Goal: Information Seeking & Learning: Check status

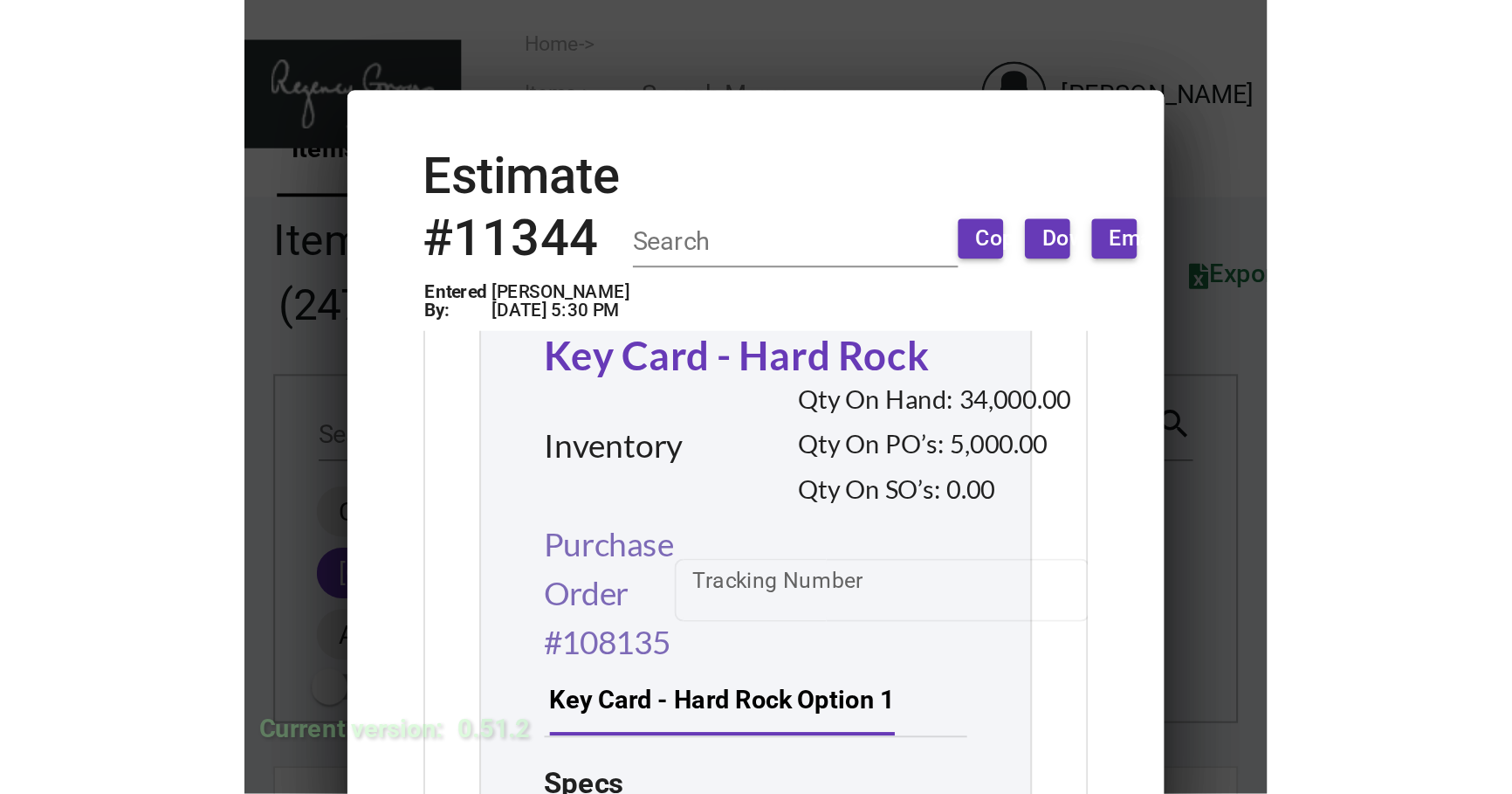
scroll to position [1255, 0]
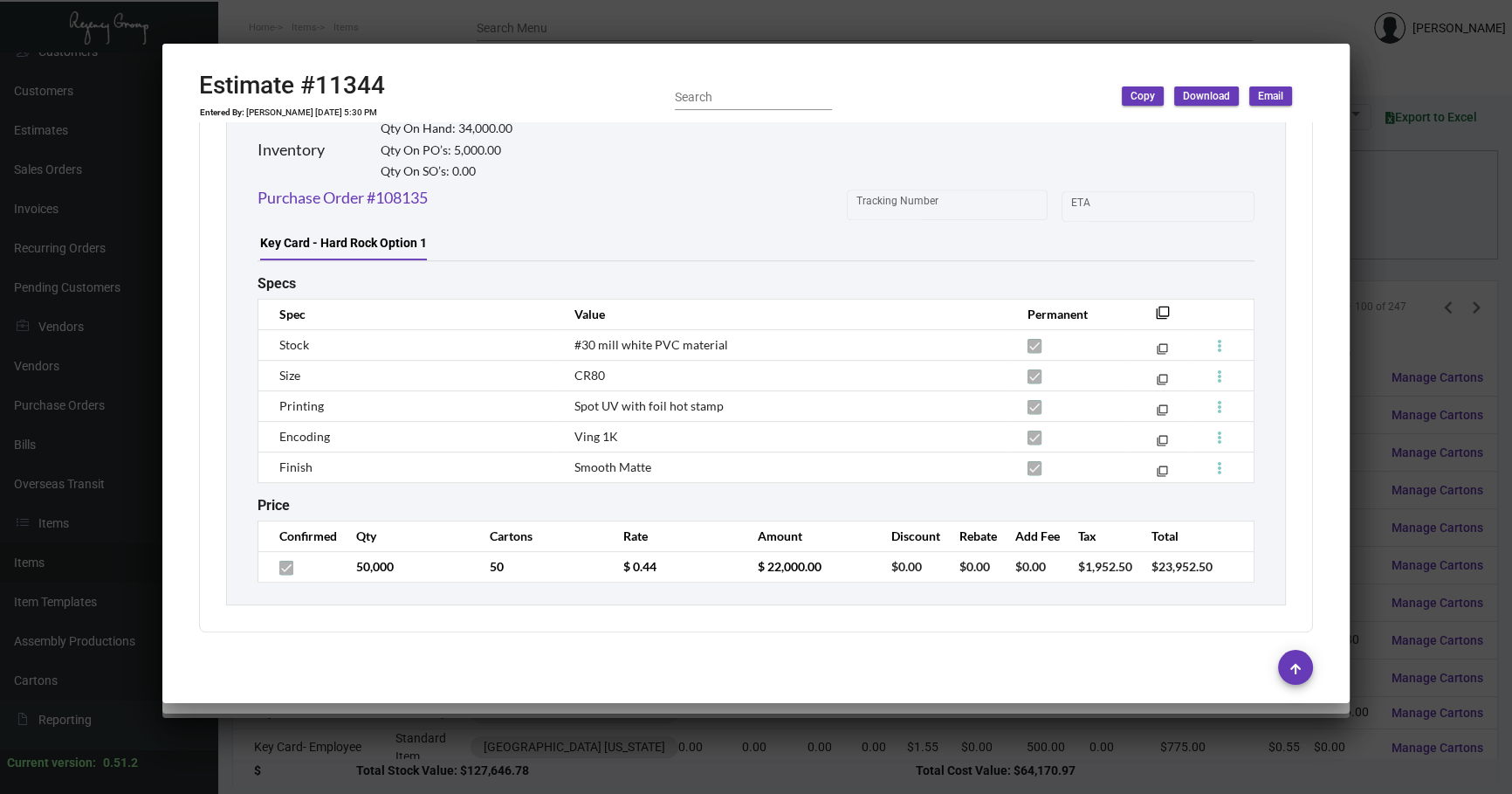
click at [79, 473] on div at bounding box center [756, 397] width 1512 height 794
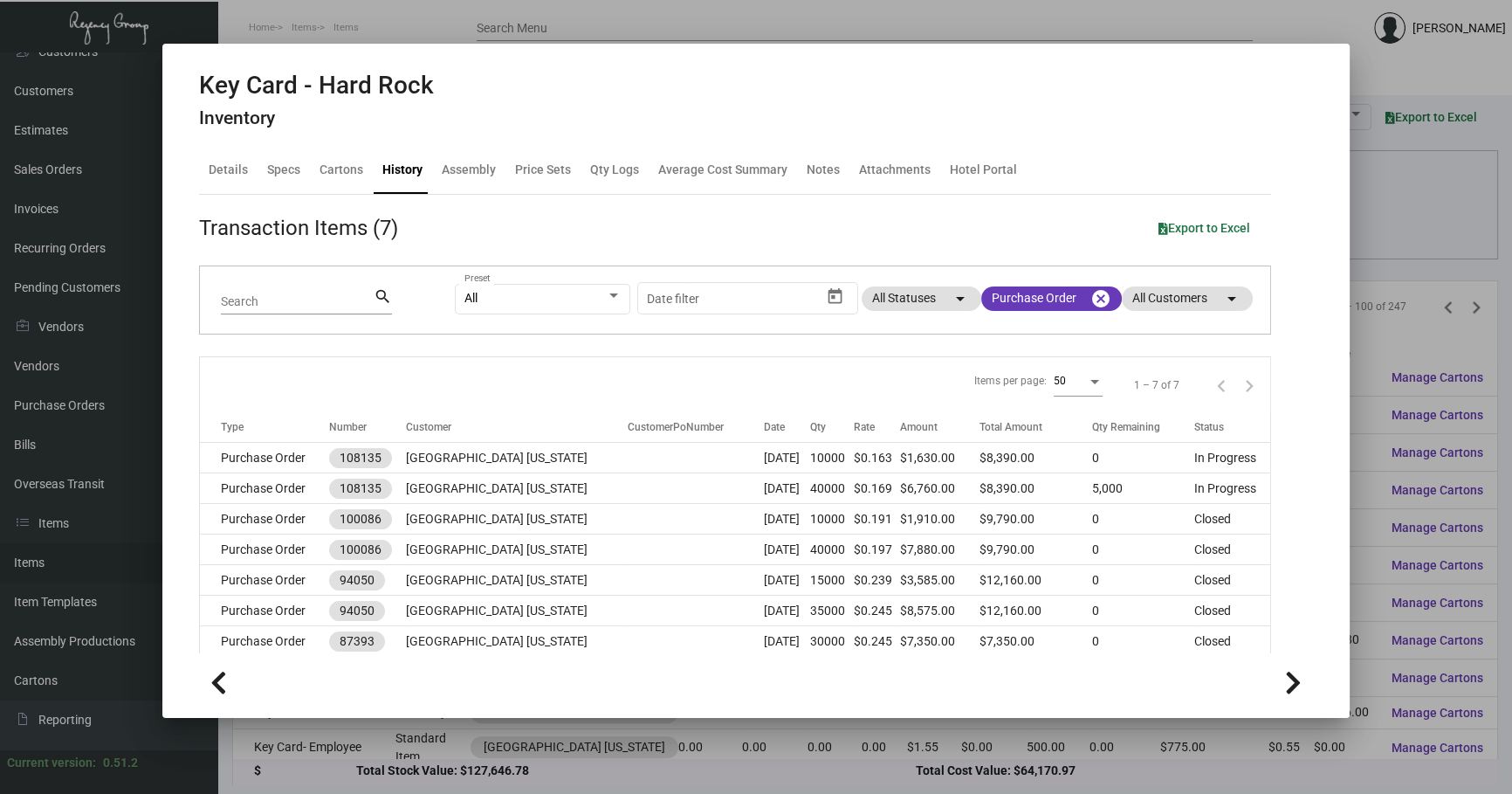
click at [1378, 237] on div at bounding box center [756, 397] width 1512 height 794
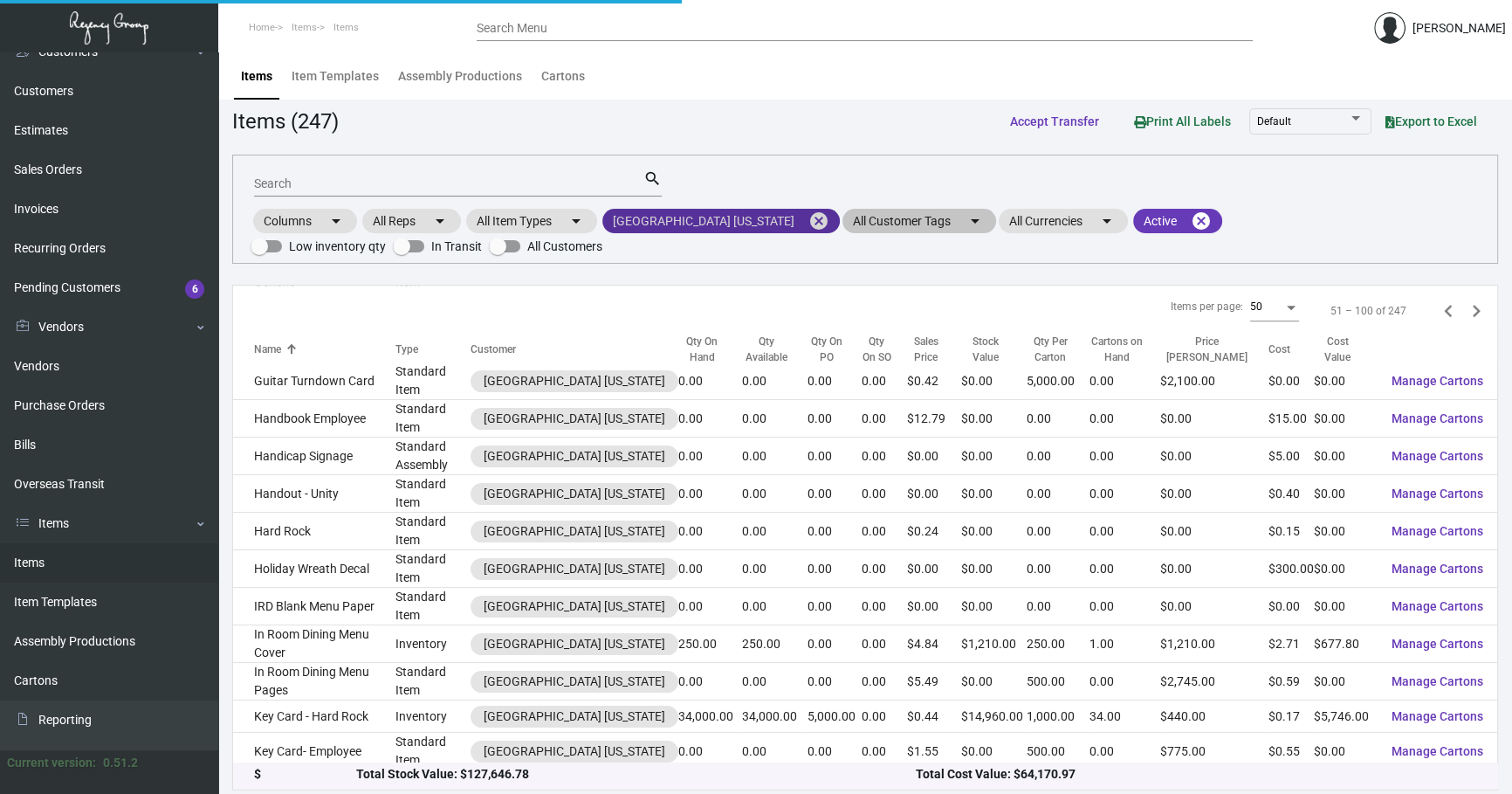
click at [809, 220] on mat-icon "cancel" at bounding box center [819, 221] width 21 height 21
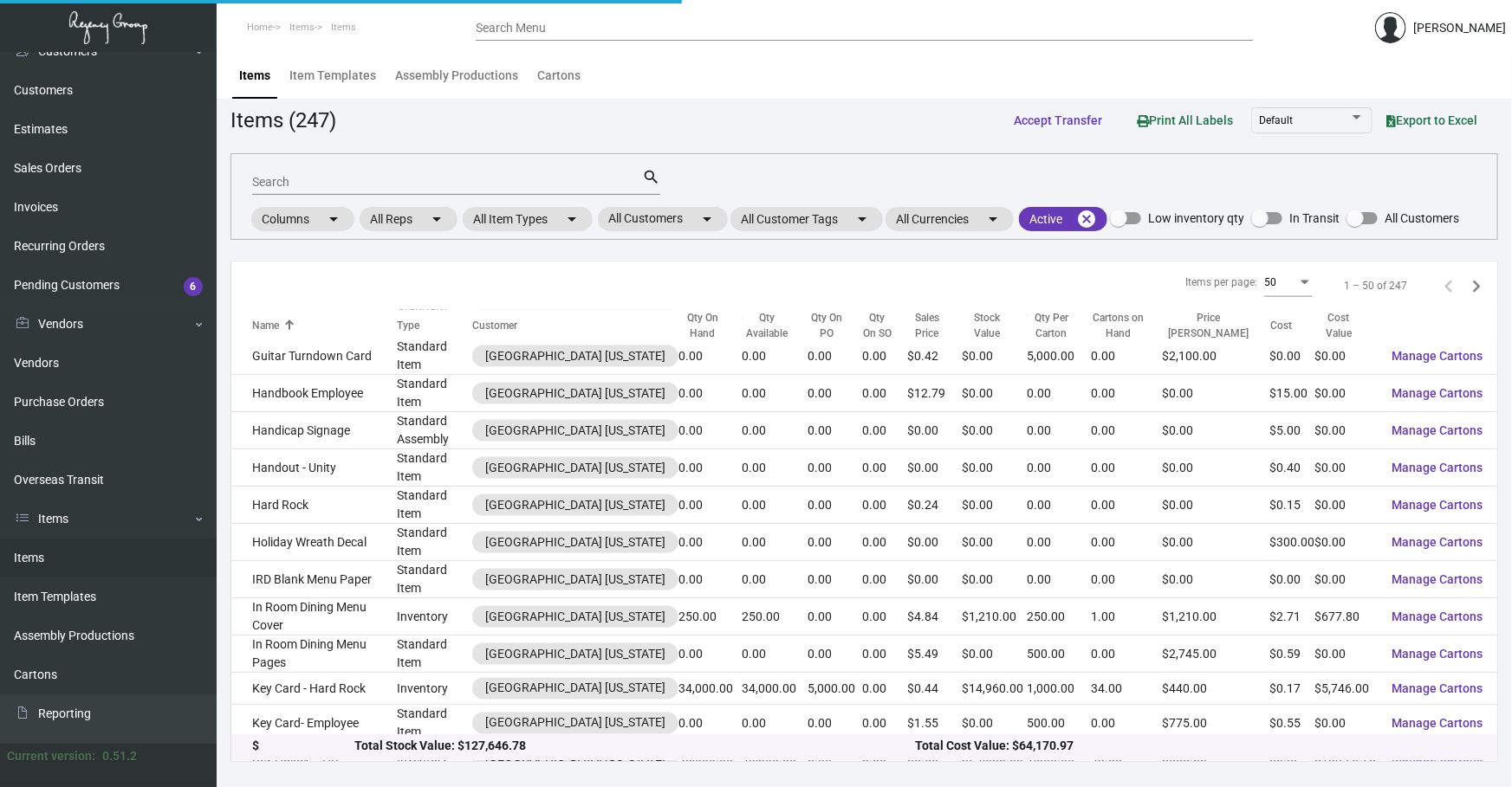
click at [722, 233] on div "Search search Columns arrow_drop_down All Reps arrow_drop_down All Item Types a…" at bounding box center [864, 196] width 1268 height 87
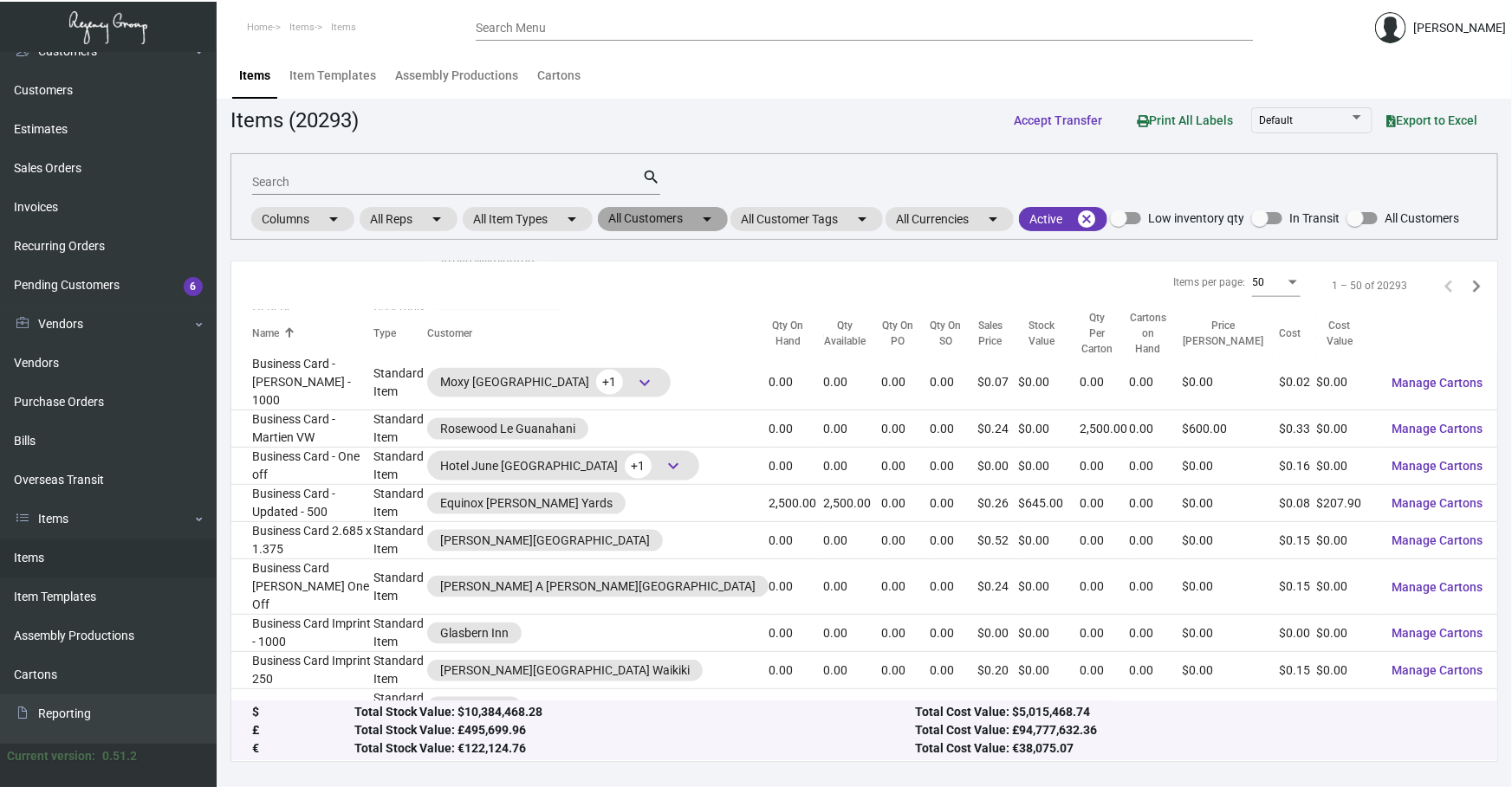
click at [705, 222] on mat-icon "arrow_drop_down" at bounding box center [707, 219] width 21 height 21
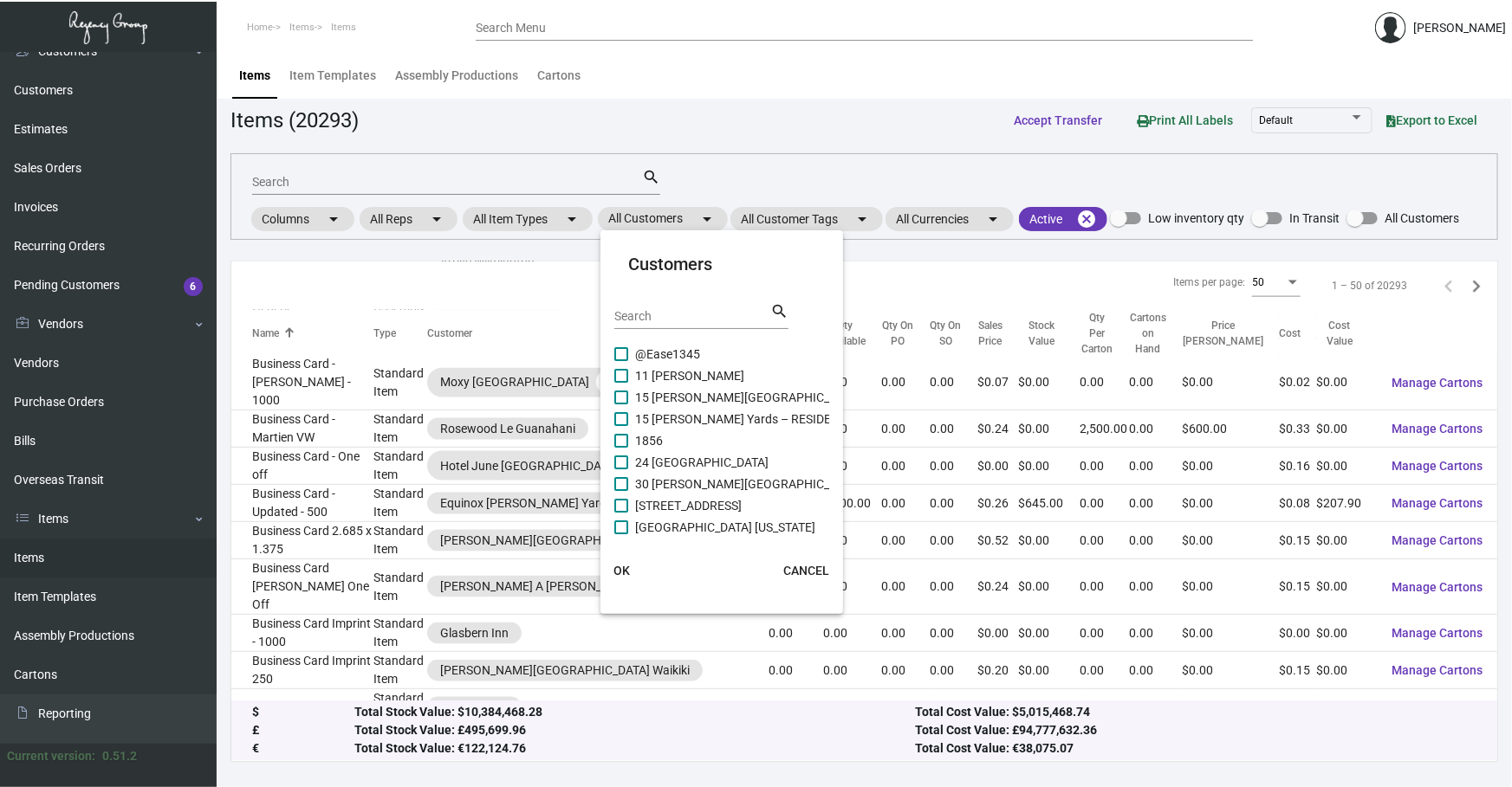
click at [694, 307] on div "Search" at bounding box center [691, 315] width 156 height 27
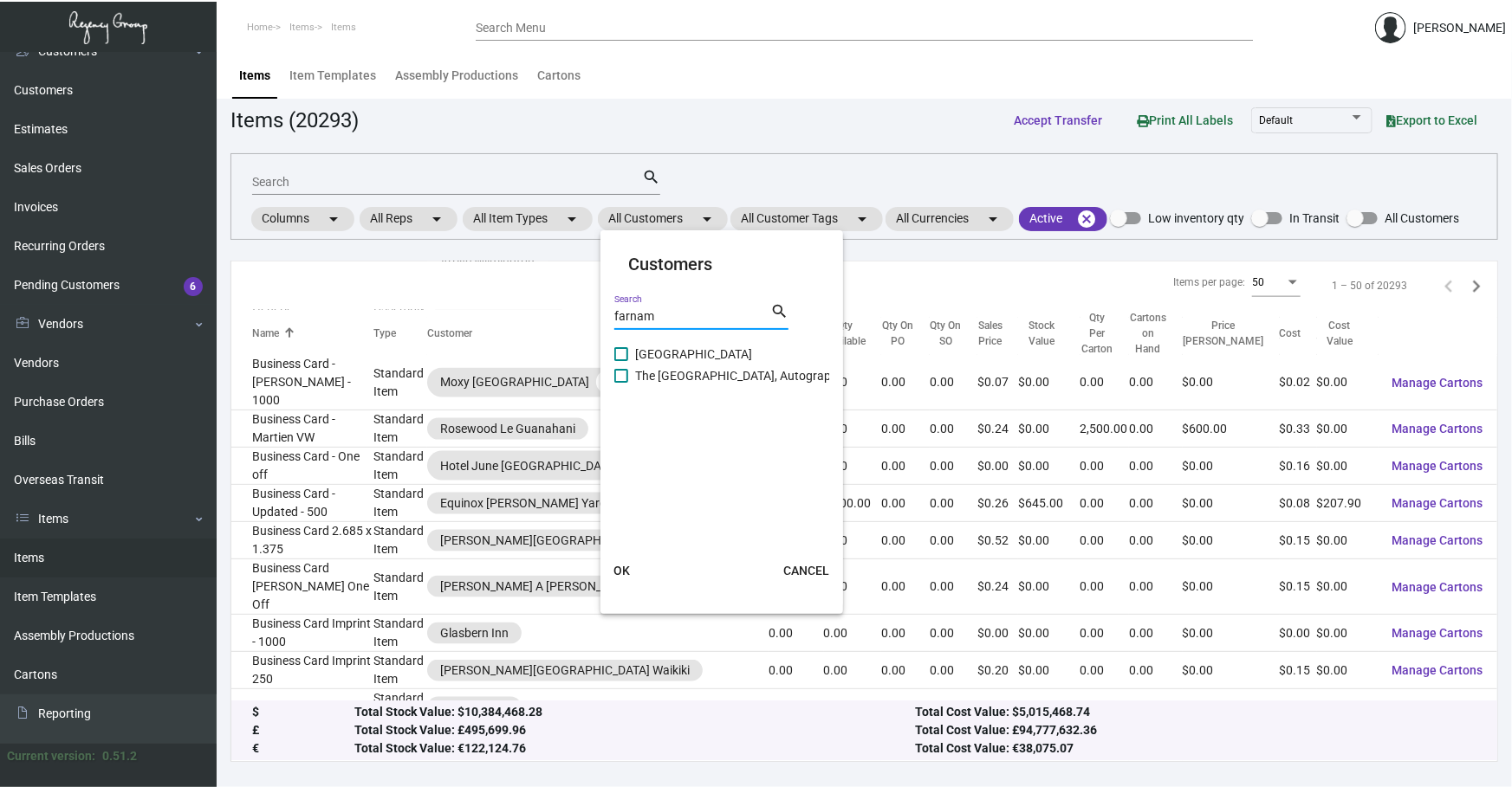
type input "farnam"
click at [753, 380] on span "The [GEOGRAPHIC_DATA], Autograph Collection" at bounding box center [764, 376] width 258 height 21
click at [621, 382] on input "The [GEOGRAPHIC_DATA], Autograph Collection" at bounding box center [620, 382] width 1 height 1
checkbox input "true"
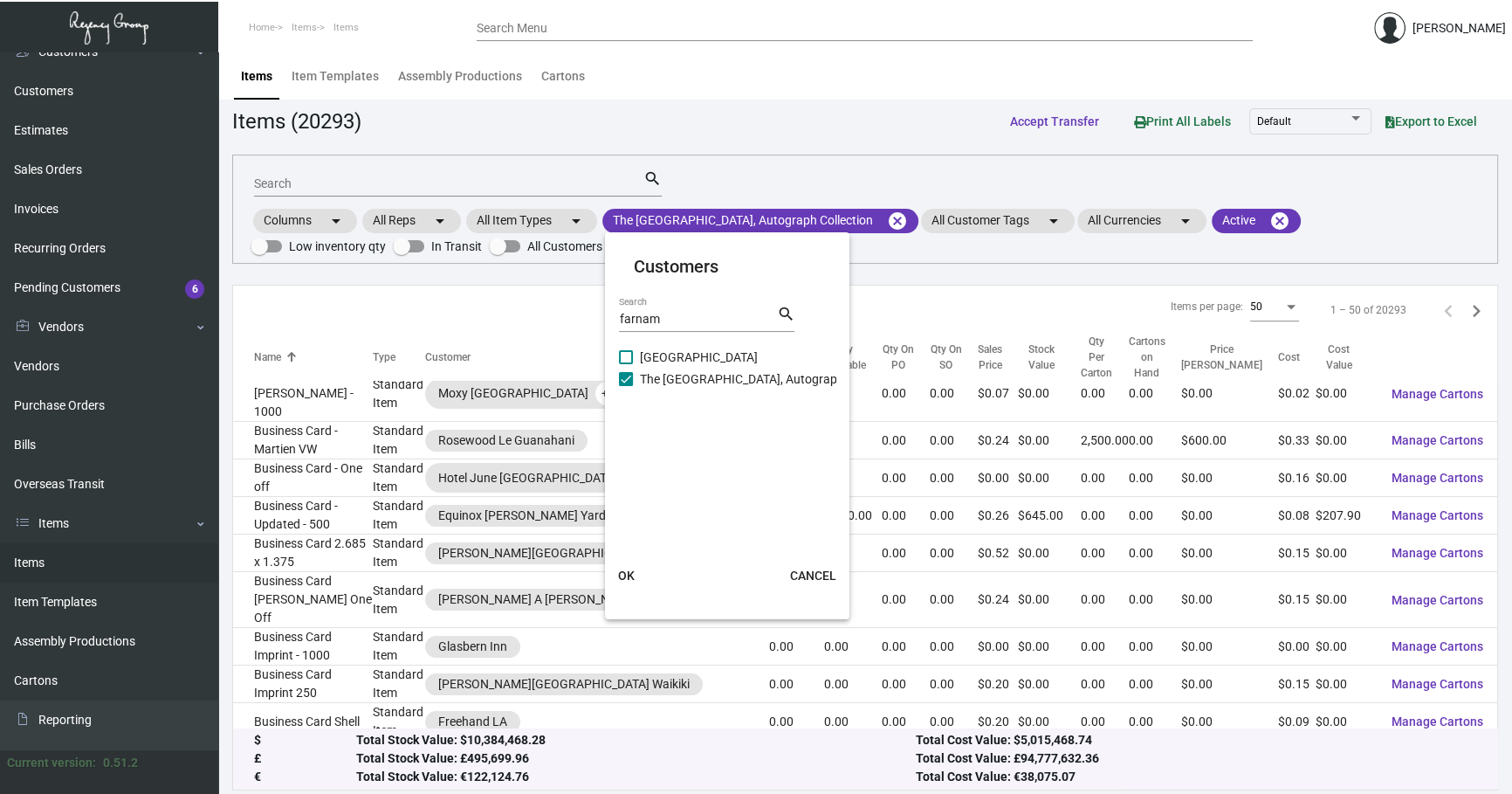
scroll to position [1281, 0]
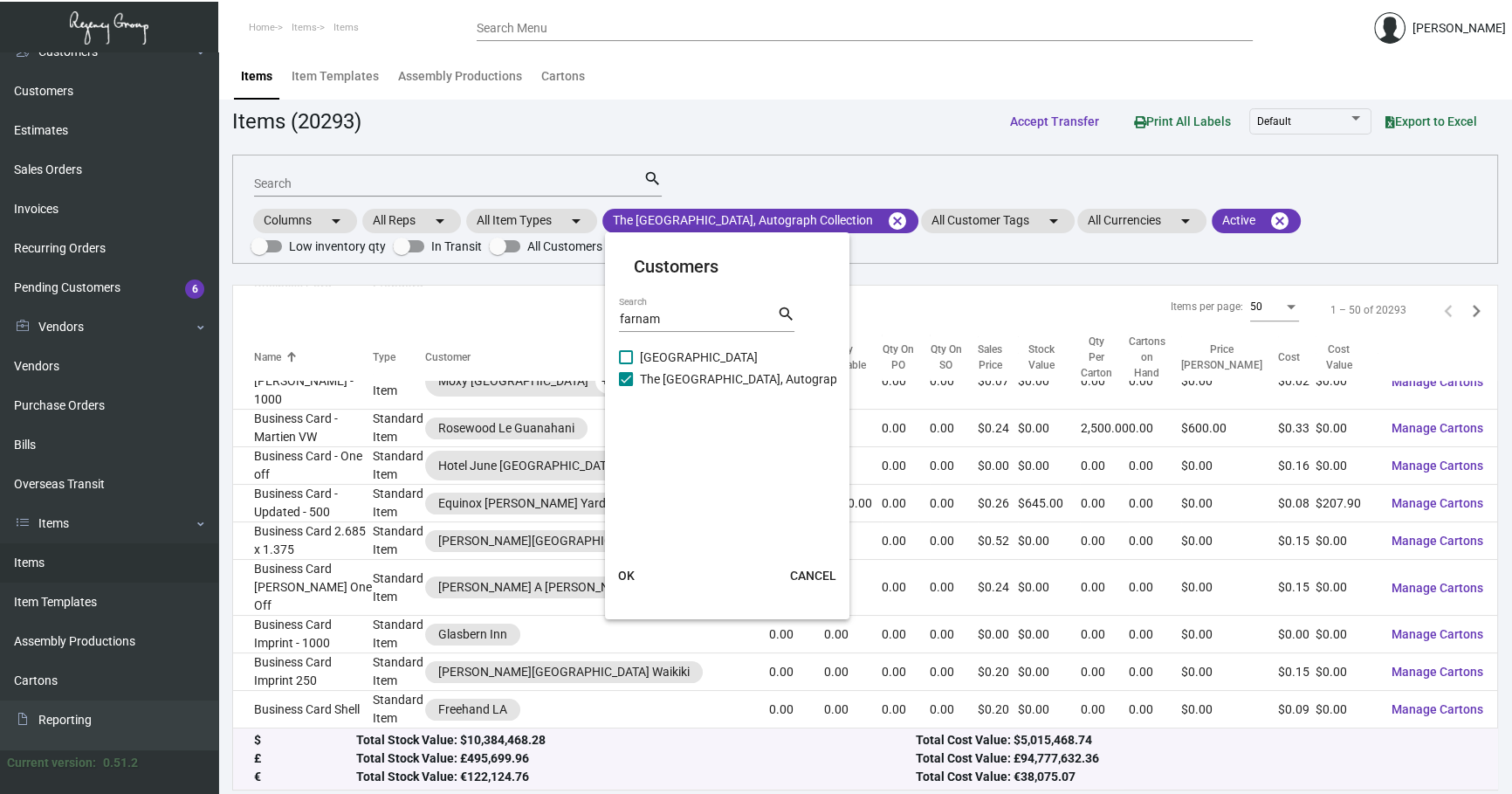
click at [632, 574] on span "OK" at bounding box center [626, 576] width 17 height 14
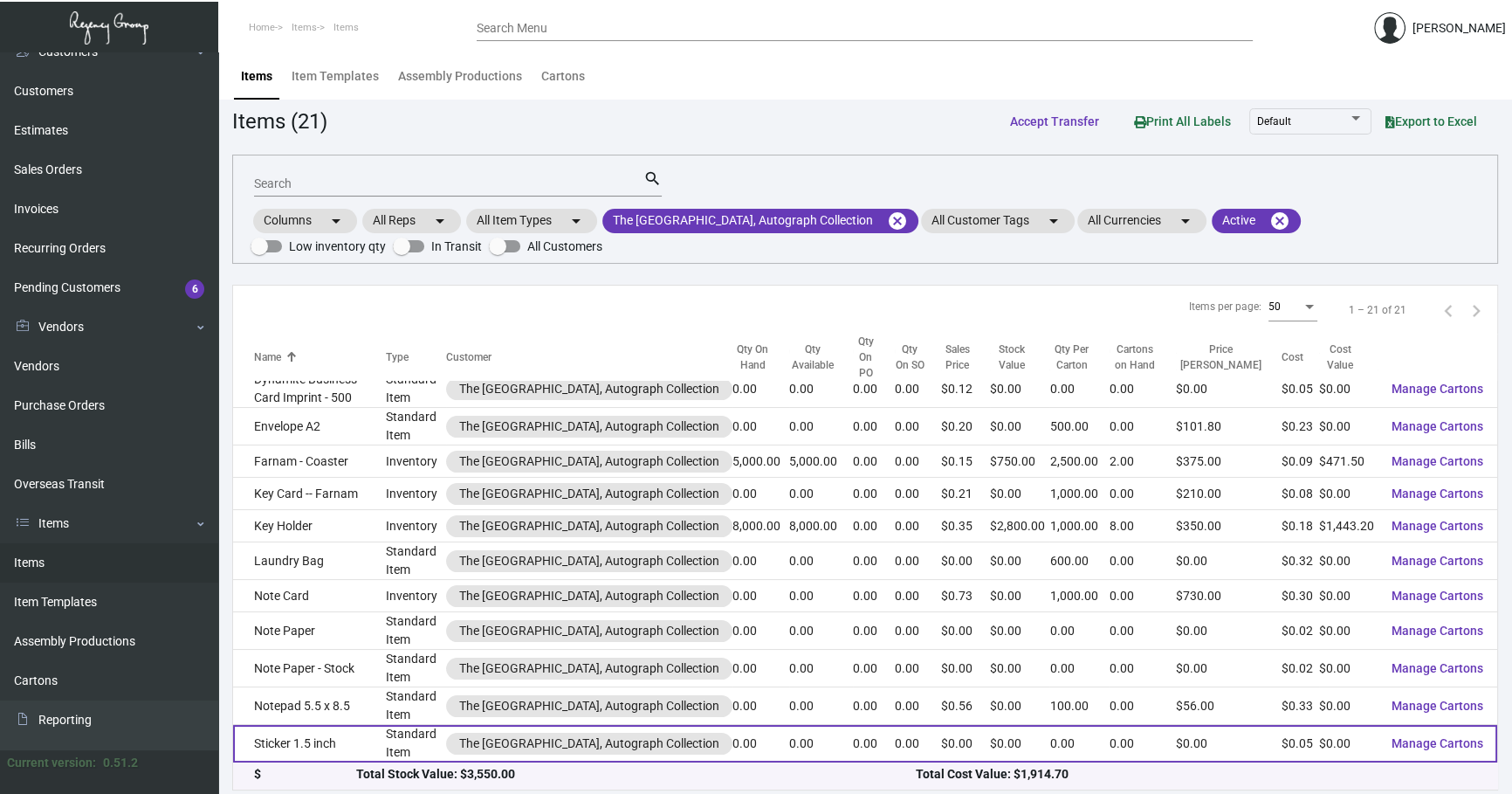
scroll to position [359, 0]
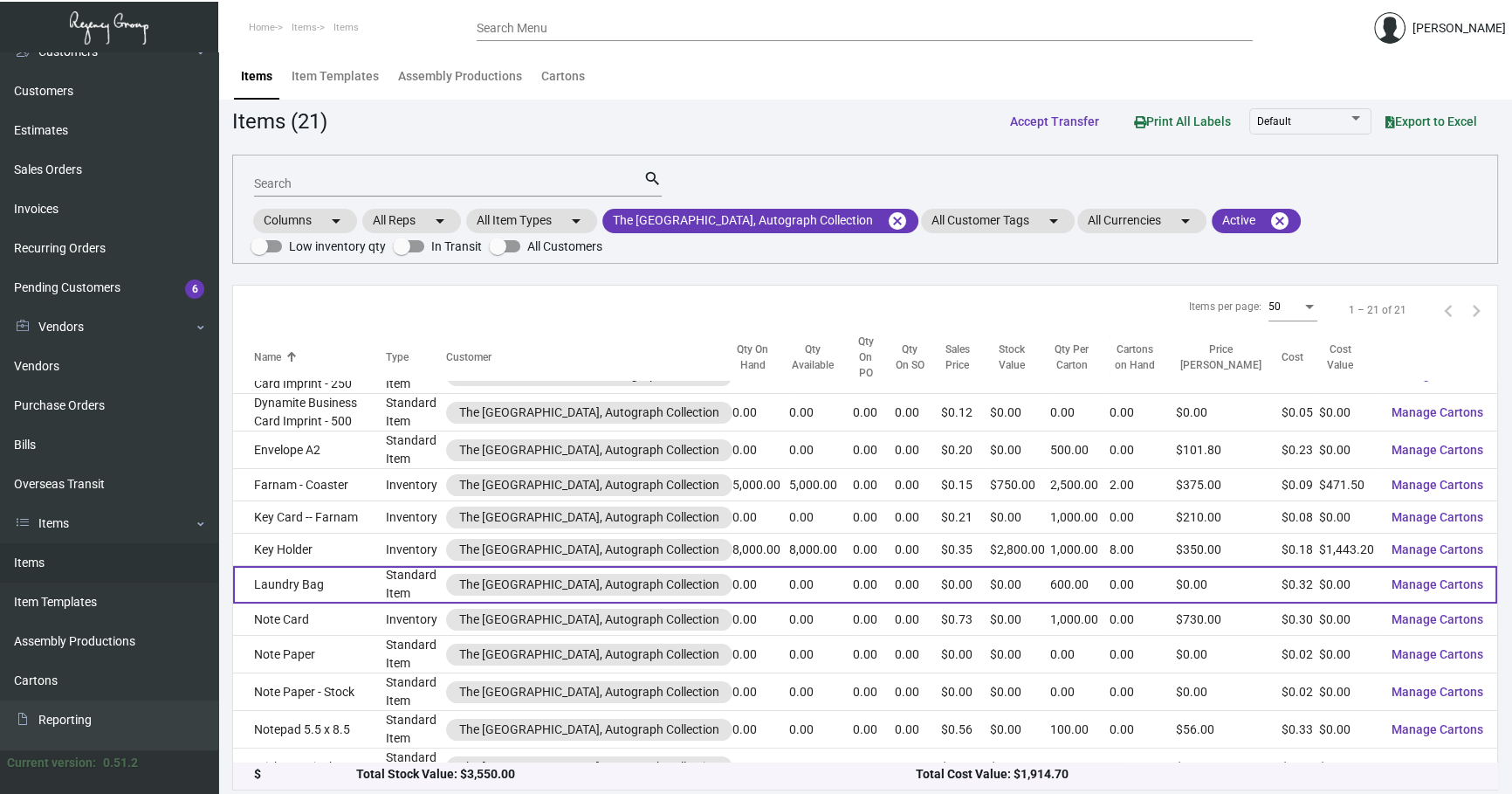
click at [386, 566] on td "Laundry Bag" at bounding box center [309, 585] width 153 height 38
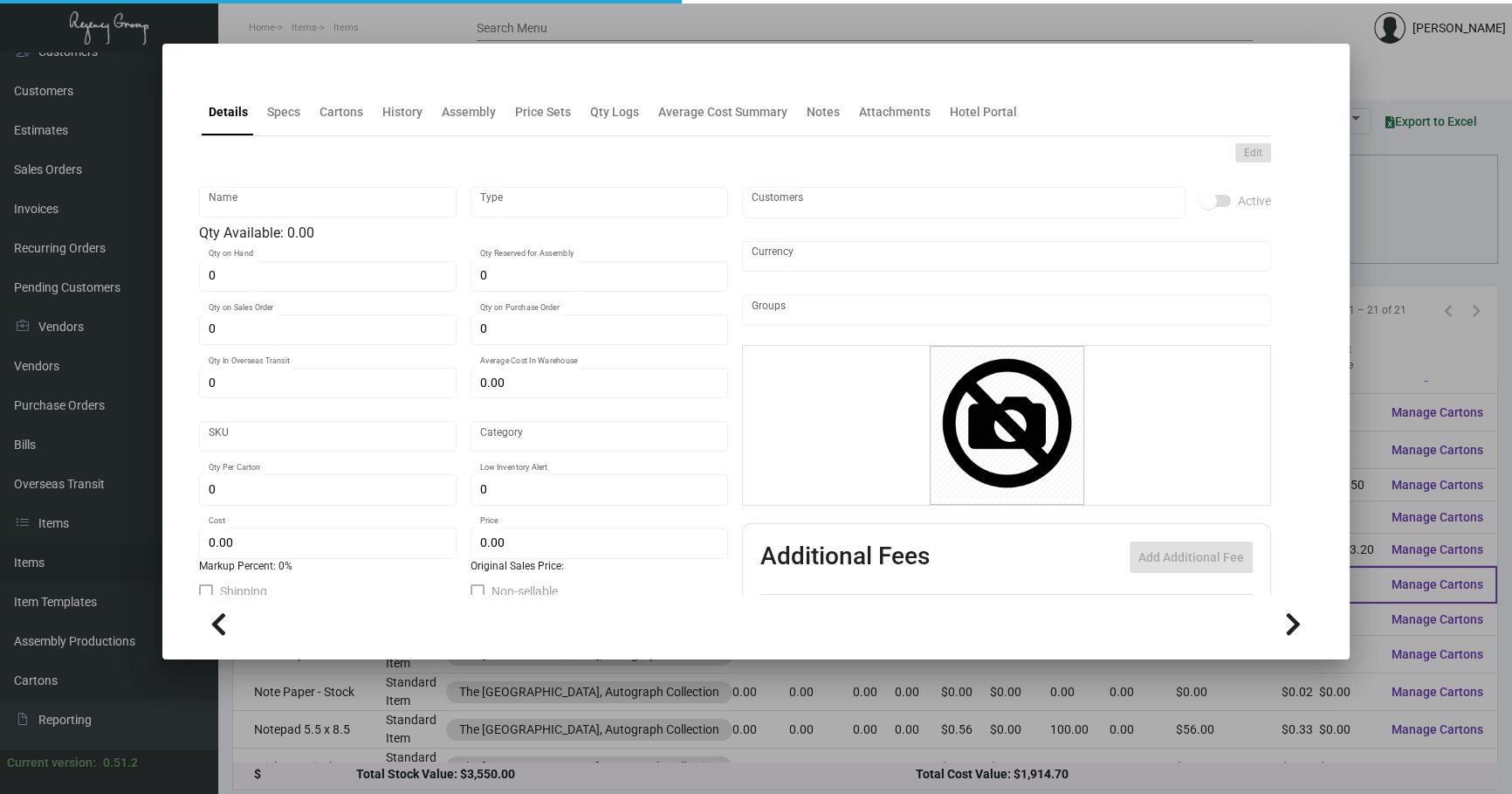
type input "Laundry Bag"
type input "Standard Item"
type input "$ 0.00"
type input "Standard"
type input "600"
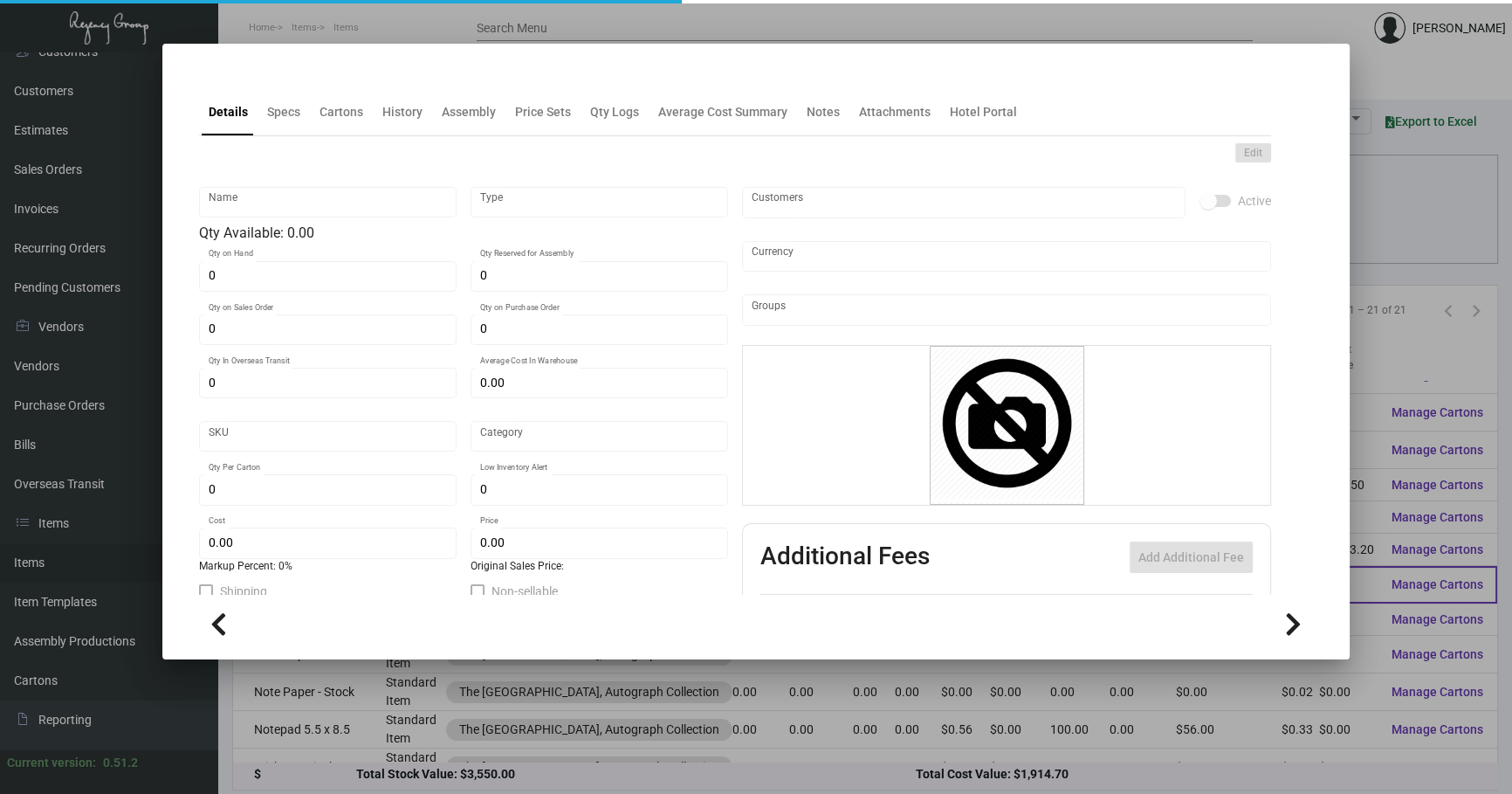
type input "$ 0.32"
type input "$ 0.00"
checkbox input "true"
type input "United States Dollar $"
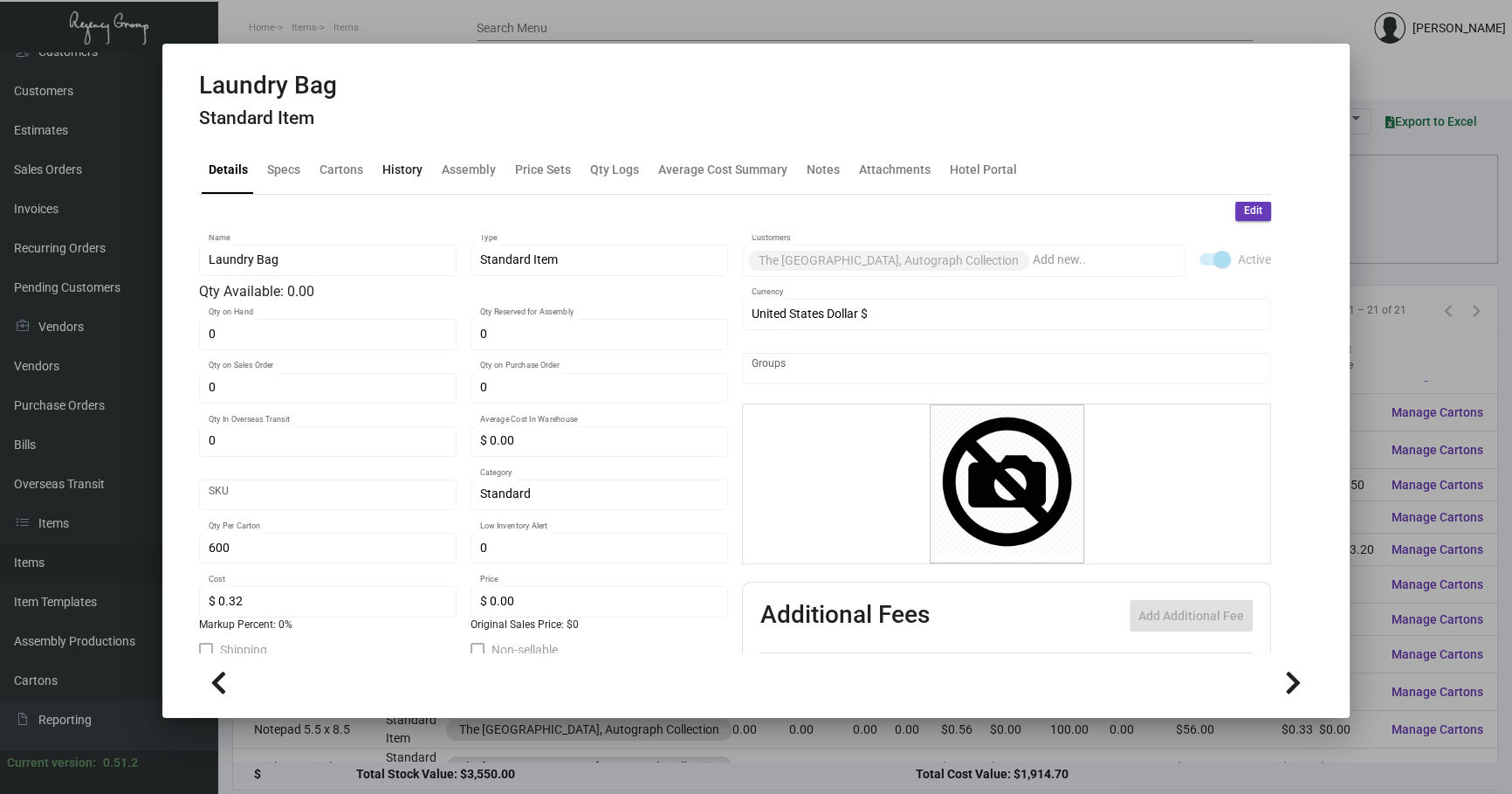
click at [377, 180] on div "History" at bounding box center [402, 170] width 55 height 42
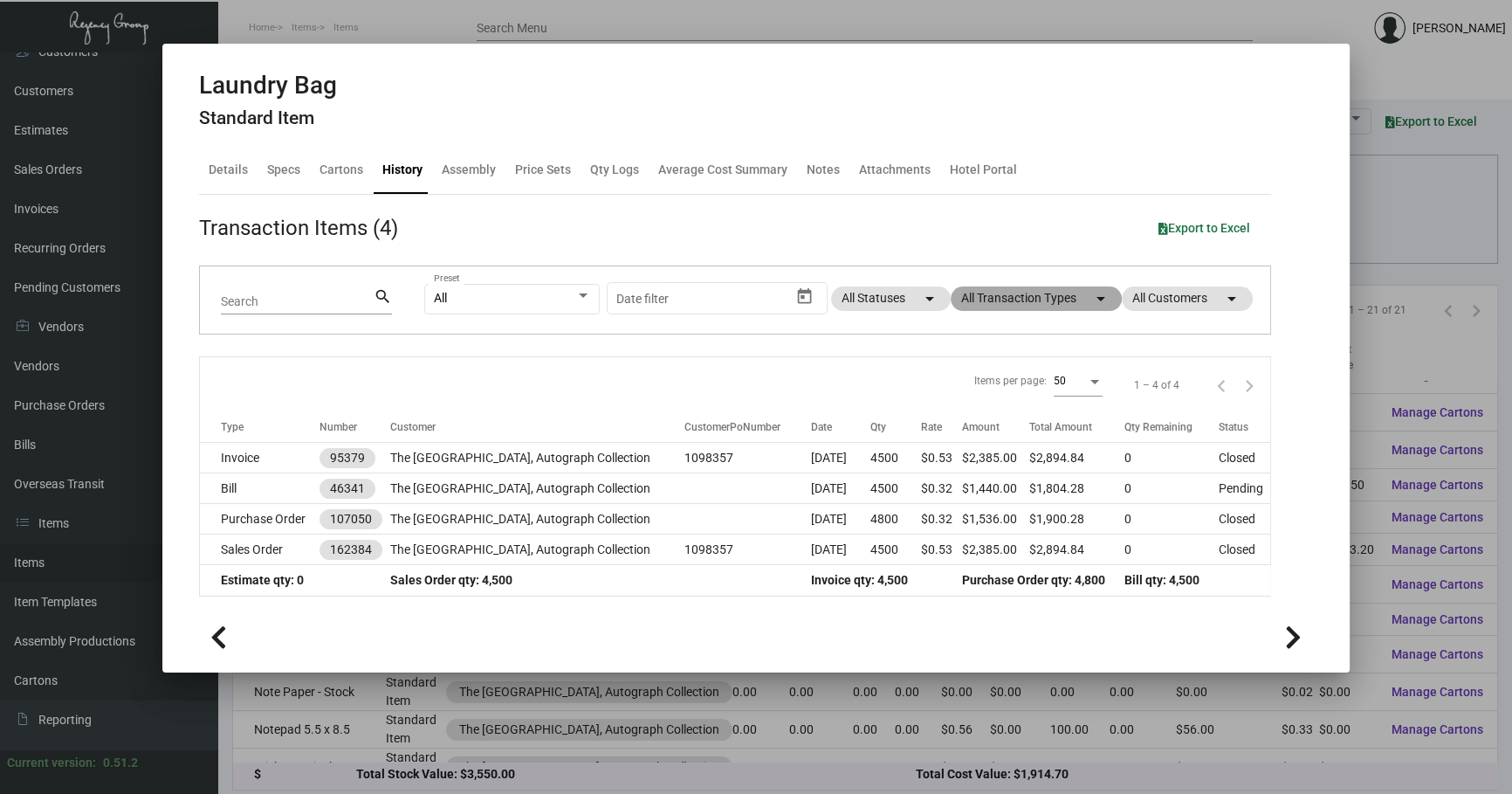
click at [1010, 298] on mat-chip "All Transaction Types arrow_drop_down" at bounding box center [1036, 299] width 171 height 24
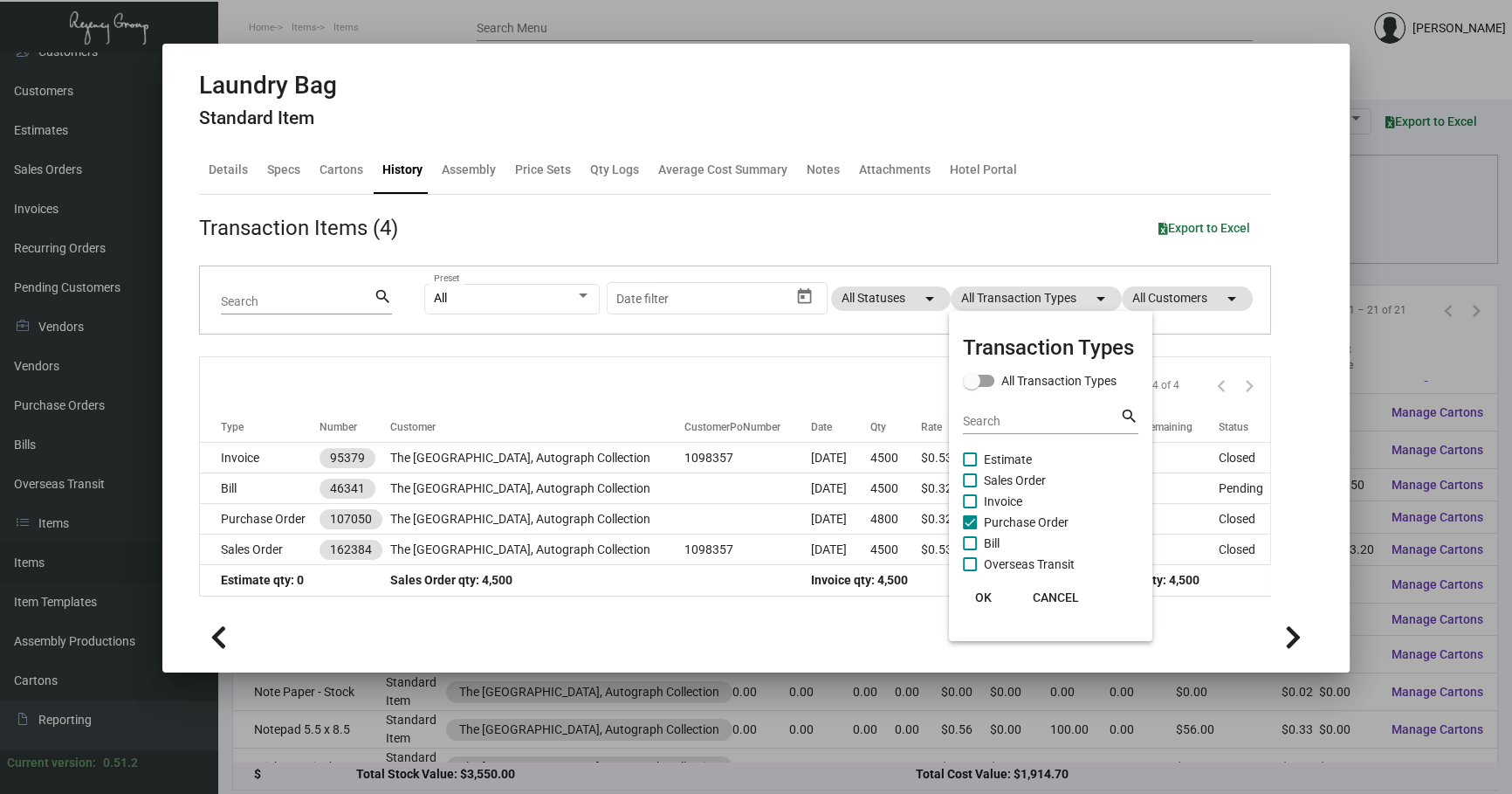
click at [946, 214] on div at bounding box center [756, 397] width 1512 height 794
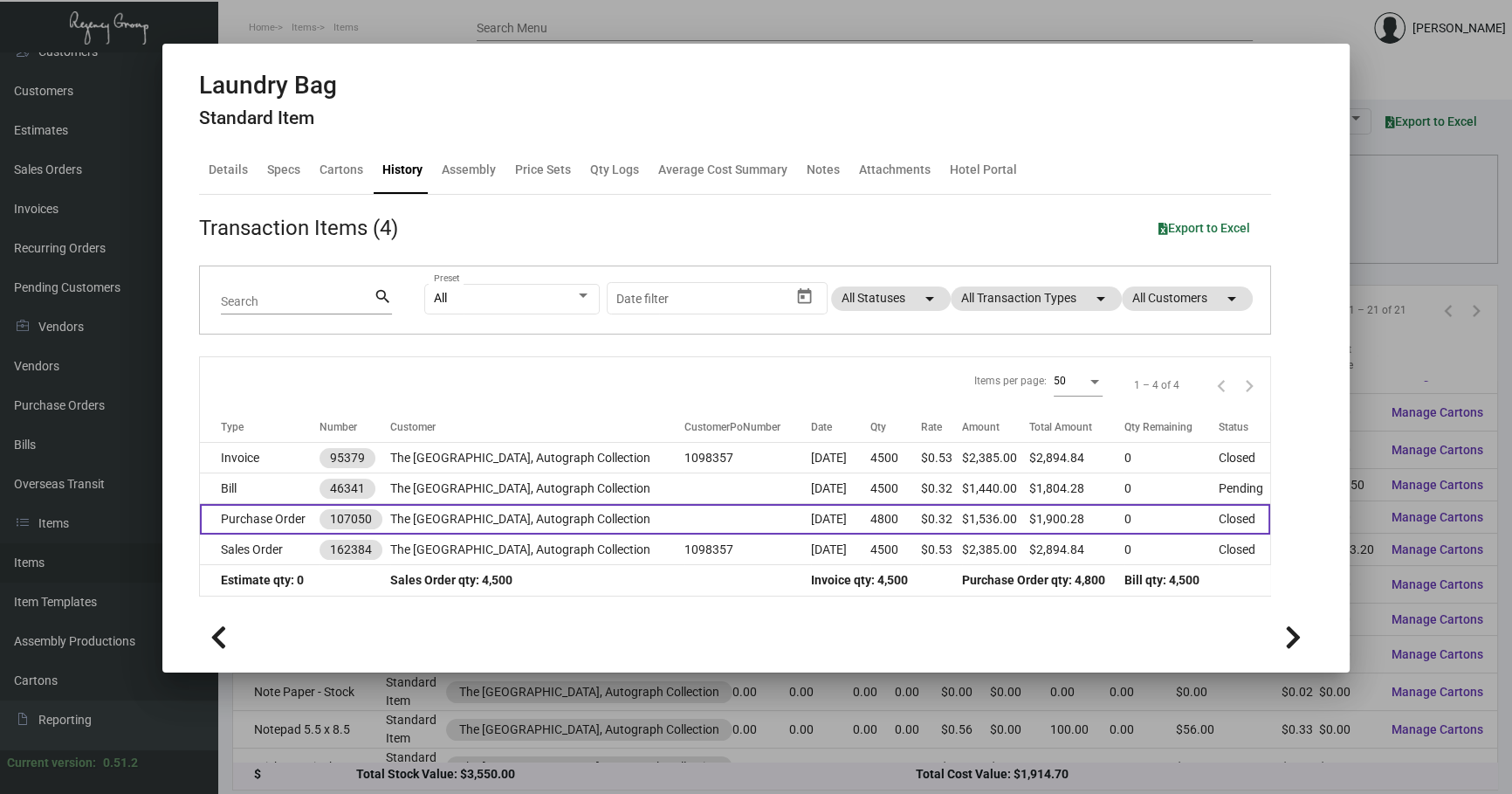
click at [559, 516] on td "The [GEOGRAPHIC_DATA], Autograph Collection" at bounding box center [537, 519] width 294 height 31
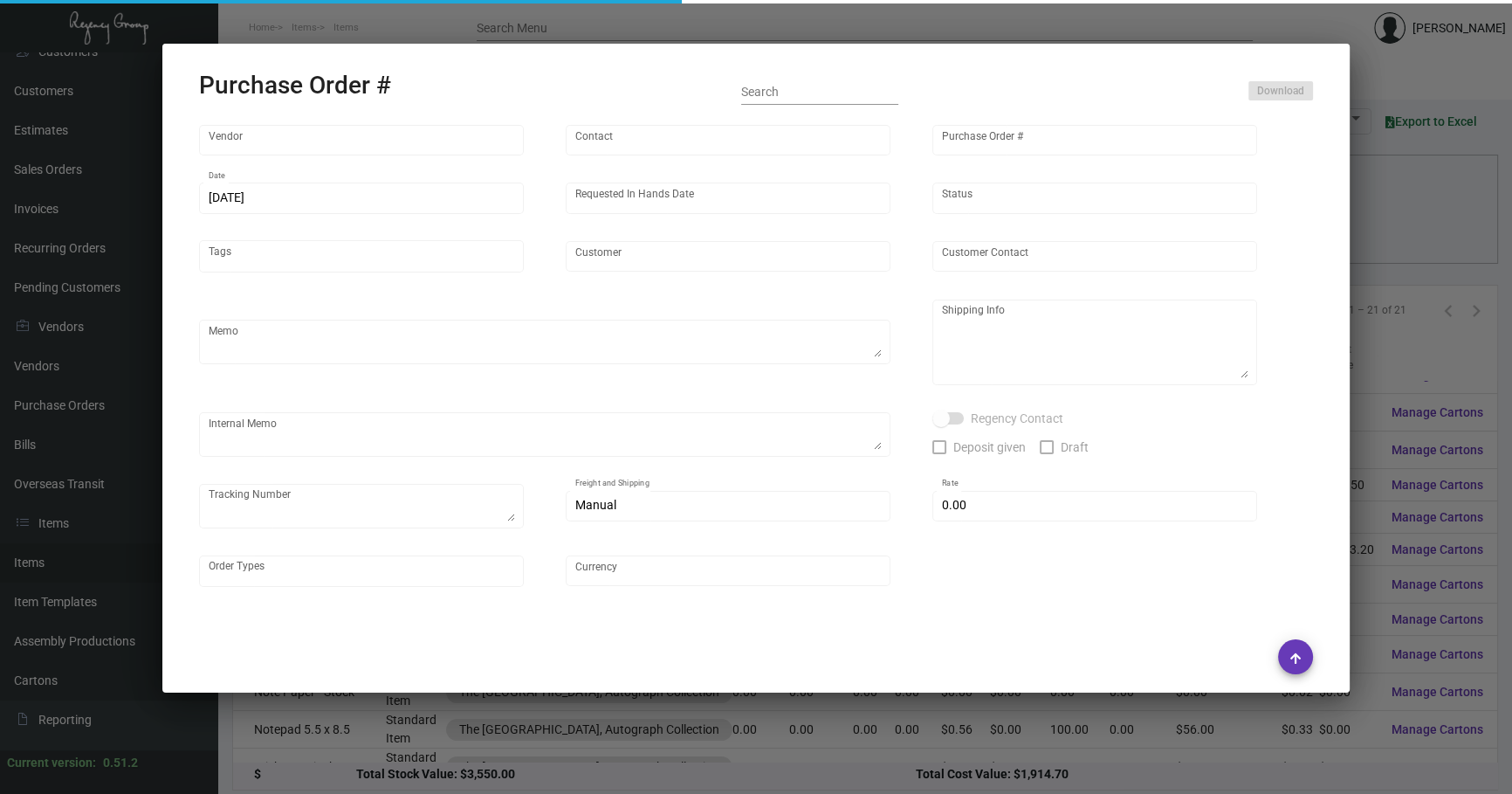
type input "POLY-PAK INDUSTRIES"
type input "[PERSON_NAME]"
type input "107050"
type input "[DATE]"
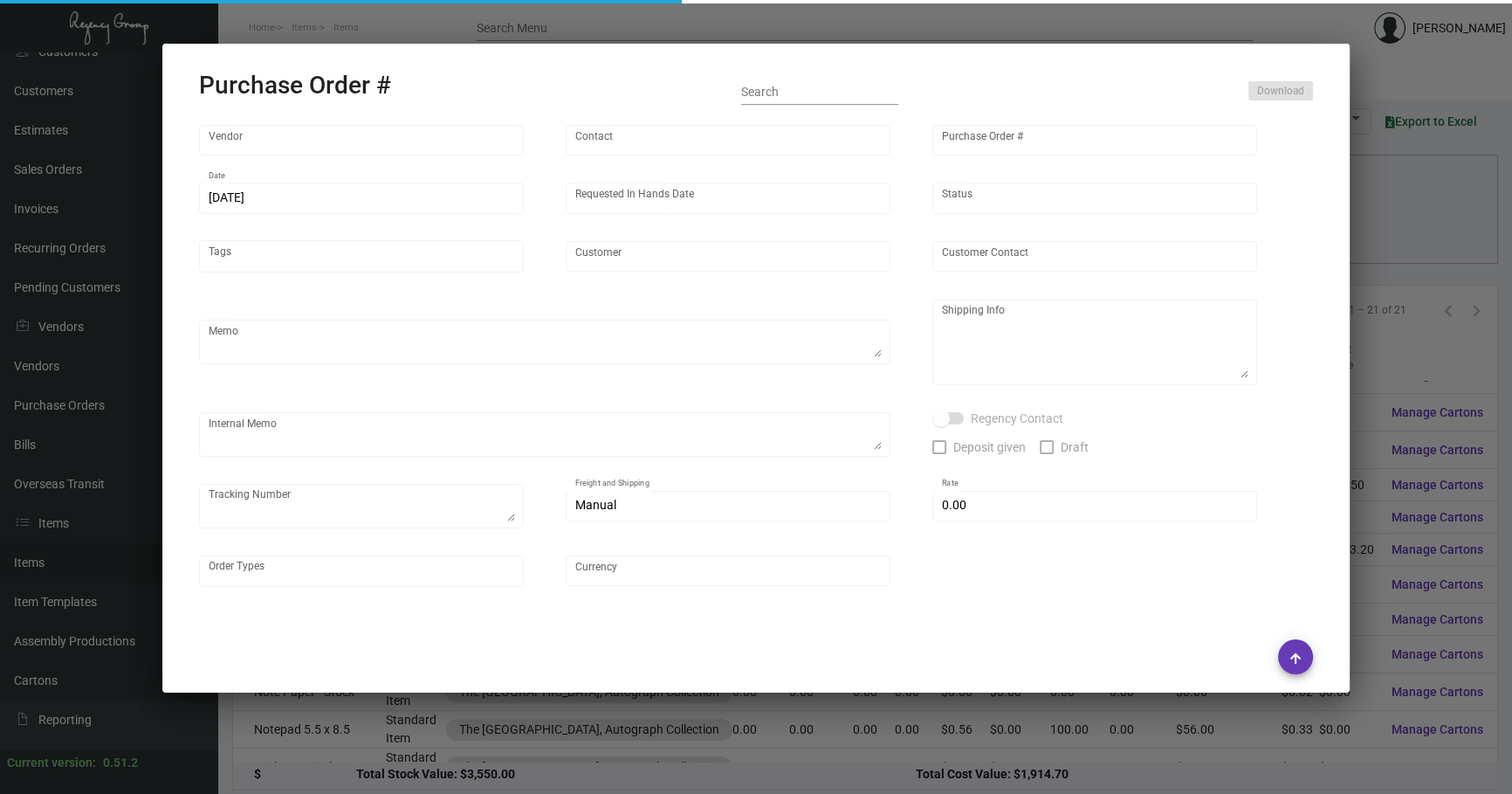
type input "The [GEOGRAPHIC_DATA], Autograph Collection"
type input "[PERSON_NAME]"
type textarea "Please pack 600/ctn.When ready to ship, contact: [EMAIL_ADDRESS][DOMAIN_NAME] f…"
type textarea "[PERSON_NAME] The [PERSON_NAME][GEOGRAPHIC_DATA] [STREET_ADDRESS]"
type input "$ 314.28"
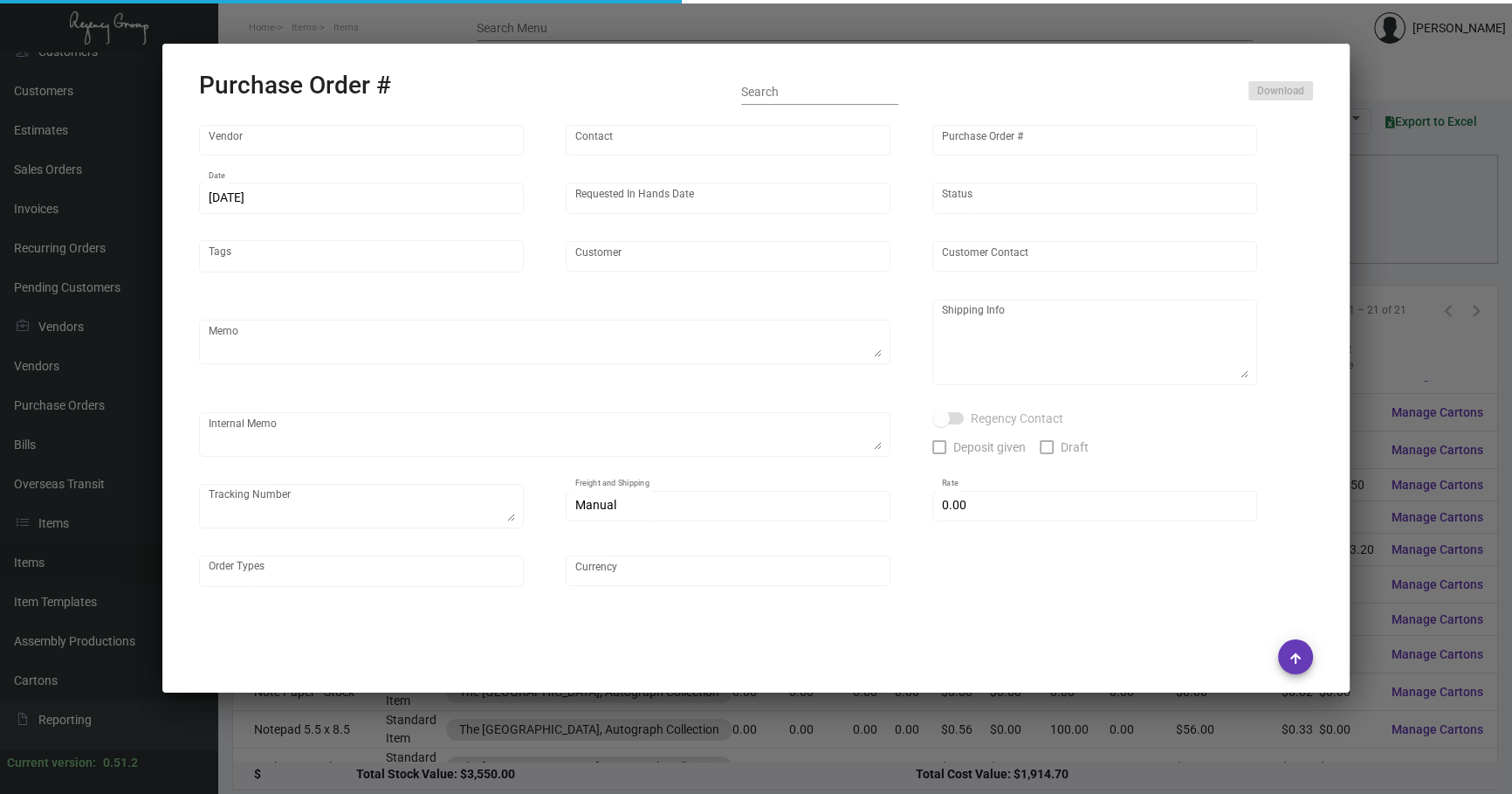
type input "United States Dollar $"
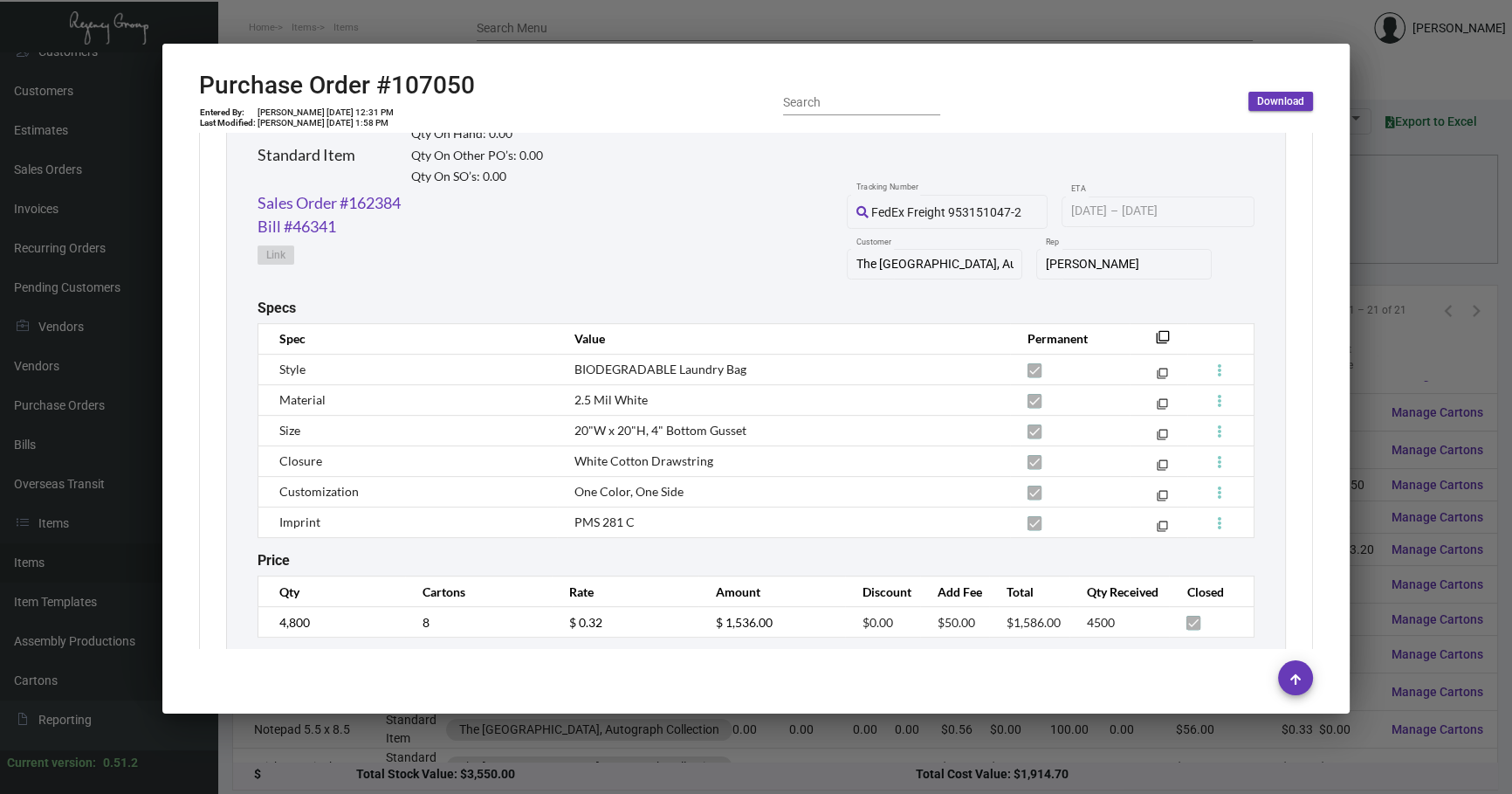
scroll to position [919, 0]
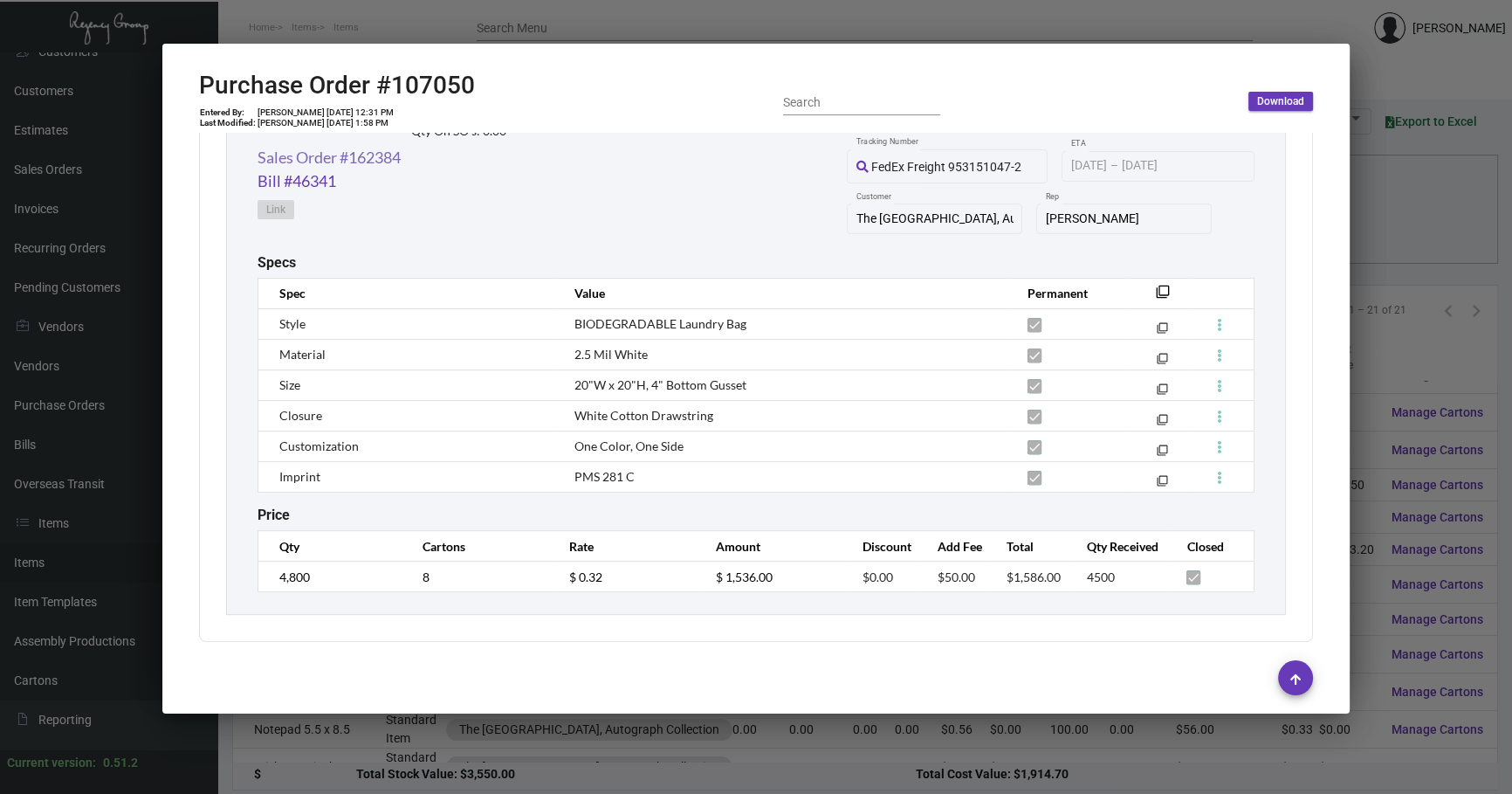
click at [358, 155] on link "Sales Order #162384" at bounding box center [329, 157] width 143 height 24
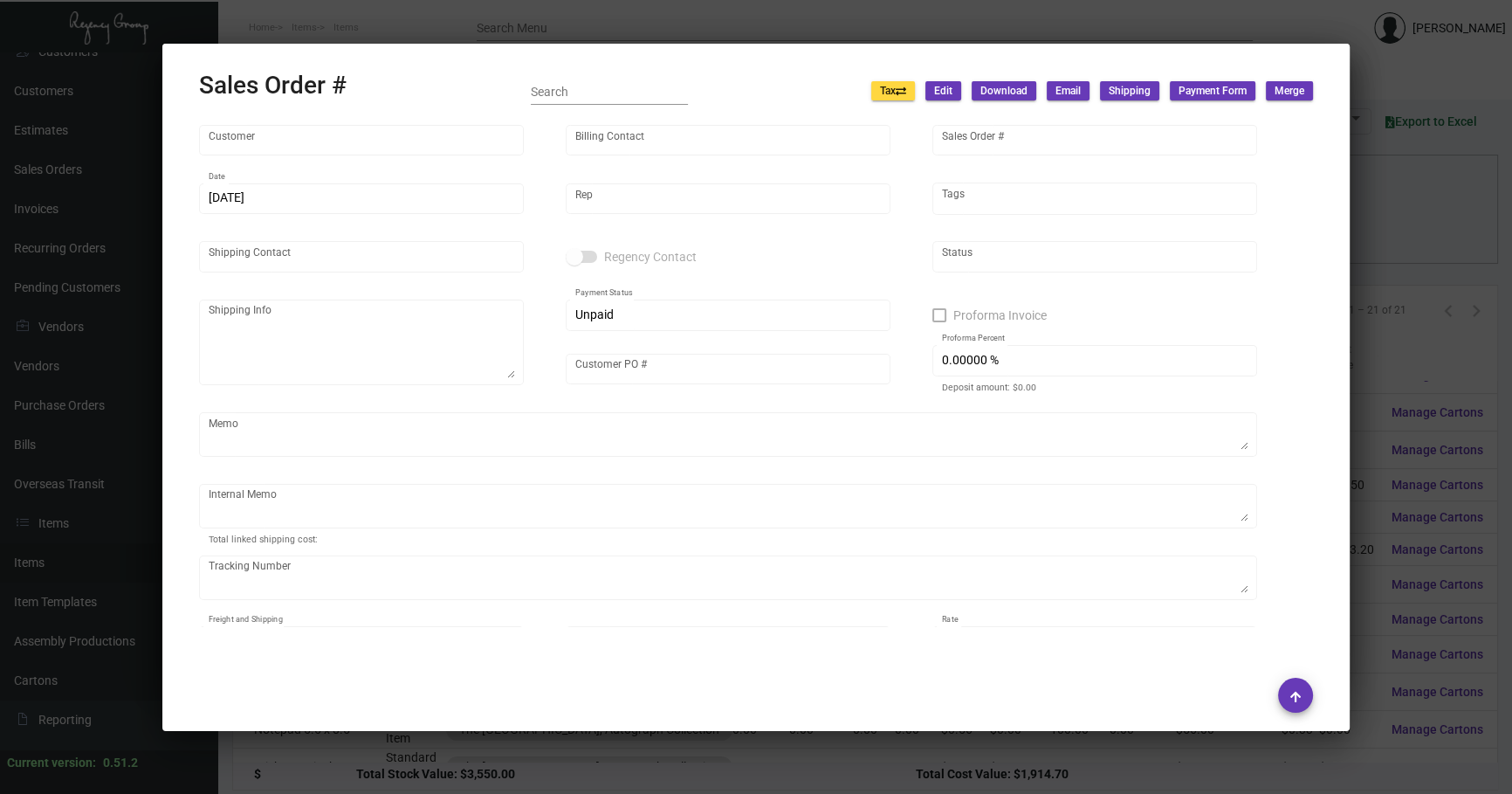
type input "The [GEOGRAPHIC_DATA], Autograph Collection"
type input "[PERSON_NAME]"
type input "162384"
type input "[DATE]"
type input "[PERSON_NAME]"
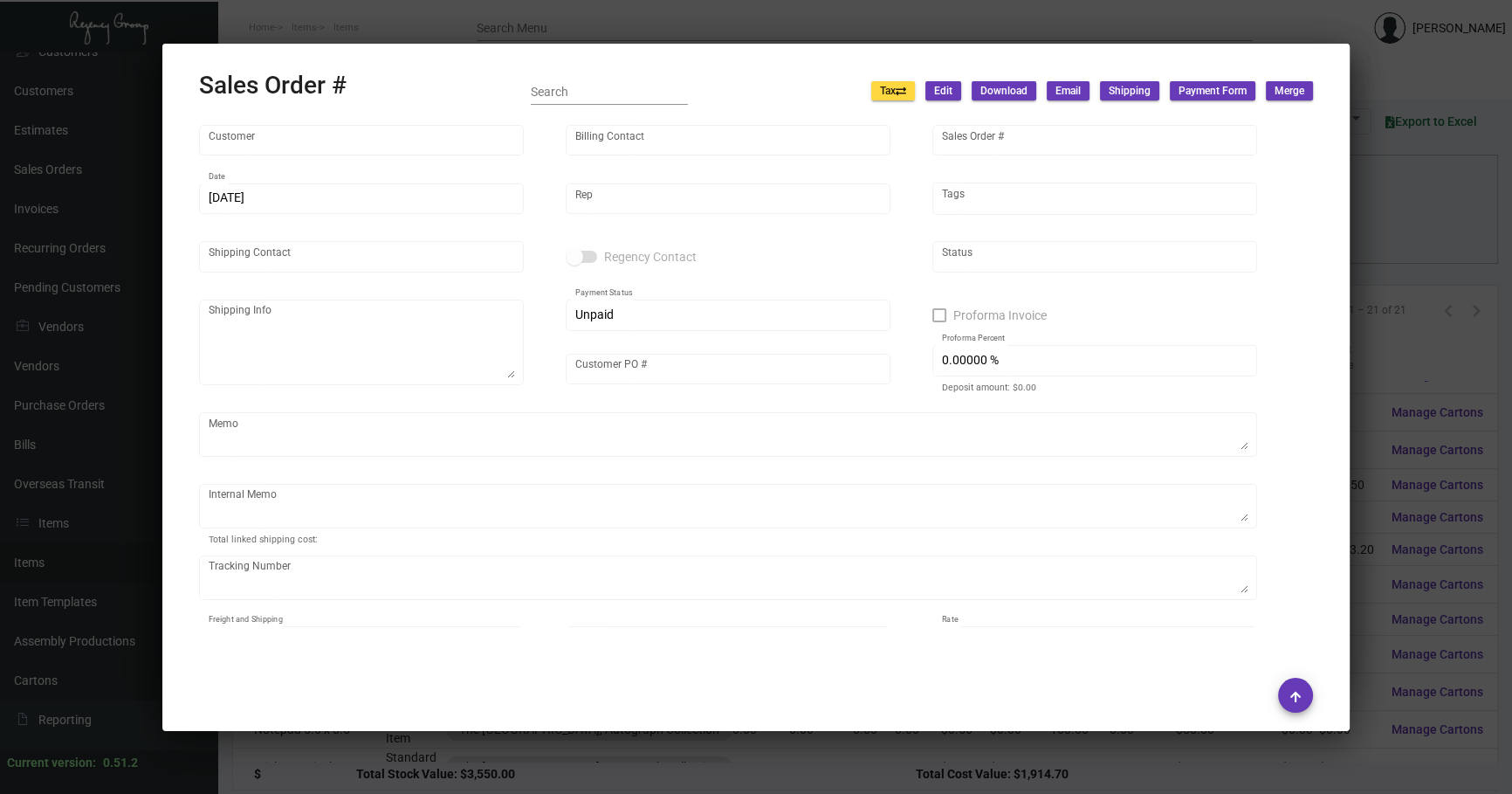
type input "[PERSON_NAME]"
type textarea "[PERSON_NAME] The [PERSON_NAME][GEOGRAPHIC_DATA] [STREET_ADDRESS]"
type input "1098357"
type input "United States Dollar $"
type input "$ 399.84"
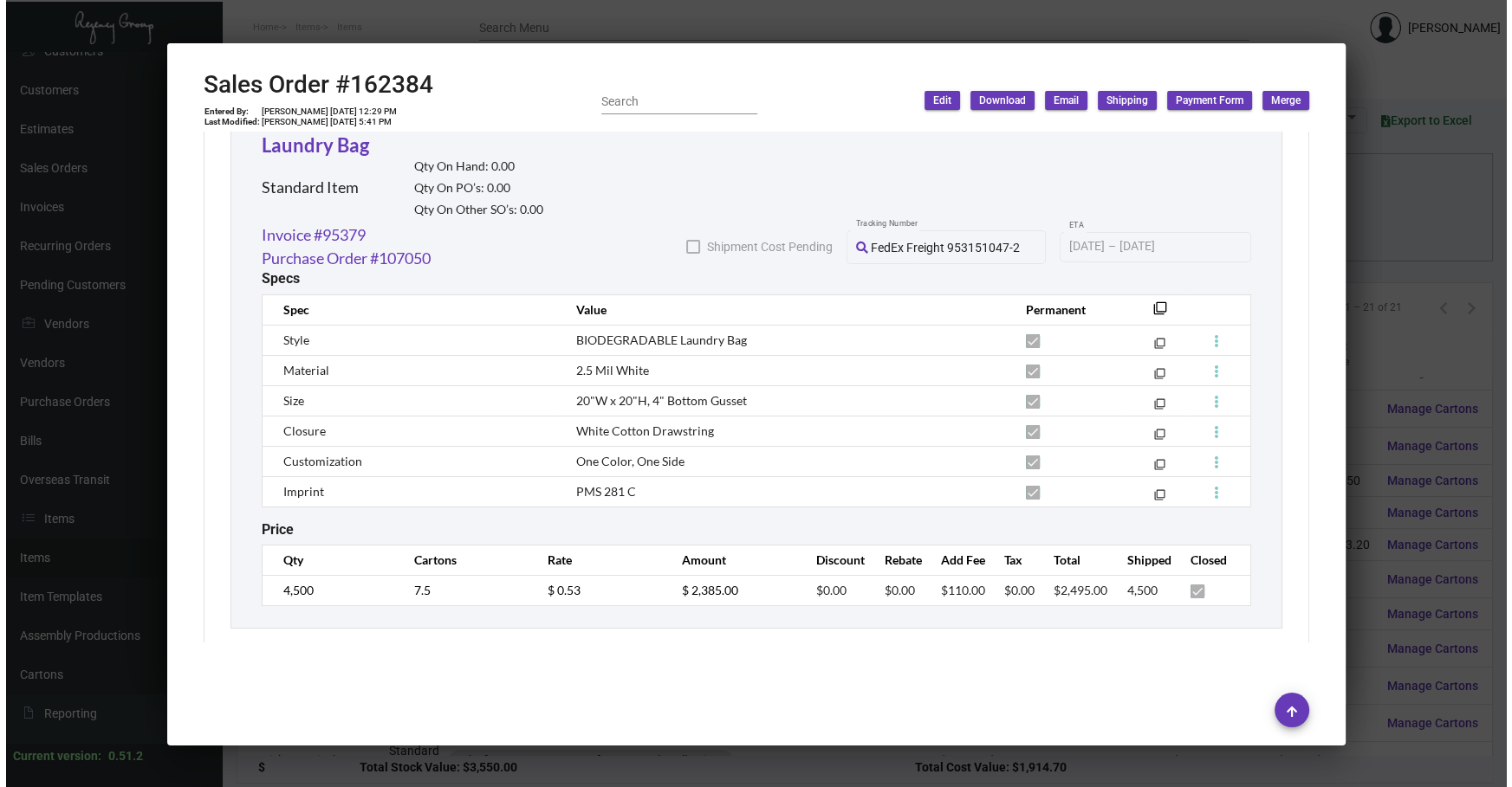
scroll to position [970, 0]
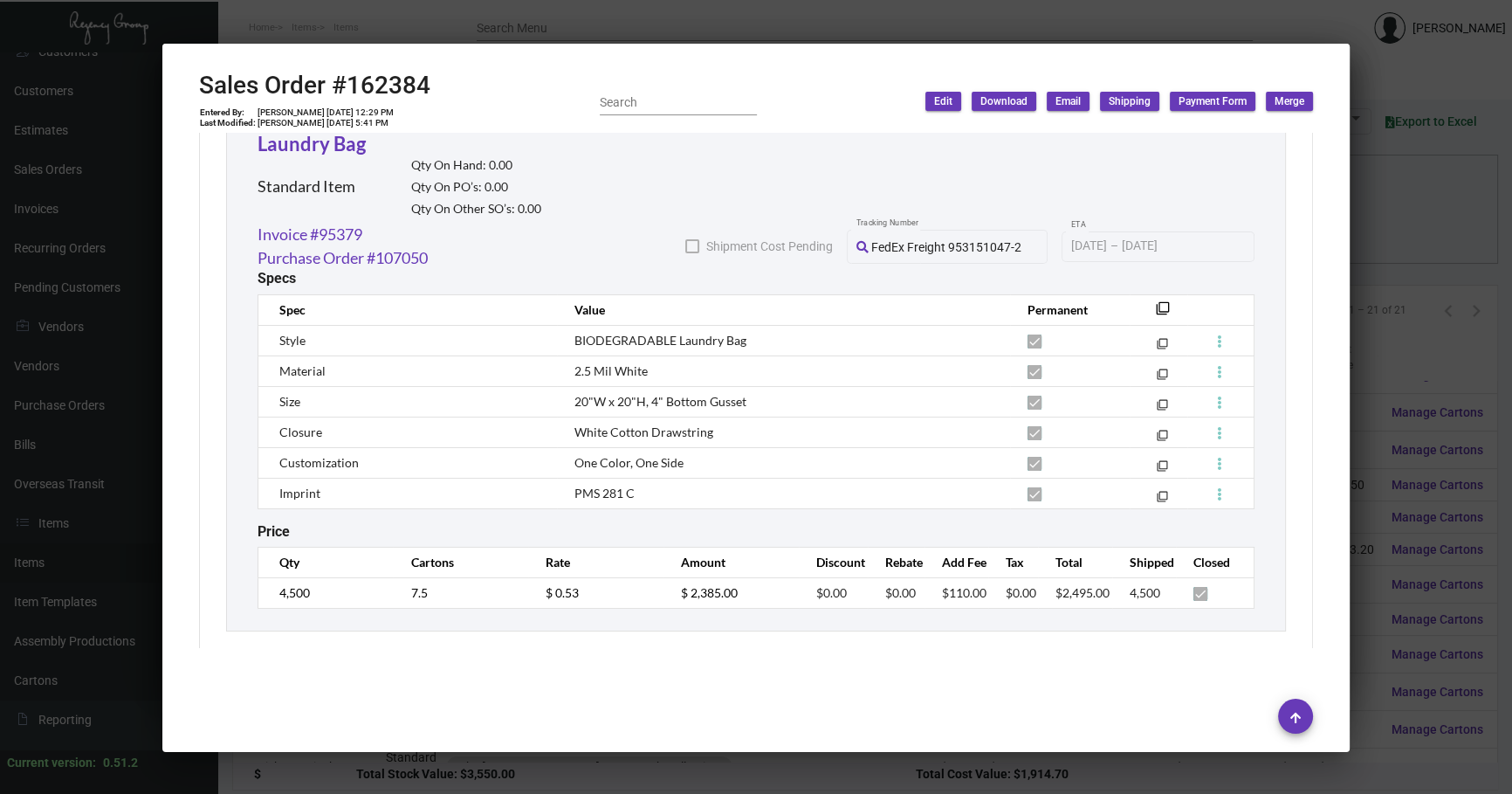
click at [1397, 260] on div at bounding box center [756, 397] width 1512 height 794
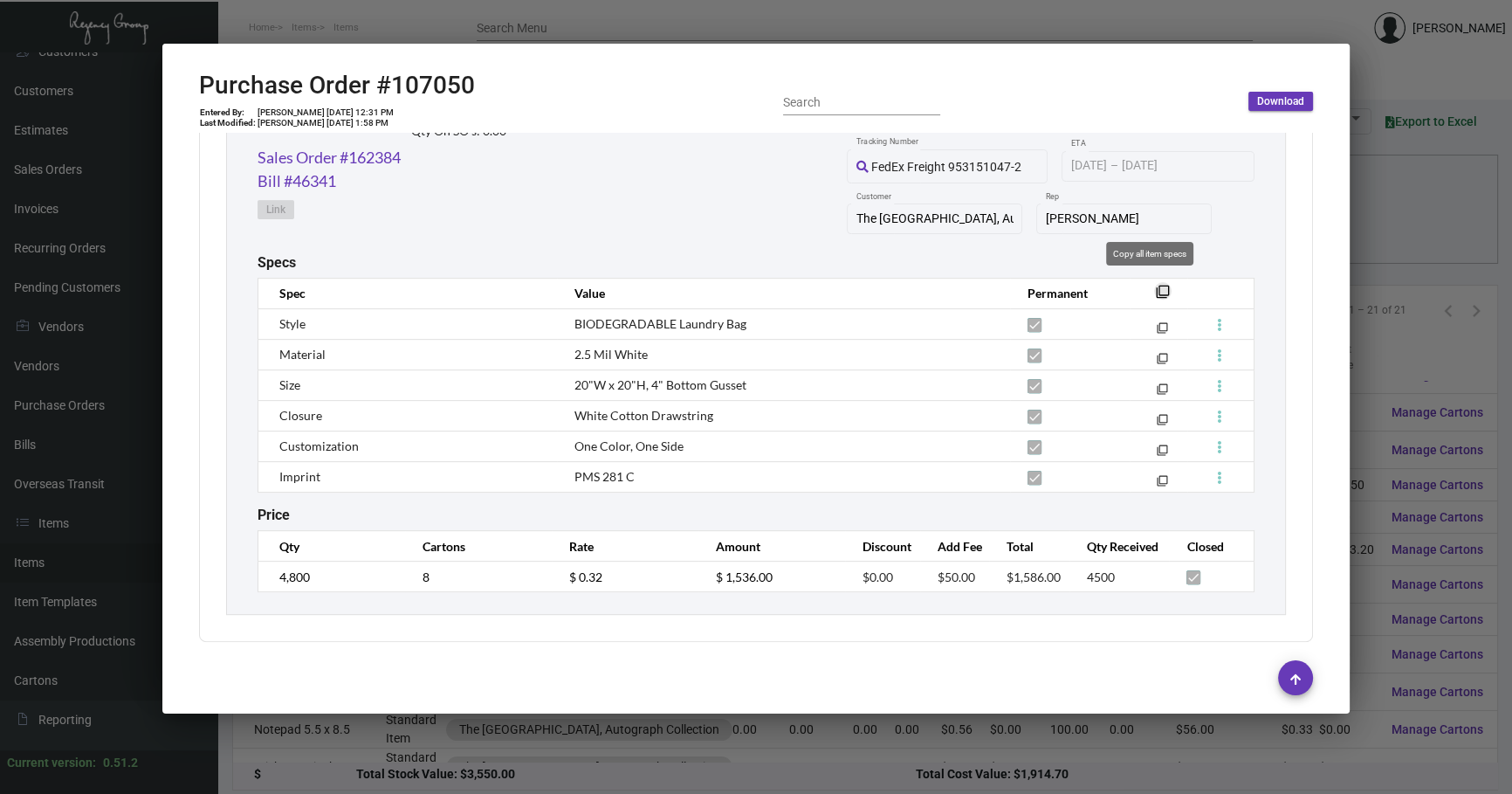
click at [1157, 290] on mat-icon "filter_none" at bounding box center [1163, 296] width 14 height 14
click at [1371, 261] on div at bounding box center [756, 397] width 1512 height 794
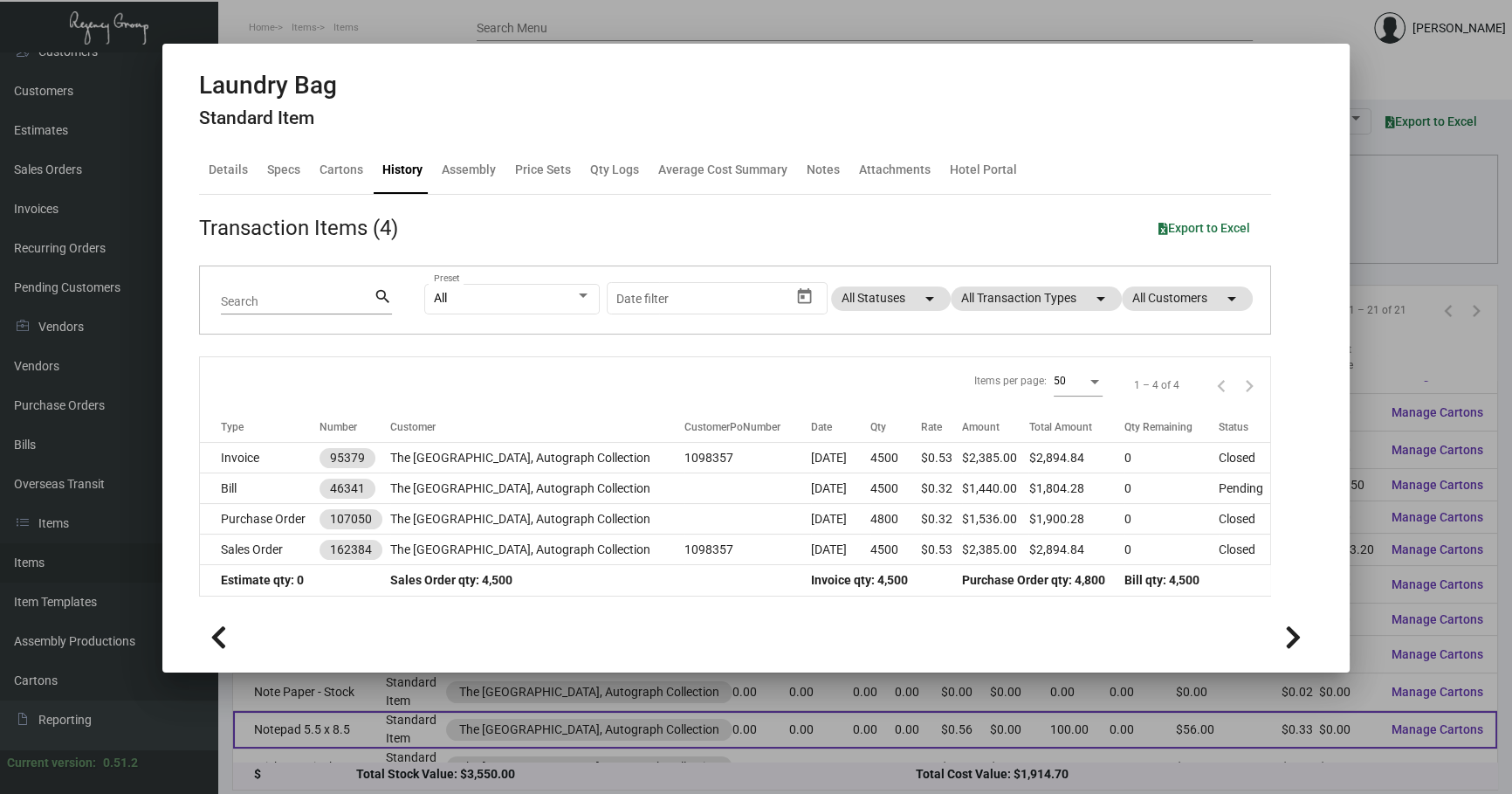
click at [288, 717] on div at bounding box center [756, 397] width 1512 height 794
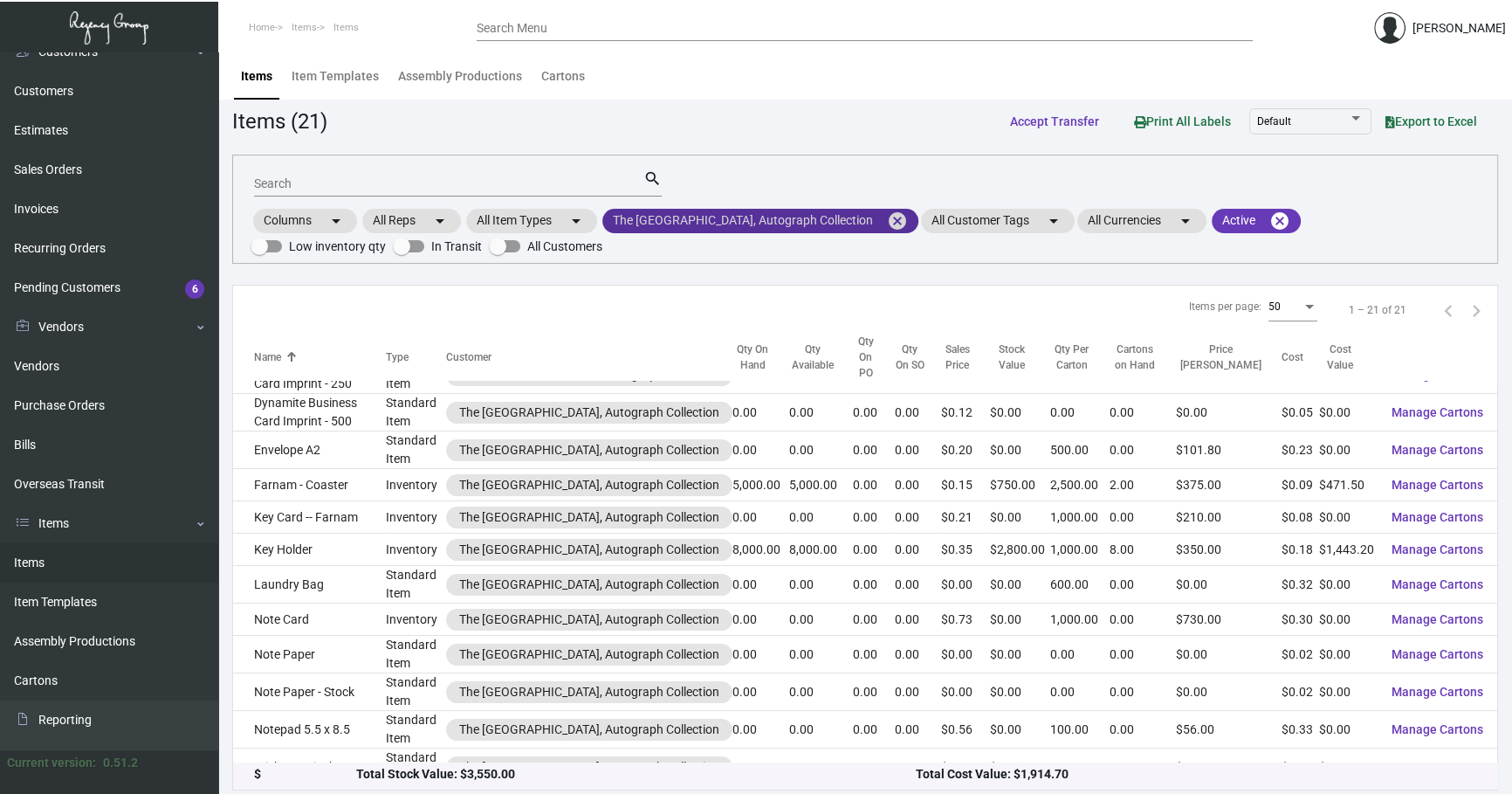
click at [888, 219] on mat-icon "cancel" at bounding box center [898, 221] width 21 height 21
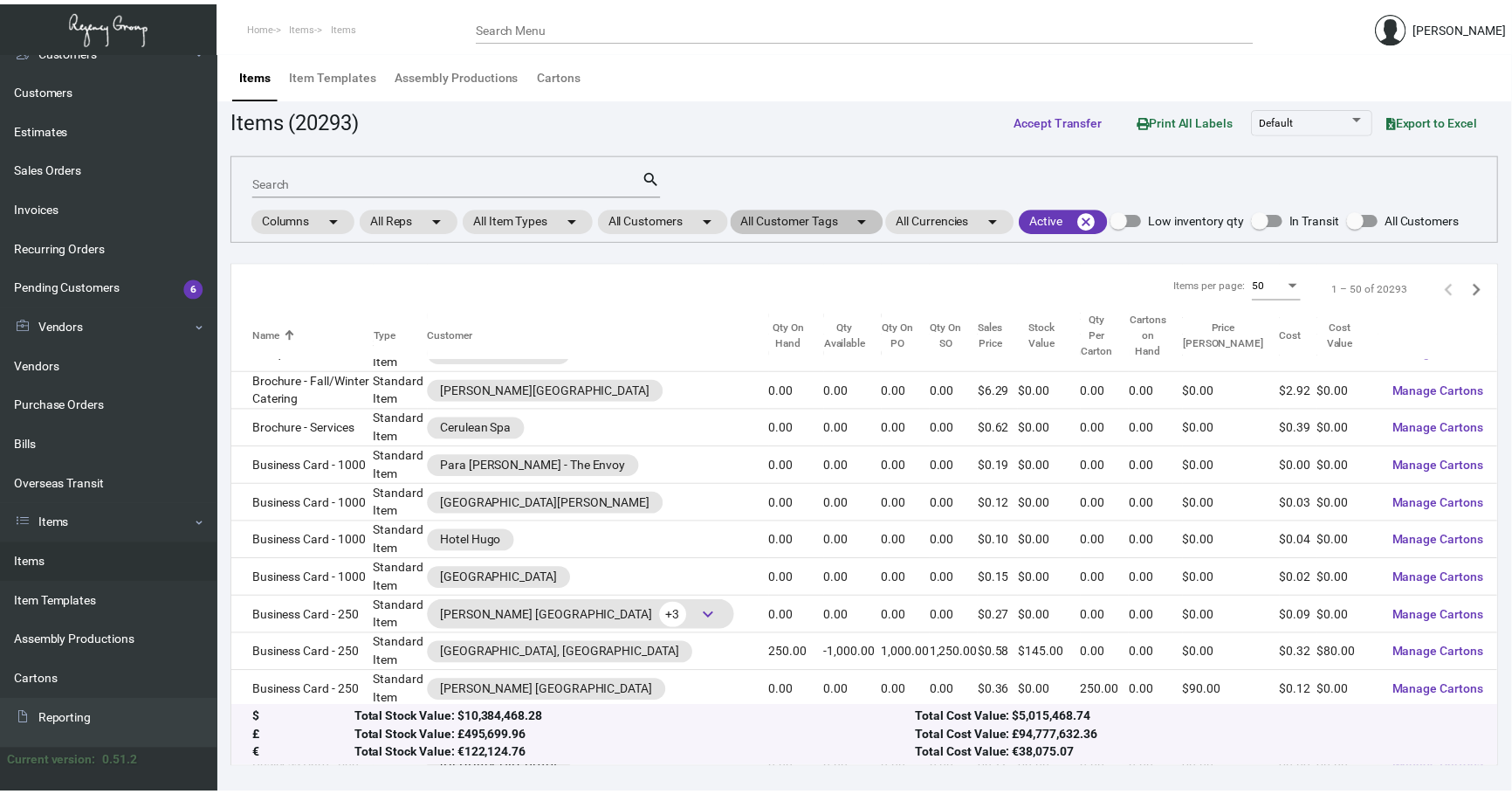
scroll to position [1281, 0]
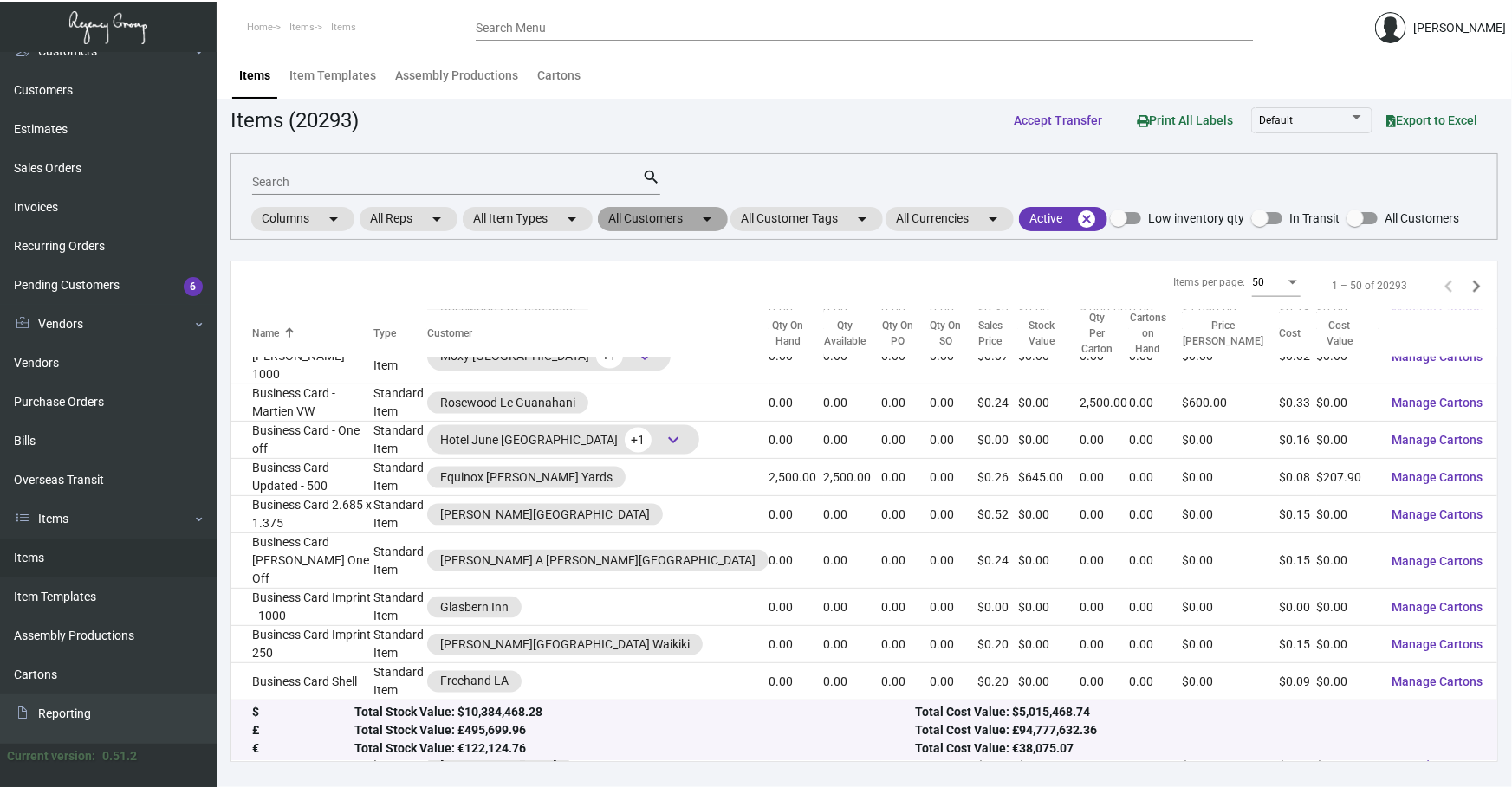
click at [686, 211] on mat-chip "All Customers arrow_drop_down" at bounding box center [662, 219] width 130 height 24
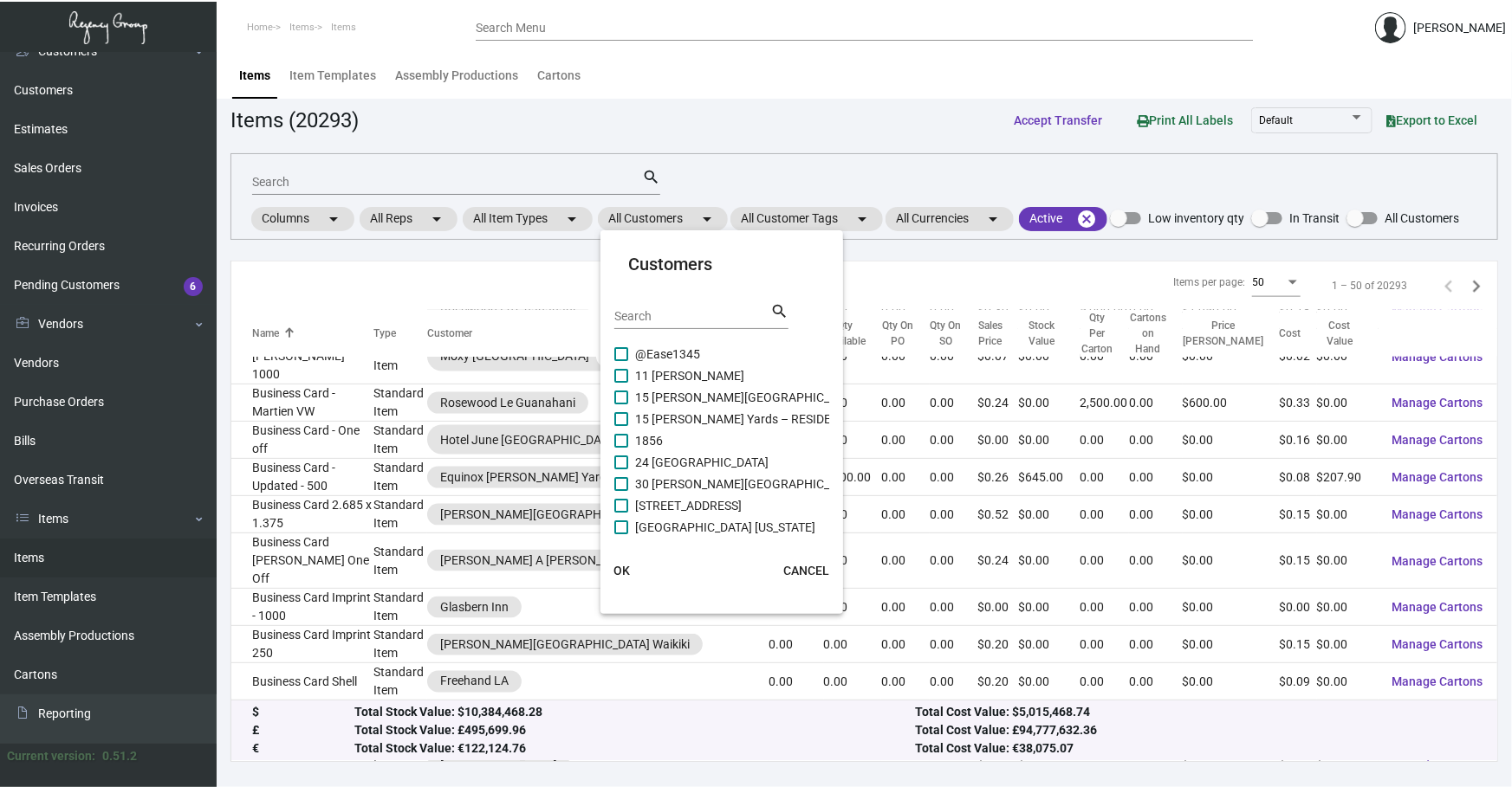
click at [665, 310] on input "Search" at bounding box center [691, 316] width 156 height 14
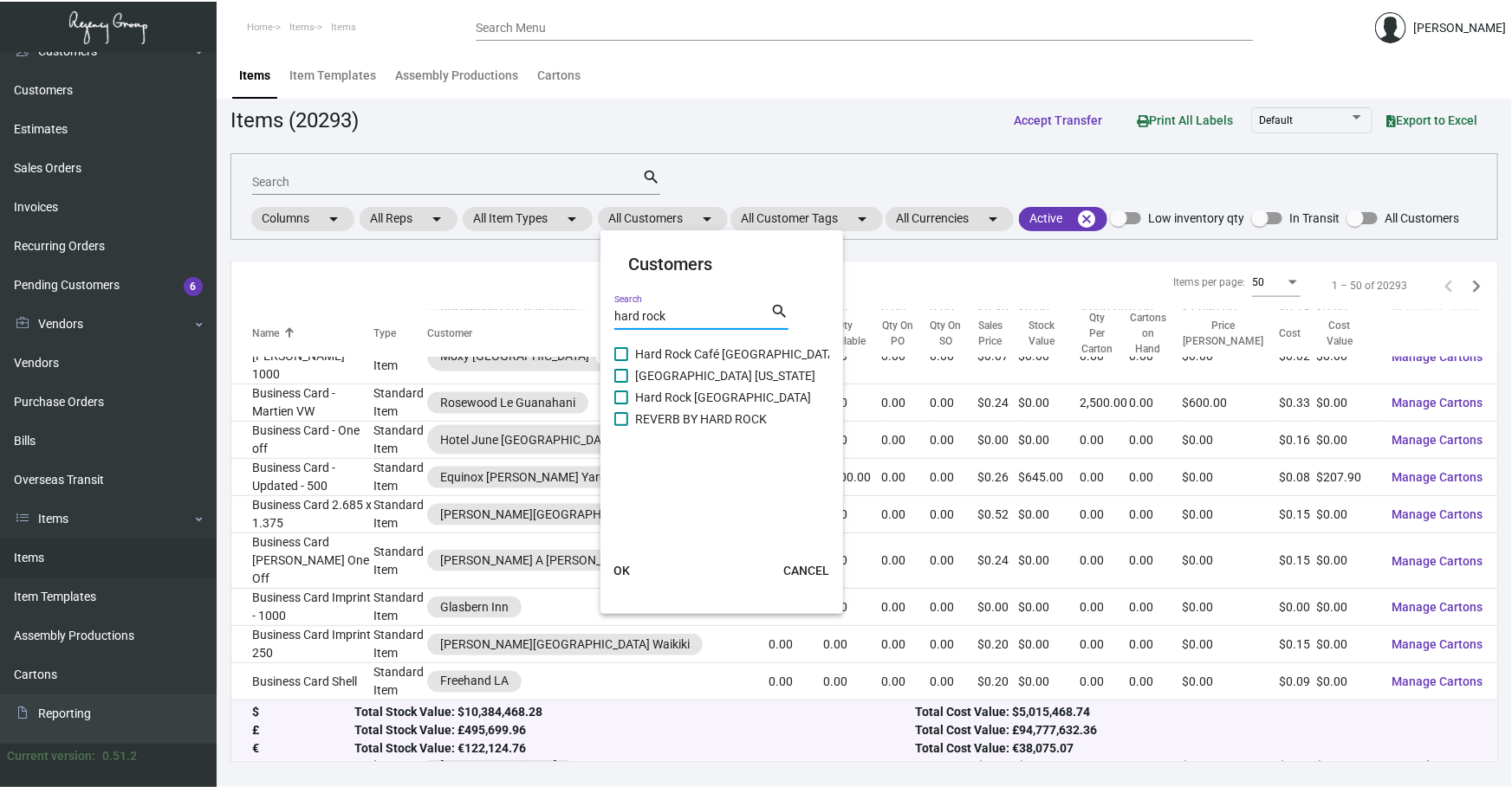
type input "hard rock"
click at [687, 370] on span "[GEOGRAPHIC_DATA] [US_STATE]" at bounding box center [725, 376] width 180 height 21
click at [621, 382] on input "[GEOGRAPHIC_DATA] [US_STATE]" at bounding box center [620, 382] width 1 height 1
checkbox input "true"
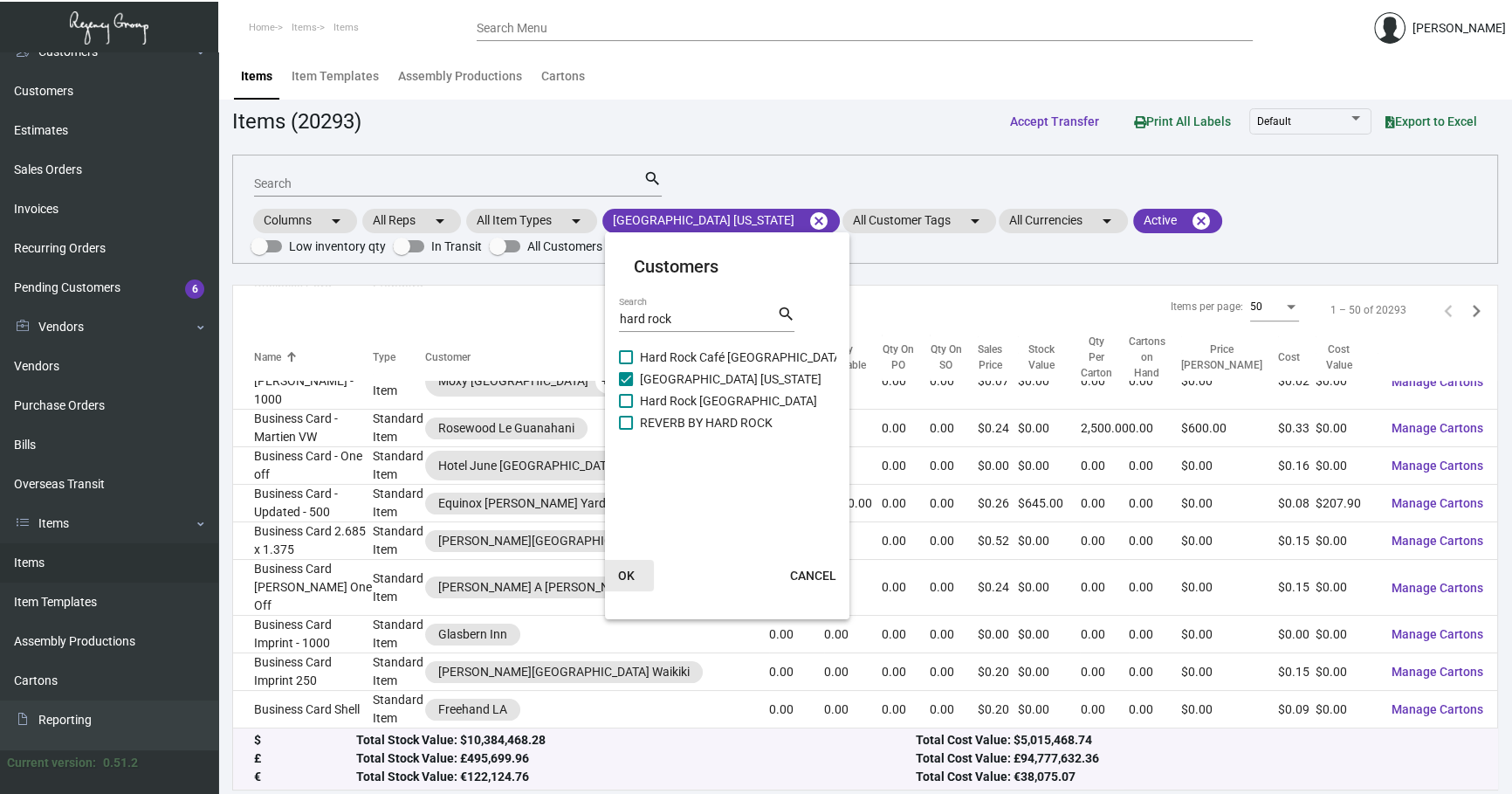
click at [633, 581] on span "OK" at bounding box center [626, 576] width 17 height 14
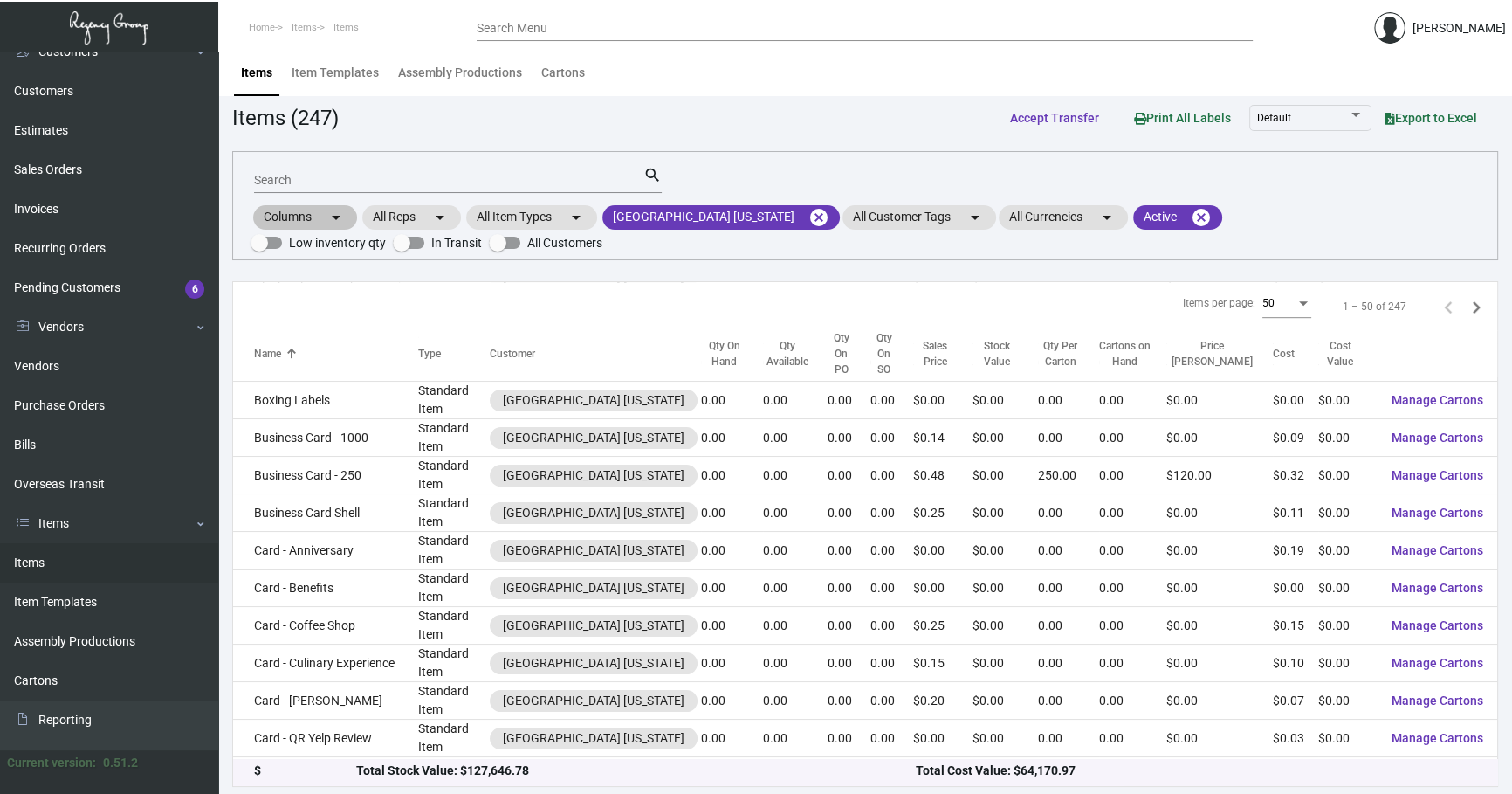
scroll to position [1078, 0]
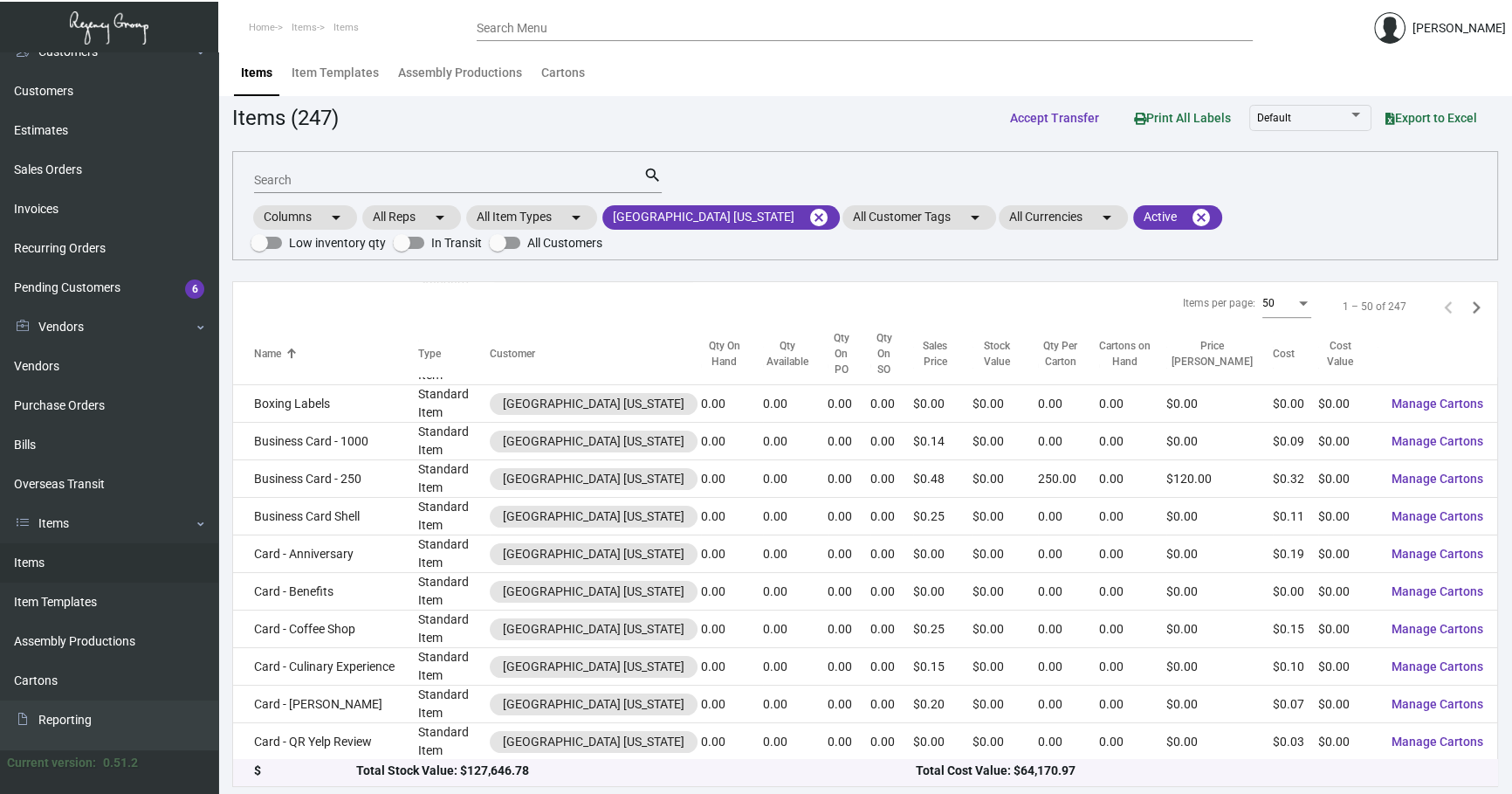
click at [312, 183] on input "Search" at bounding box center [449, 181] width 389 height 14
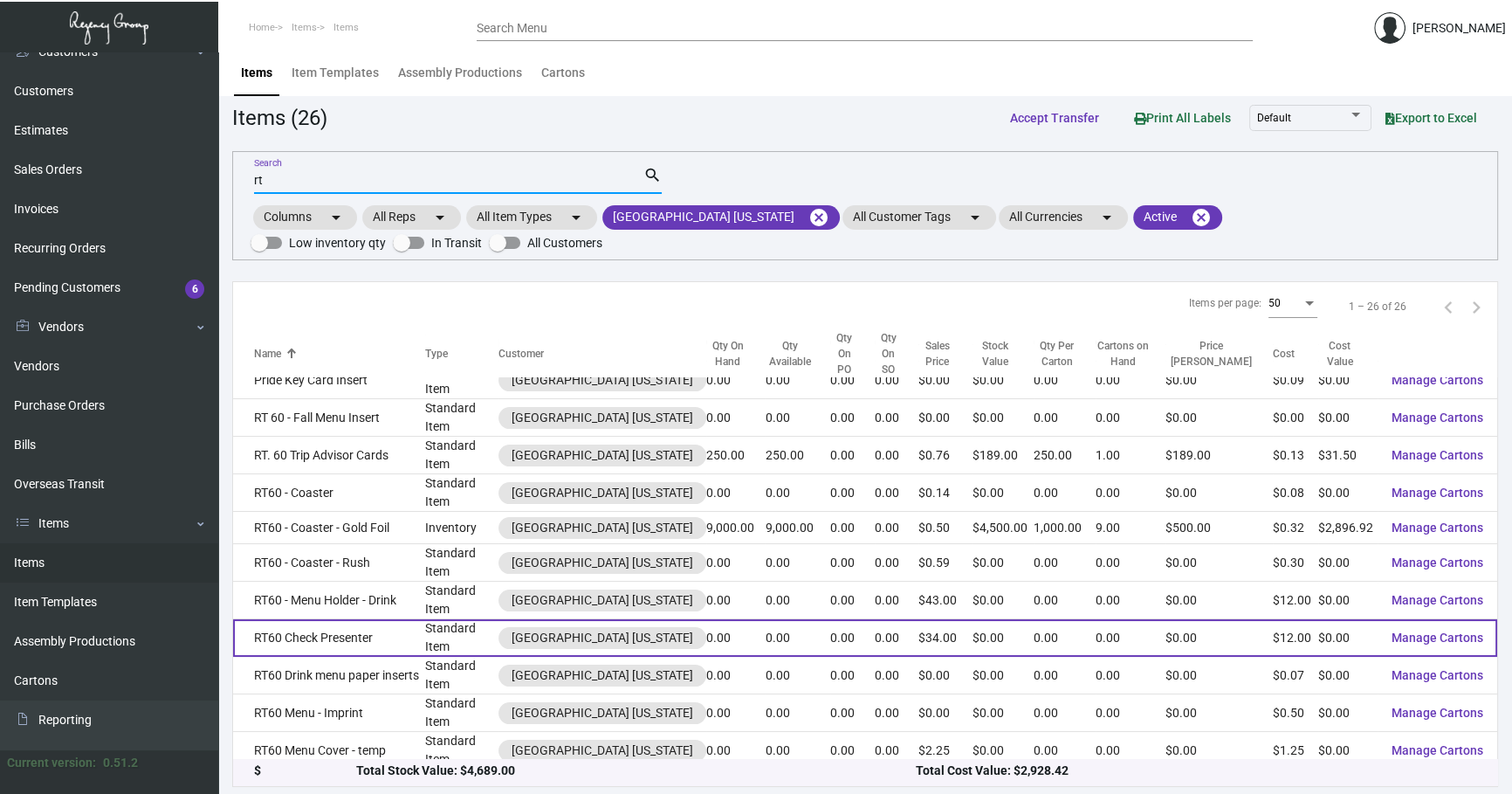
type input "rt"
click at [347, 619] on td "RT60 Check Presenter" at bounding box center [329, 638] width 192 height 38
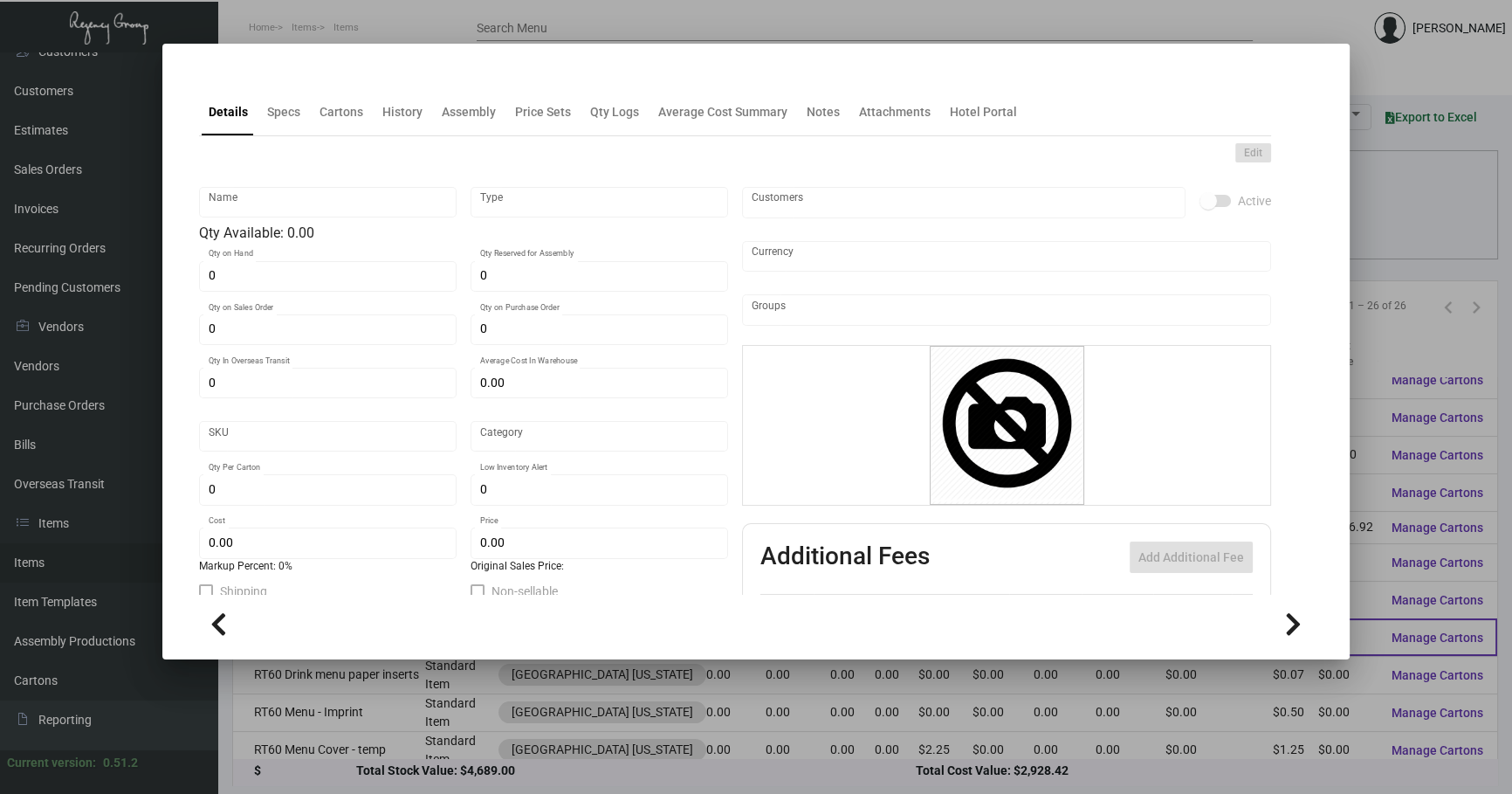
type input "RT60 Check Presenter"
type input "Standard Item"
type input "$ 0.00"
type input "Standard"
type input "$ 12.00"
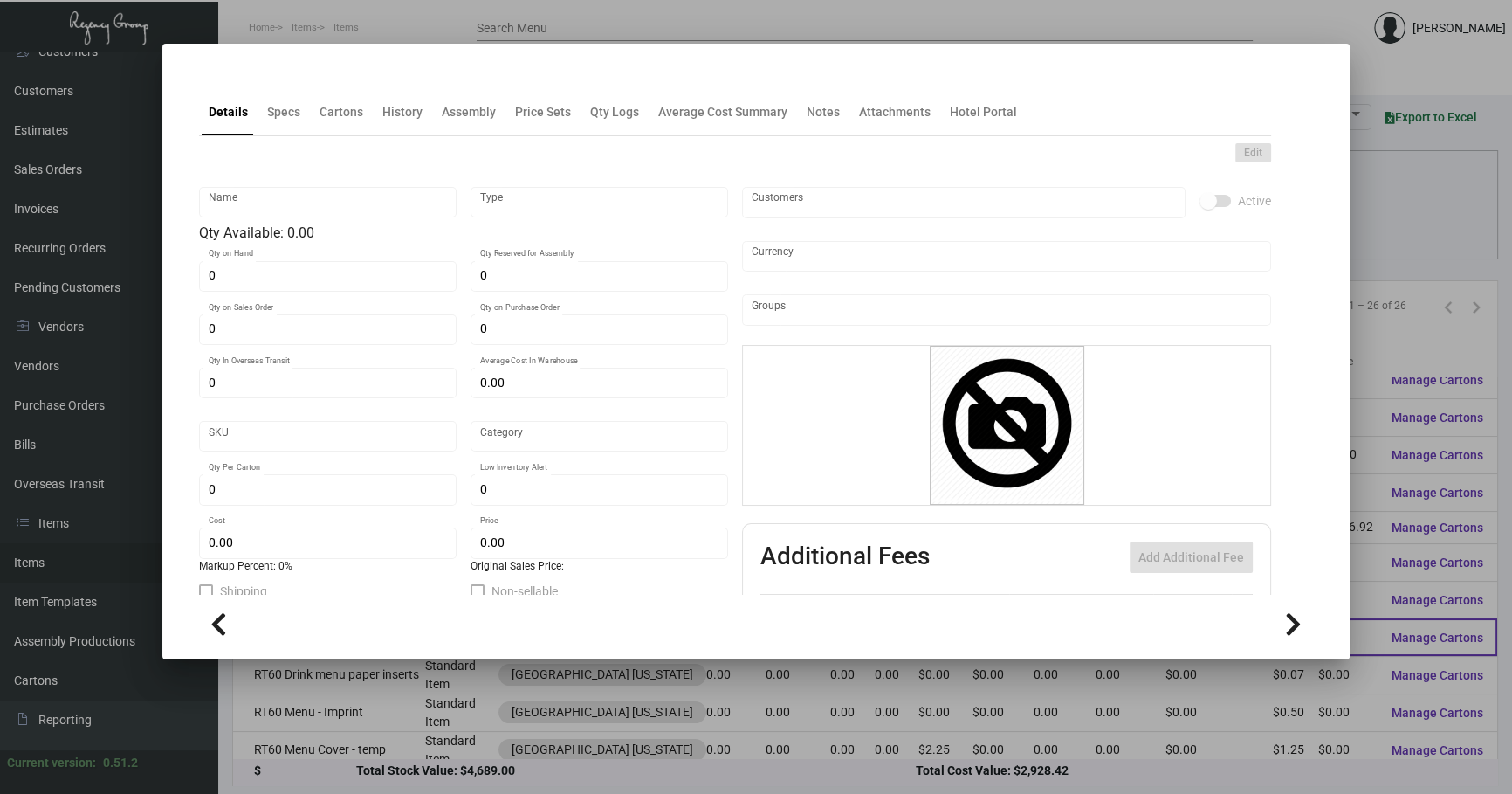
type input "$ 34.00"
checkbox input "true"
type input "United States Dollar $"
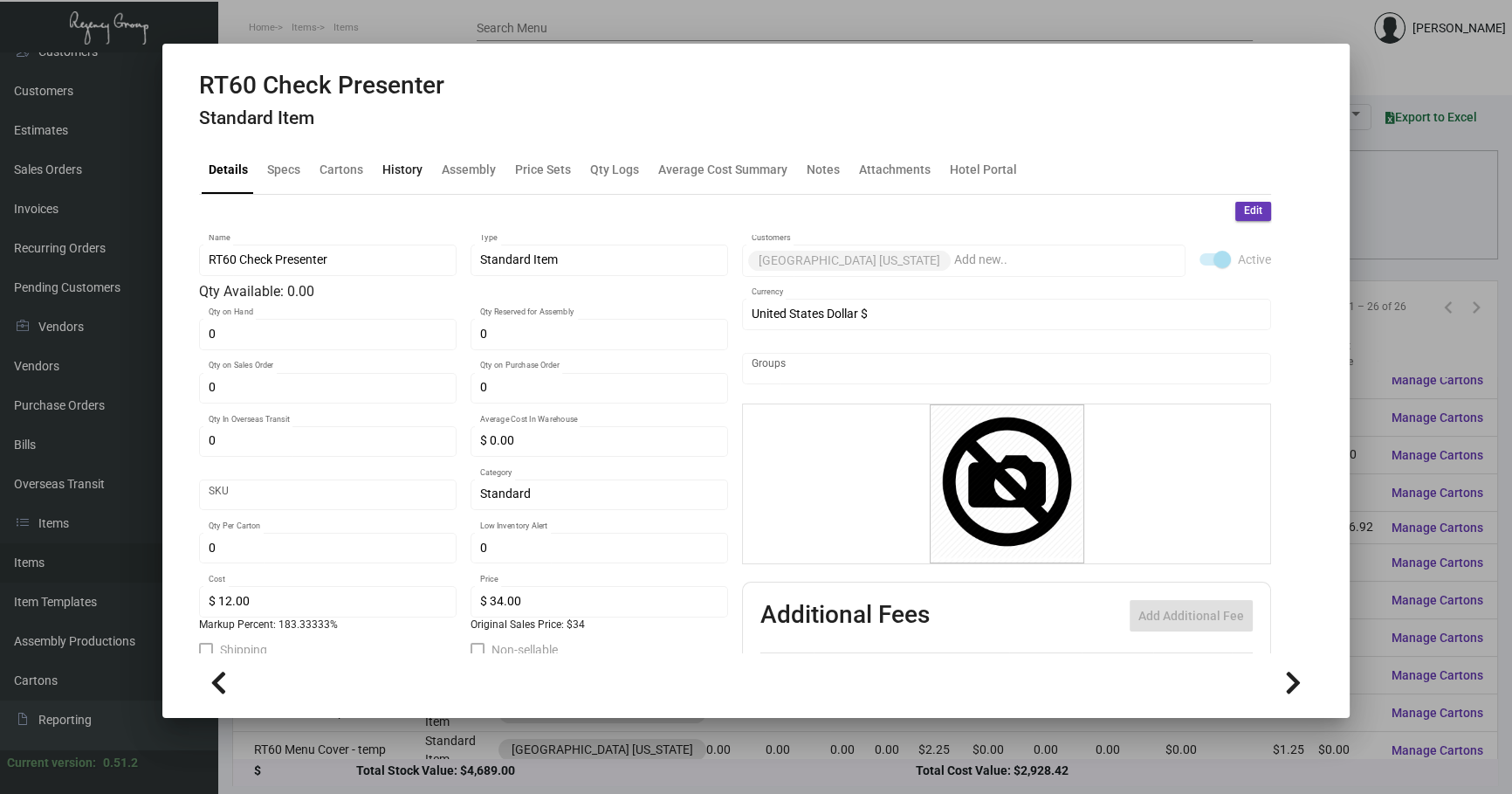
click at [405, 167] on div "History" at bounding box center [402, 170] width 40 height 19
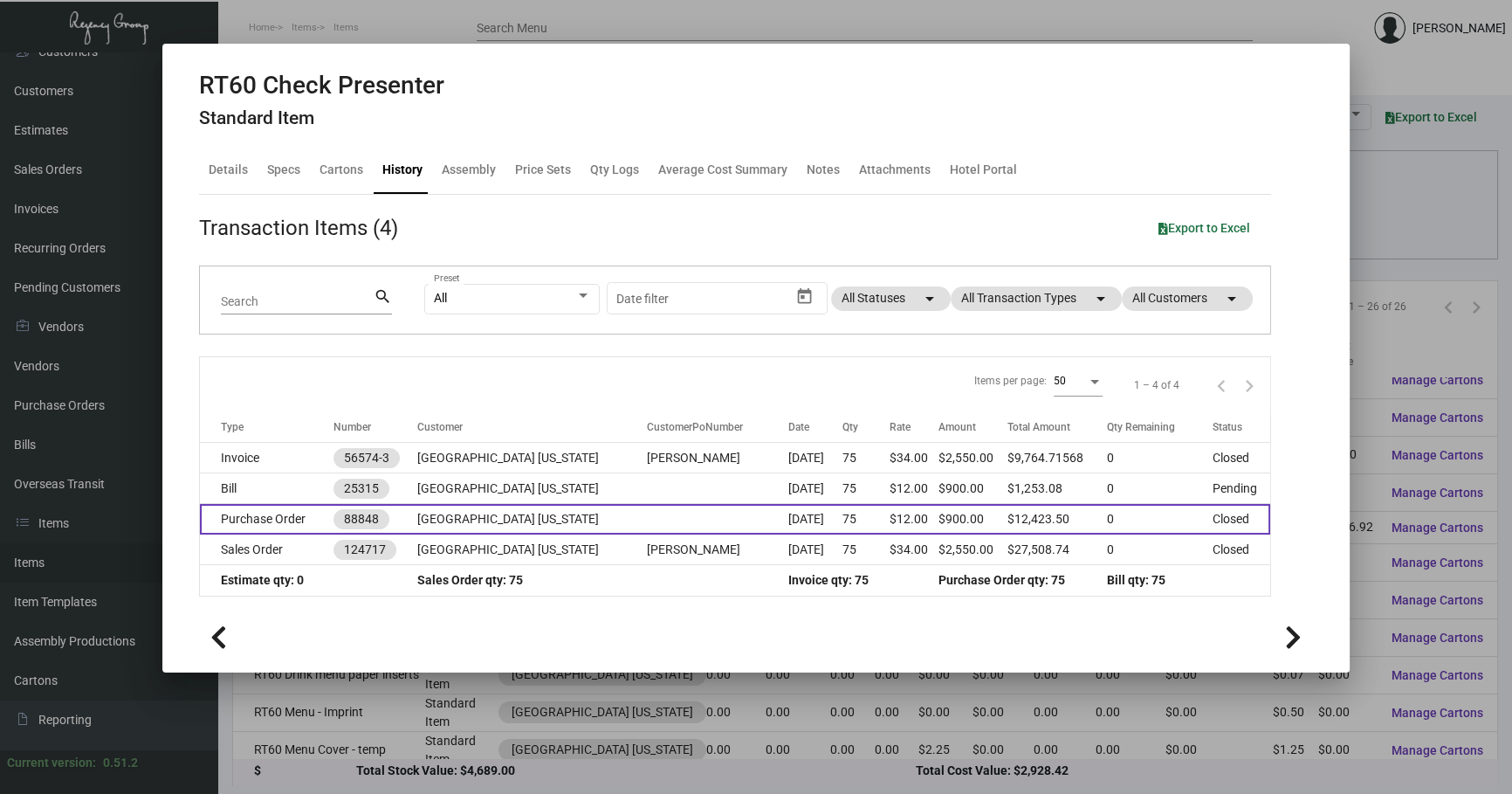
click at [647, 520] on td at bounding box center [717, 519] width 141 height 31
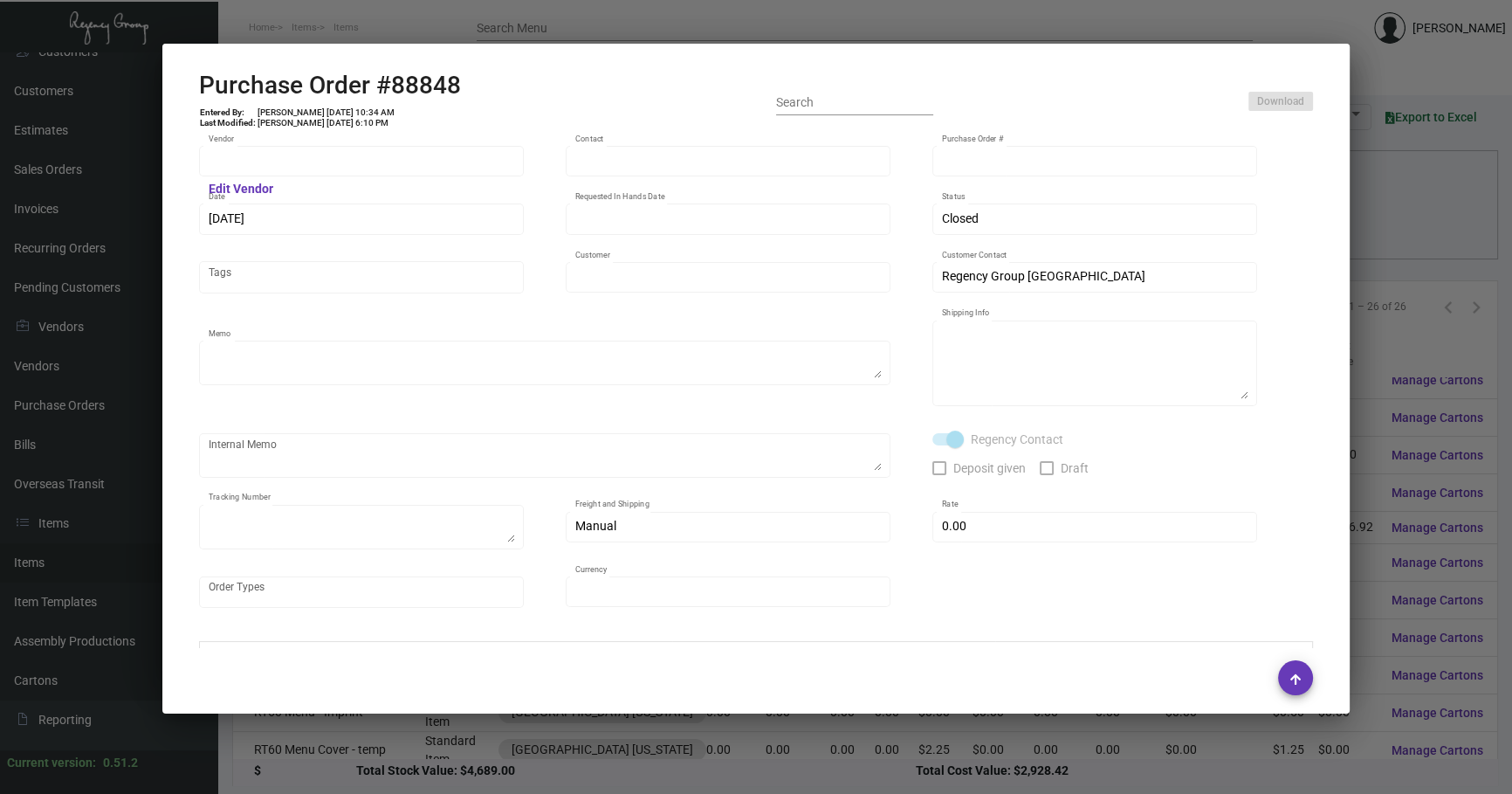
type input "Brandmuscle"
type input "[PERSON_NAME]"
type input "88848"
type input "[DATE]"
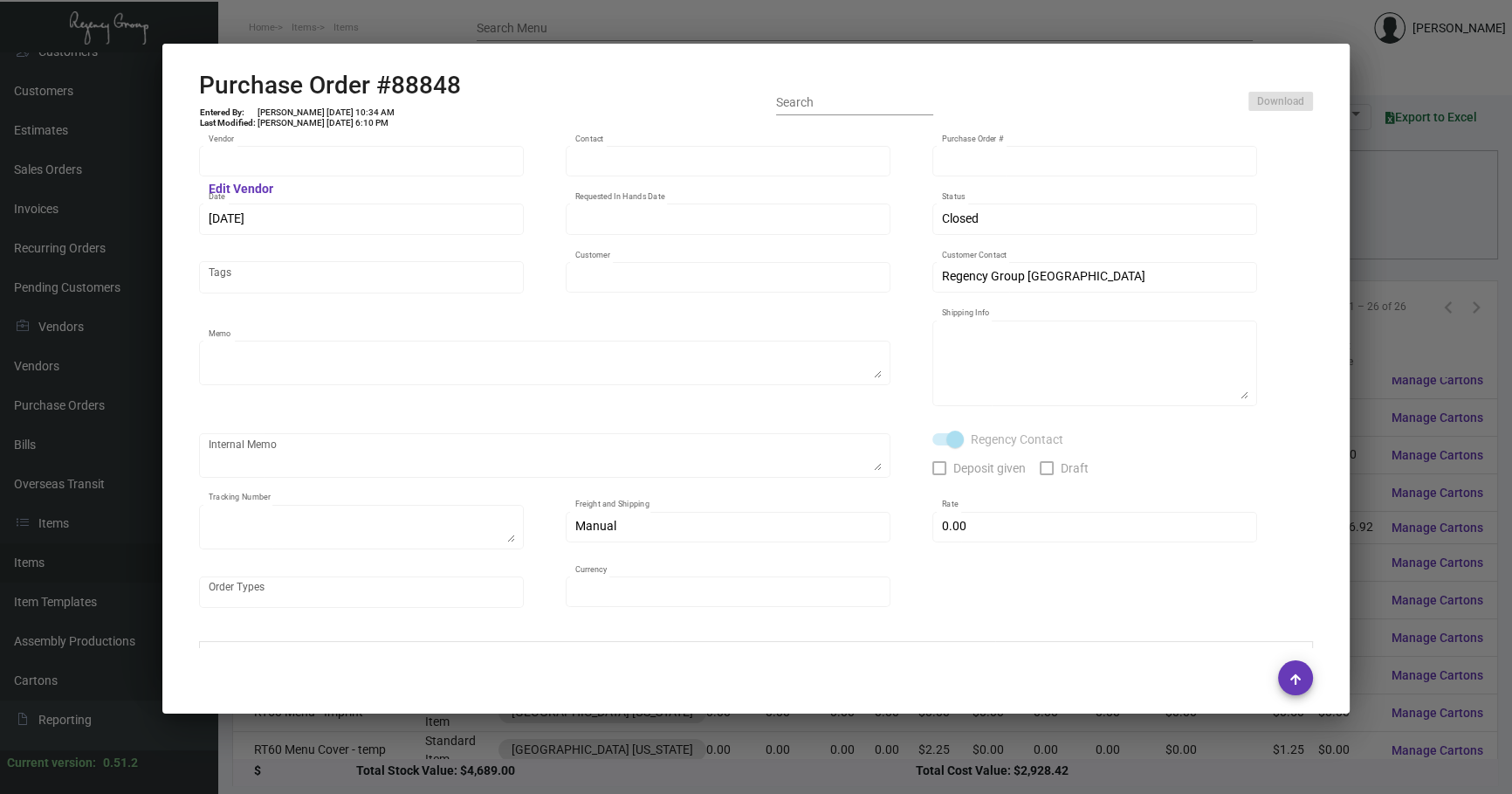
type input "[GEOGRAPHIC_DATA] [US_STATE]"
type textarea "Ship via UPS Ground Acct# 1AY276."
type textarea "Regency Group NJ [PERSON_NAME] [STREET_ADDRESS]"
checkbox input "true"
type textarea "1Z9748E00318774263 1Z9748E00314135497"
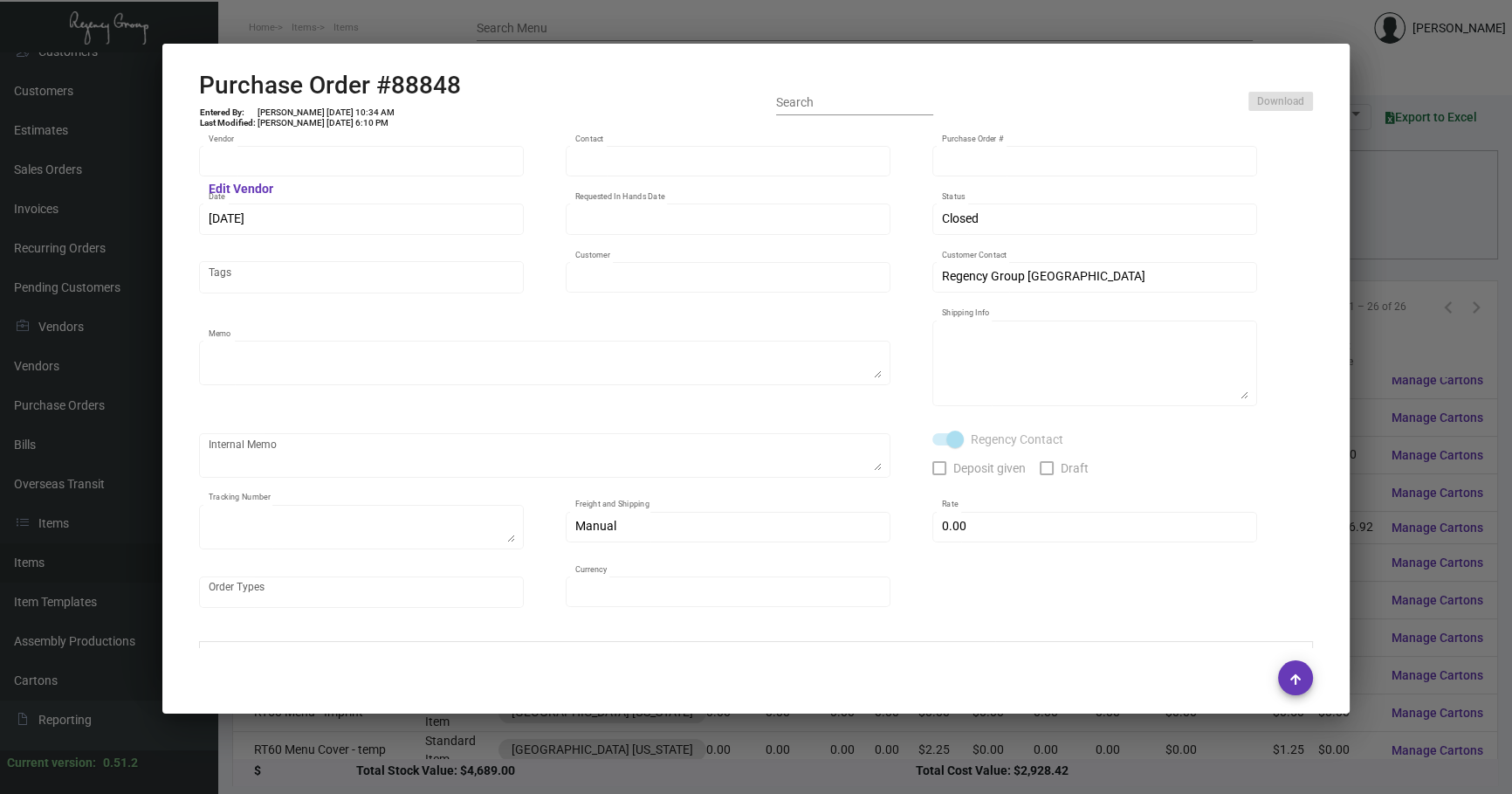
type input "$ 0.00"
type input "United States Dollar $"
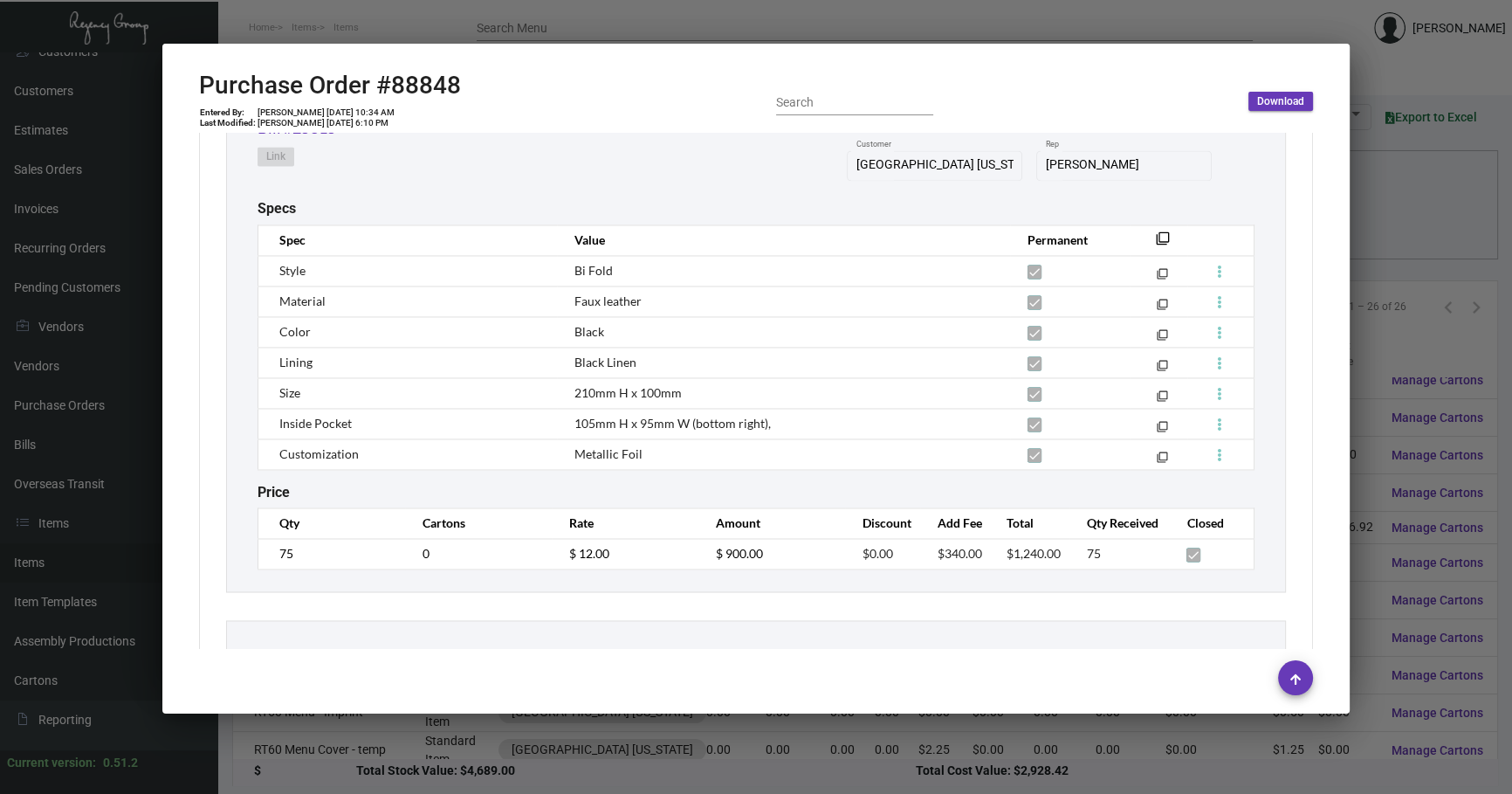
scroll to position [3573, 0]
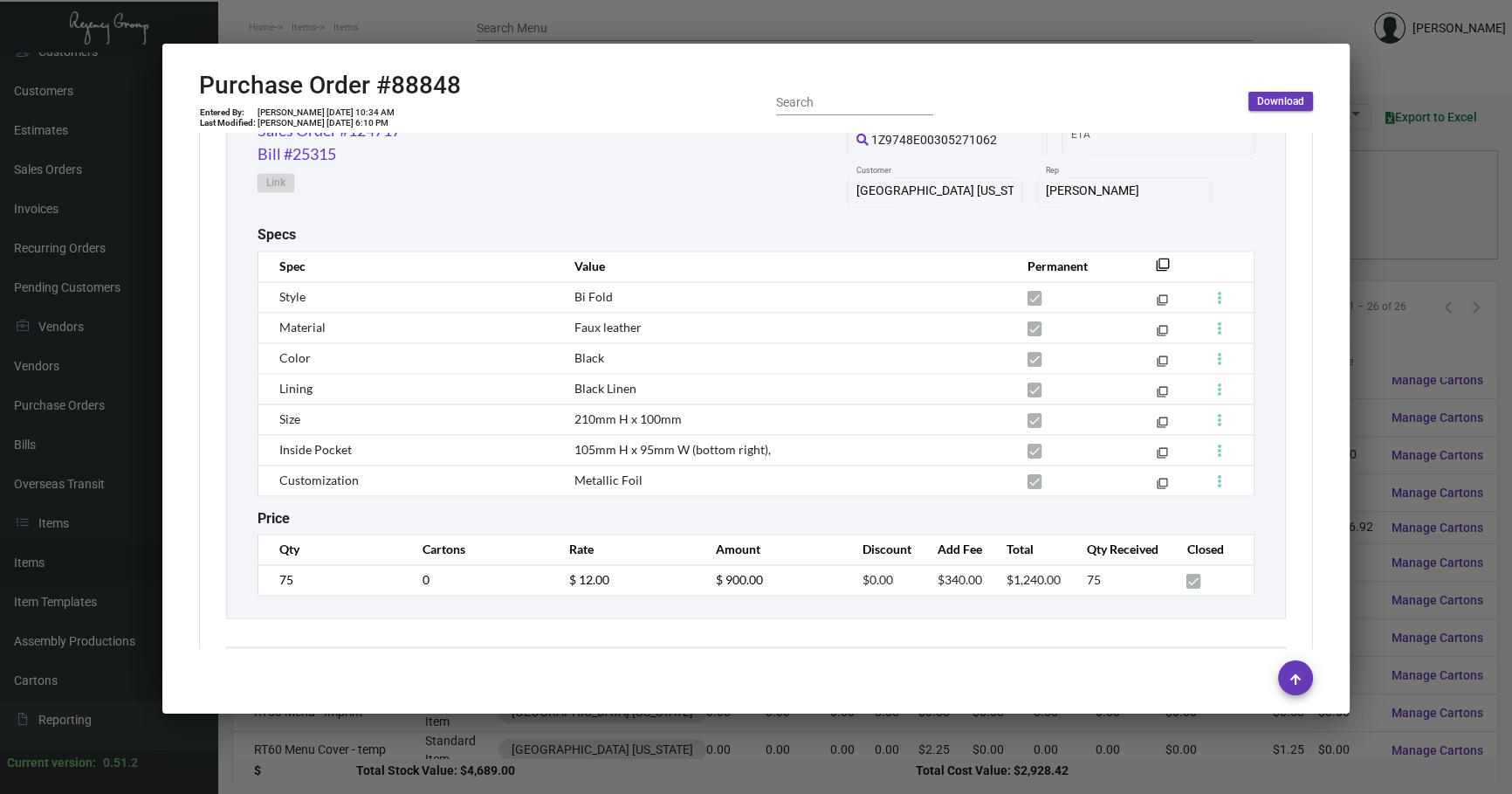
click at [1270, 423] on div "RT60 Check Presenter Standard Item Qty On Hand: 0.00 Qty On Other PO’s: 0.00 Qt…" at bounding box center [756, 310] width 1060 height 616
click at [1302, 389] on div "Brandmuscle Vendor Edit Vendor [PERSON_NAME] Contact 88848 Purchase Order # [DA…" at bounding box center [756, 390] width 1157 height 516
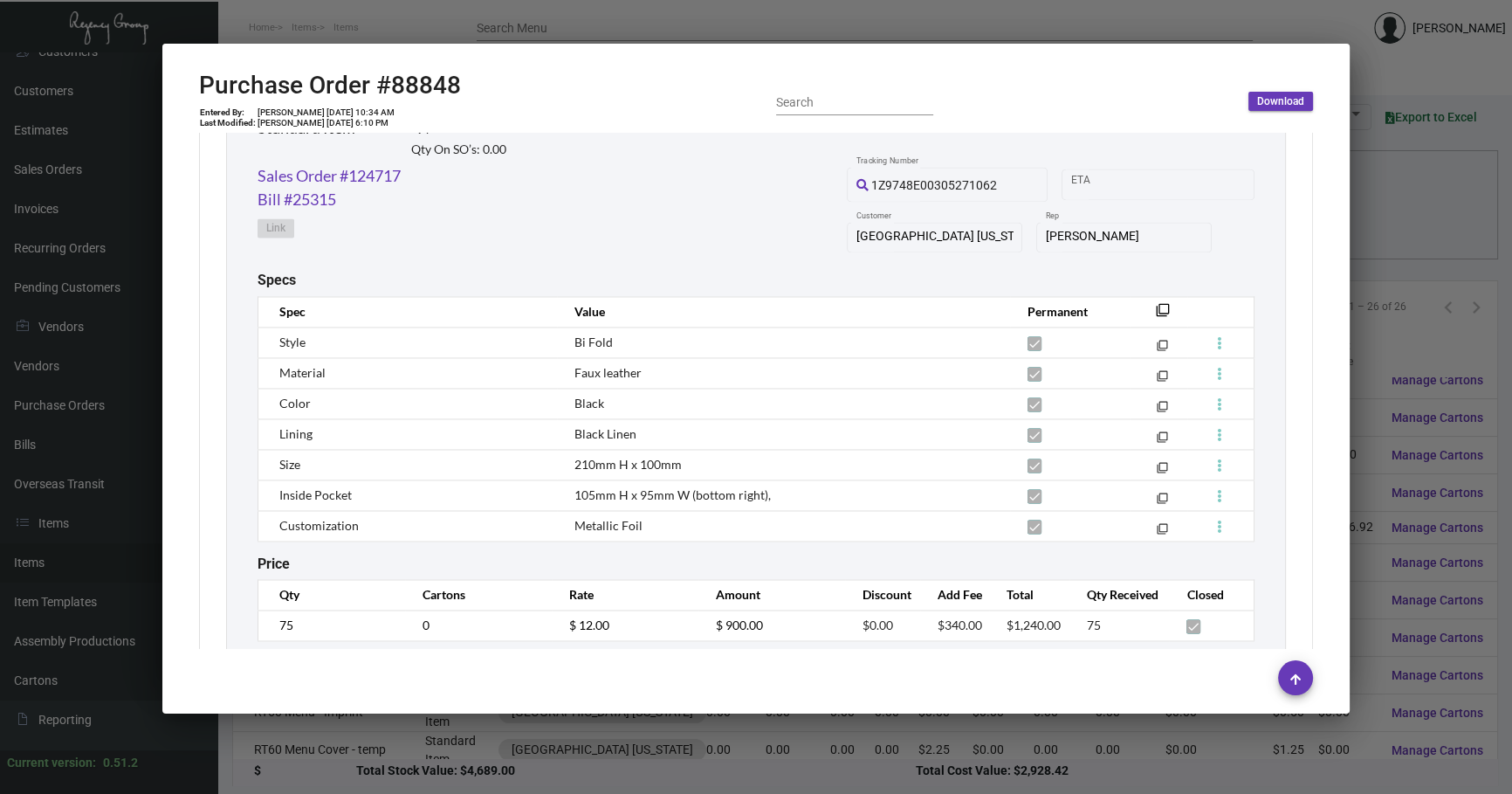
scroll to position [3521, 0]
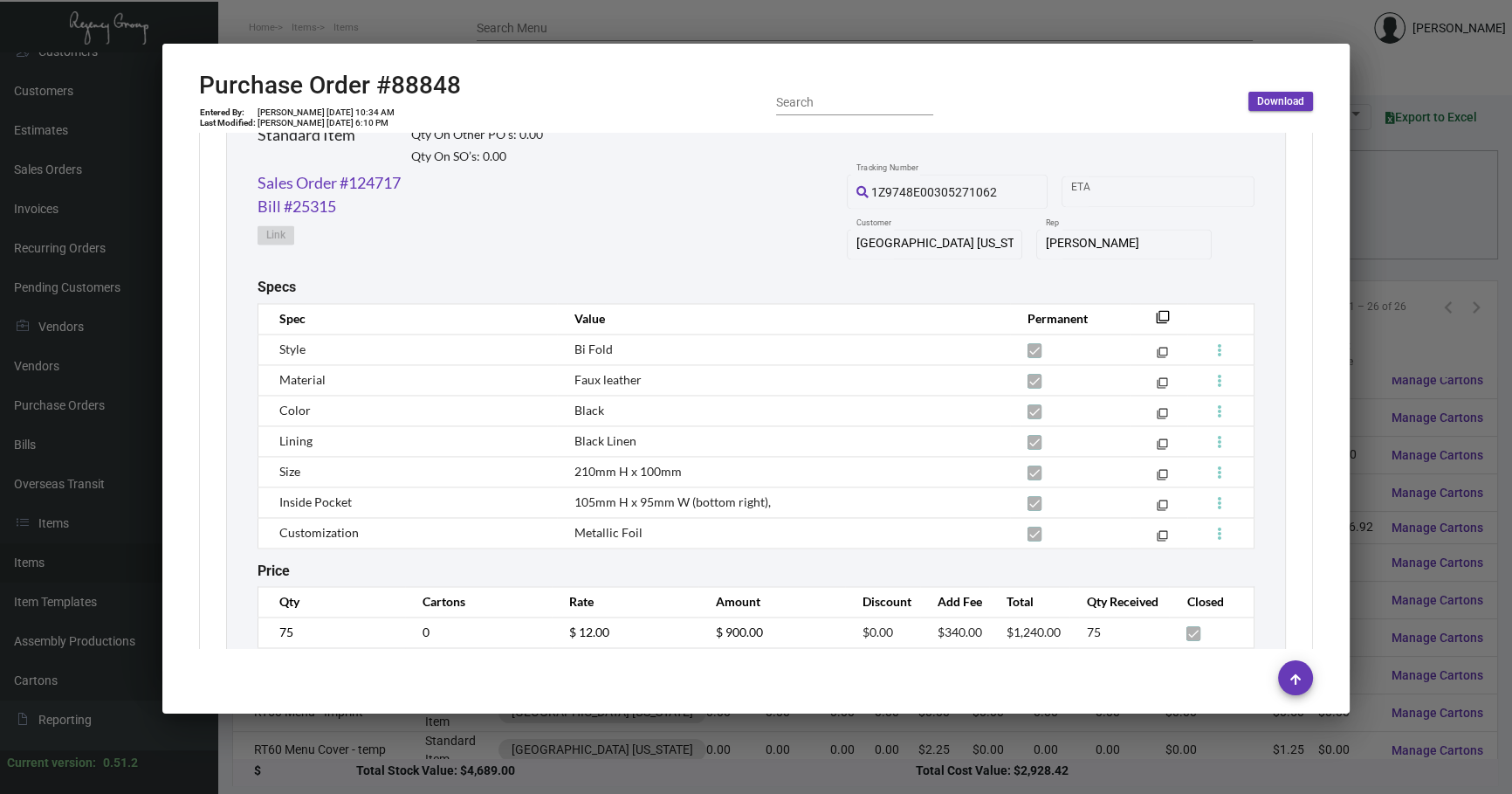
click at [375, 711] on mat-dialog-container "Purchase Order #88848 Entered By: [PERSON_NAME] [DATE] 10:34 AM Last Modified: …" at bounding box center [756, 378] width 1188 height 670
click at [378, 748] on div at bounding box center [756, 397] width 1512 height 794
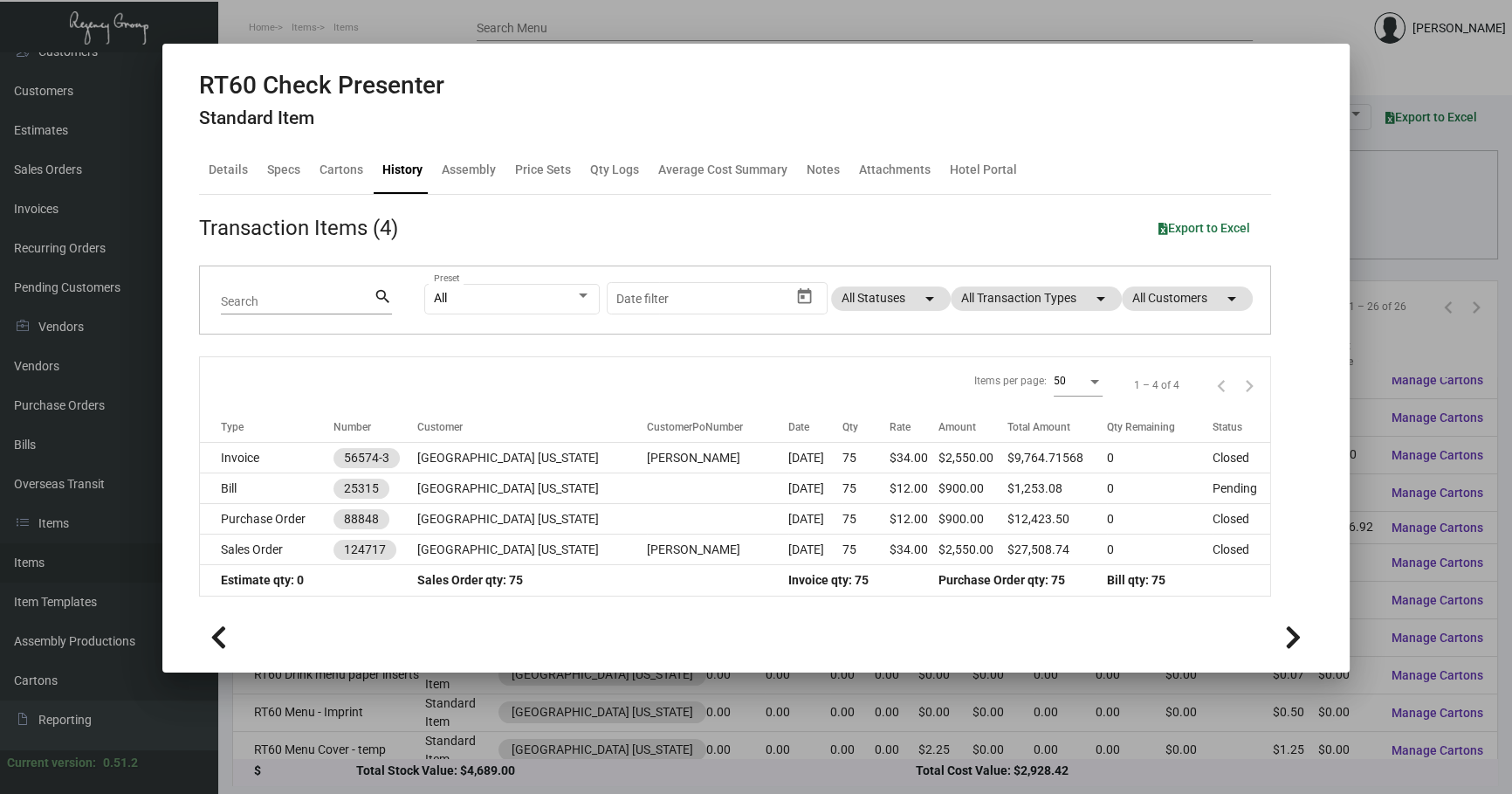
click at [378, 748] on div at bounding box center [756, 397] width 1512 height 794
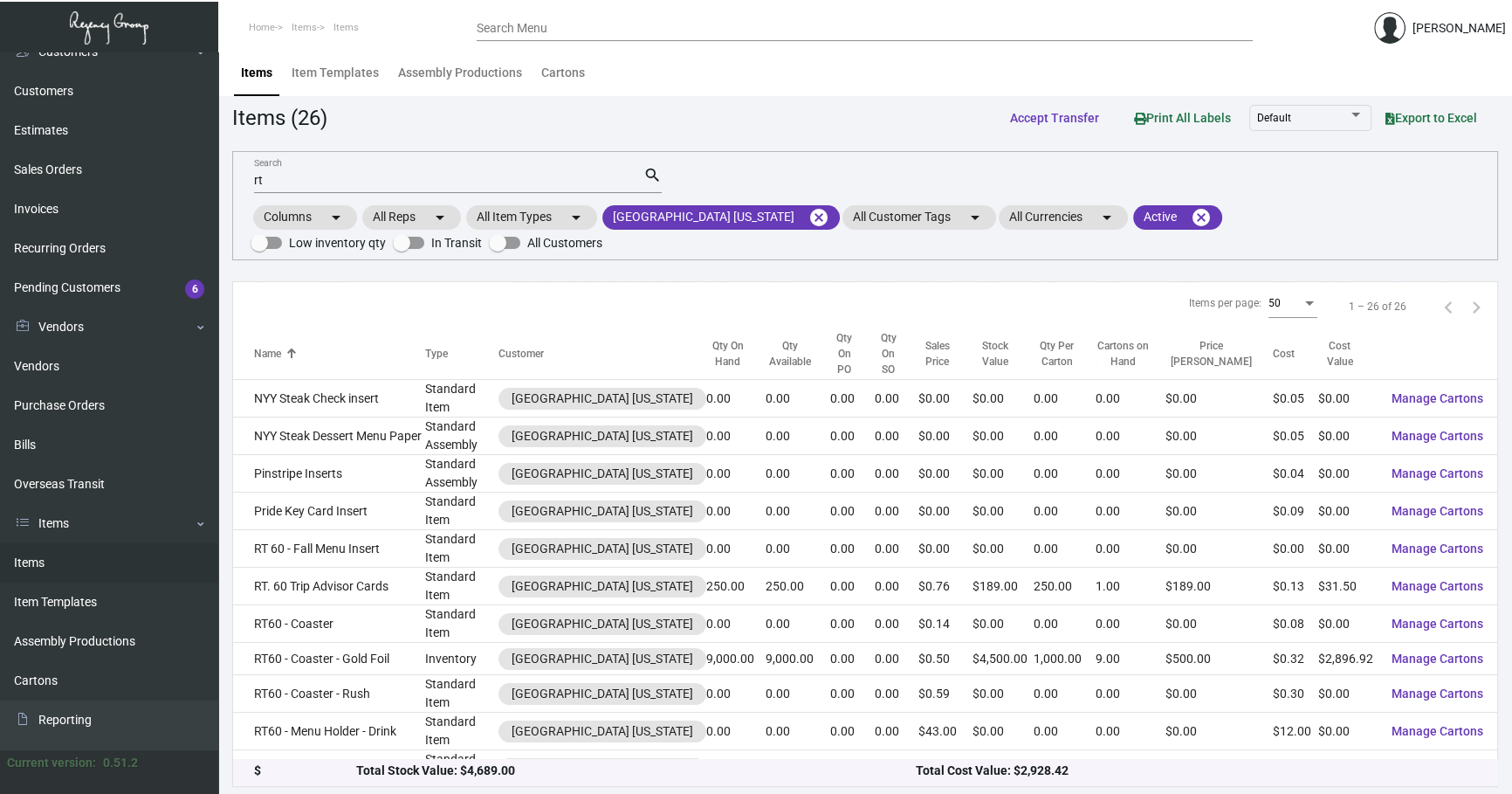
scroll to position [330, 0]
click at [1323, 202] on div "Columns arrow_drop_down All Reps arrow_drop_down All Item Types arrow_drop_down…" at bounding box center [866, 228] width 1230 height 52
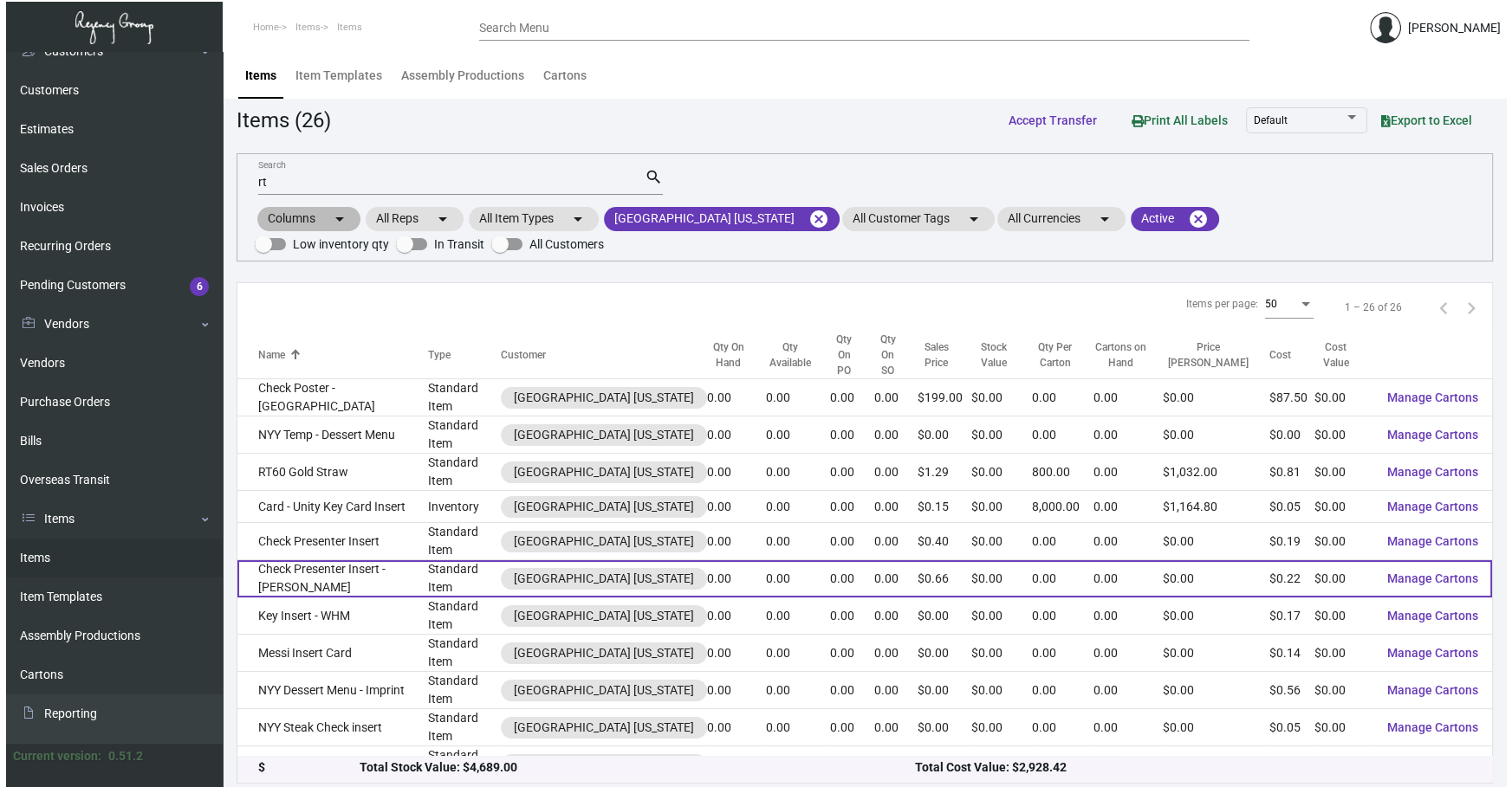
scroll to position [0, 0]
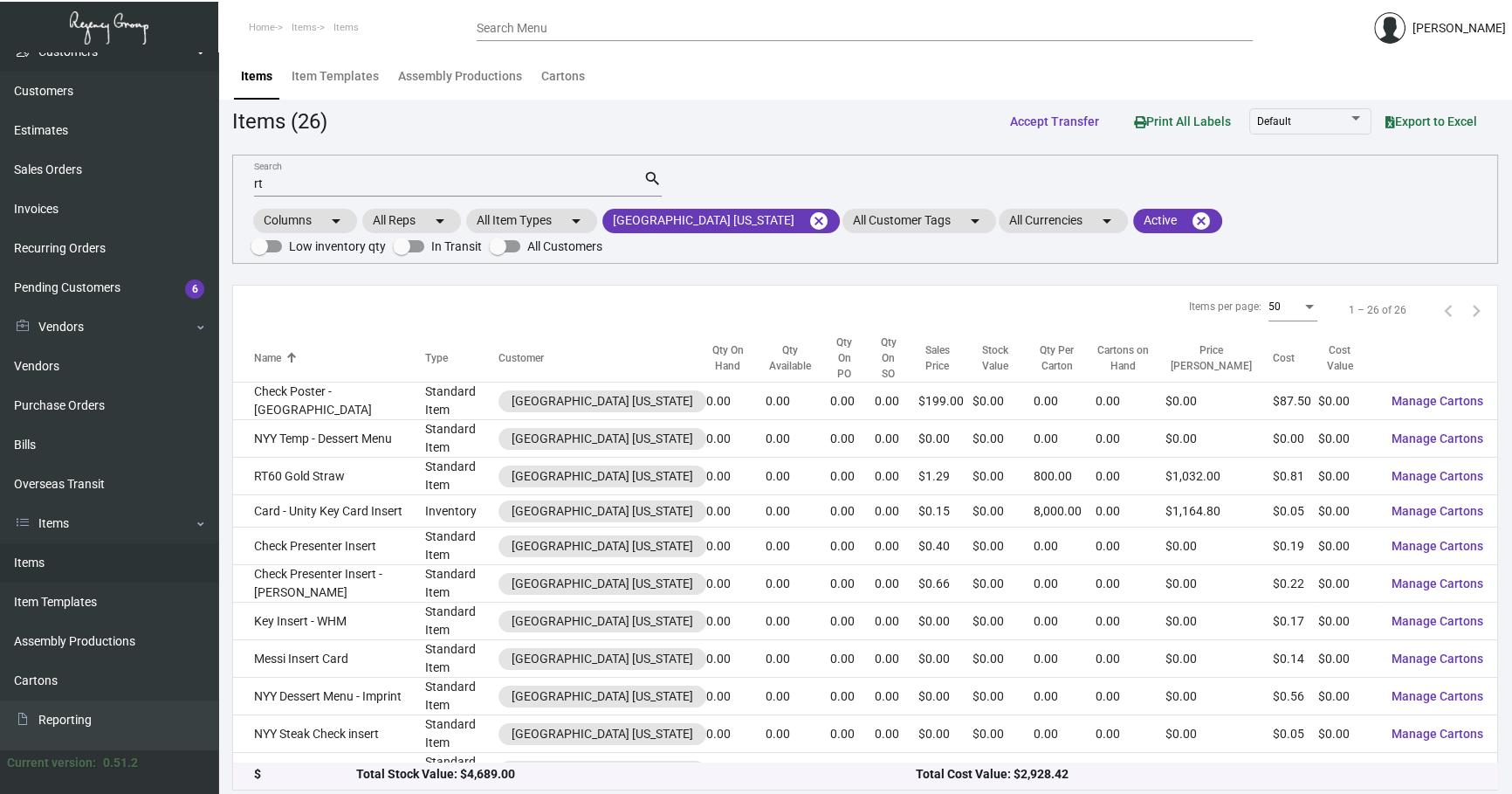
drag, startPoint x: 349, startPoint y: 178, endPoint x: 0, endPoint y: 70, distance: 365.3
click at [0, 155] on div "Dashboard Dashboard Tasks Customers Customers Estimates Sales Orders Invoices R…" at bounding box center [756, 426] width 1512 height 747
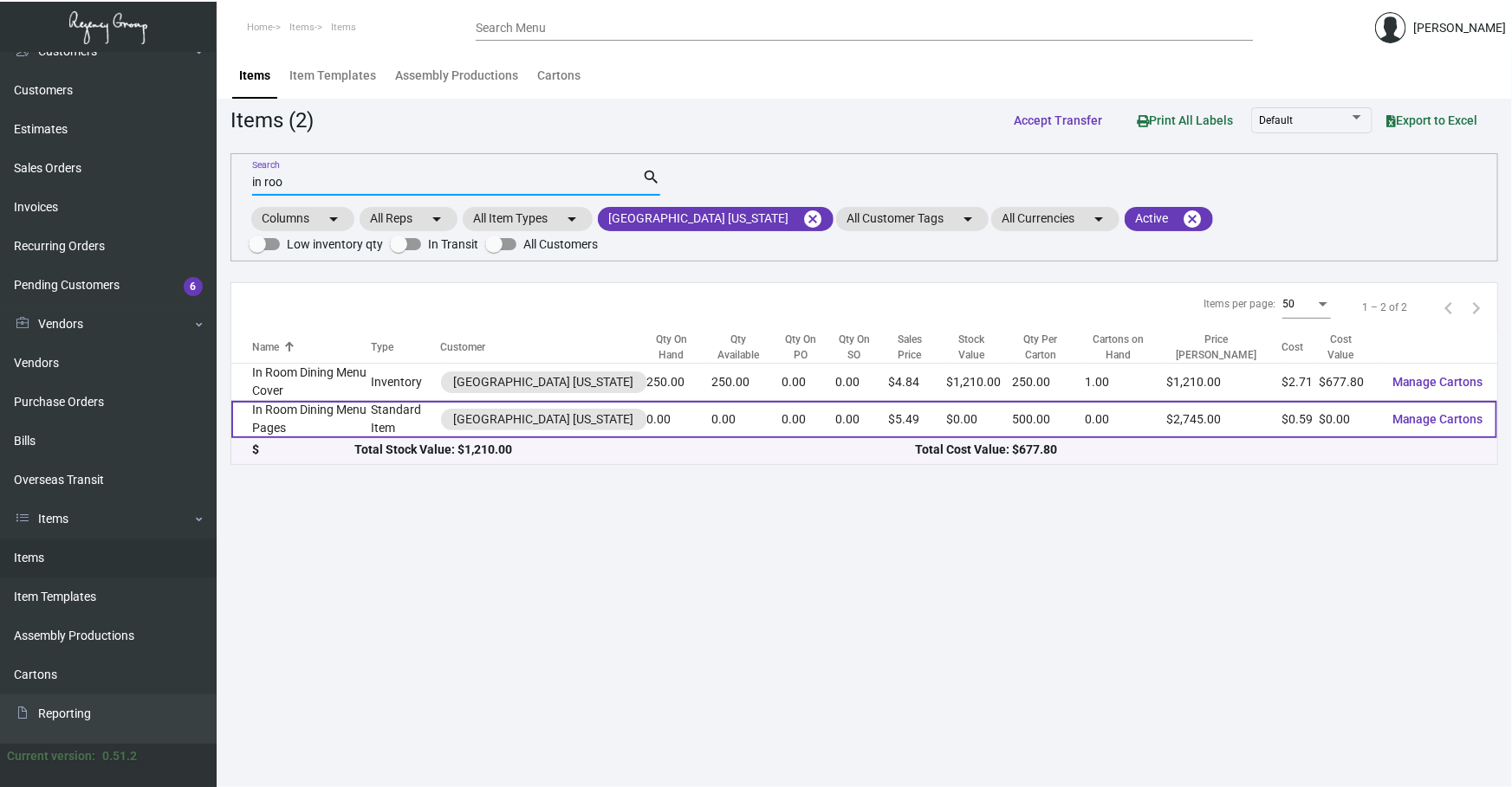
type input "in roo"
click at [346, 407] on td "In Room Dining Menu Pages" at bounding box center [301, 420] width 140 height 37
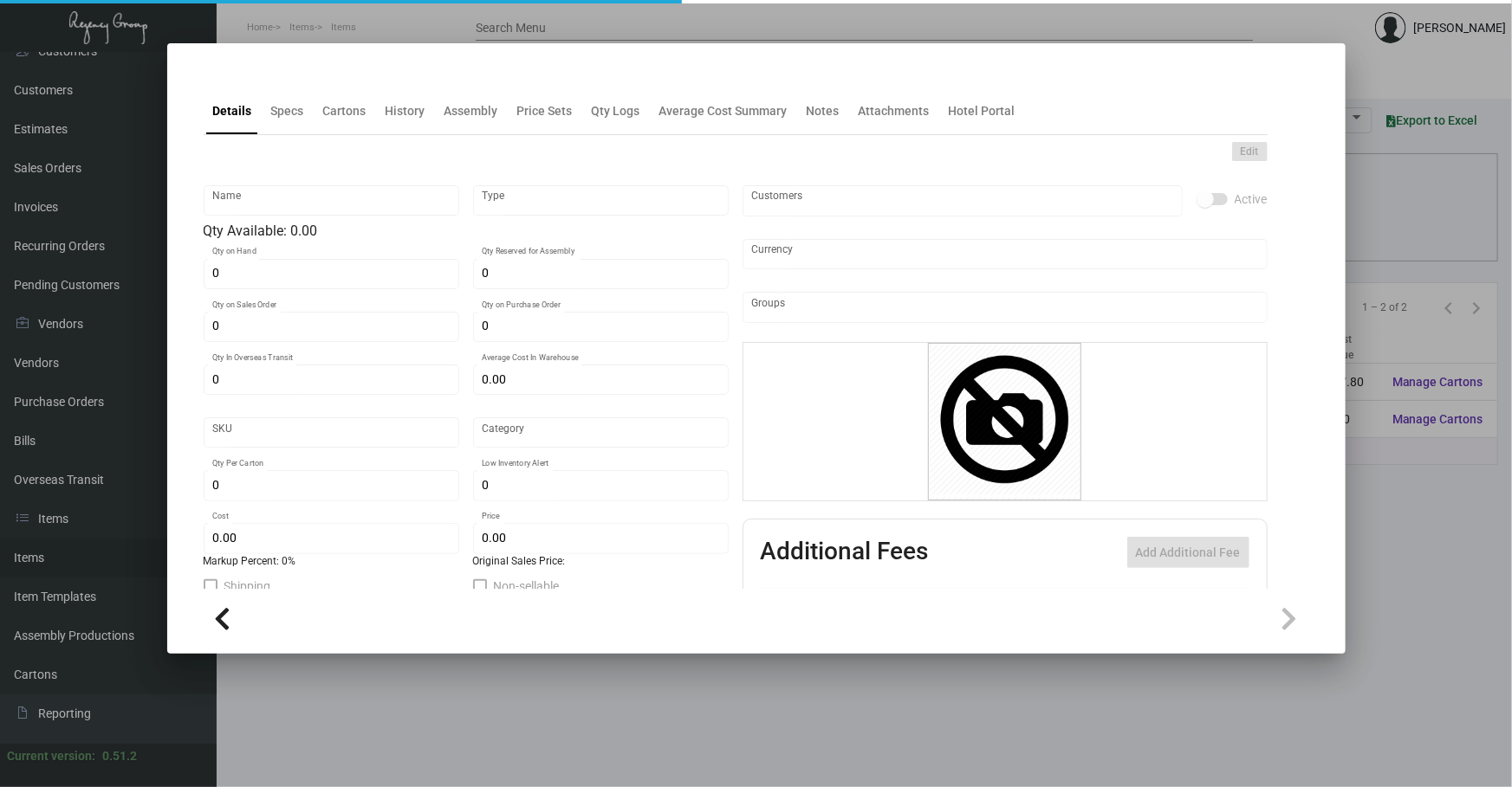
type input "In Room Dining Menu Pages"
type input "Standard Item"
type input "$ 0.00"
type input "Standard"
type input "500"
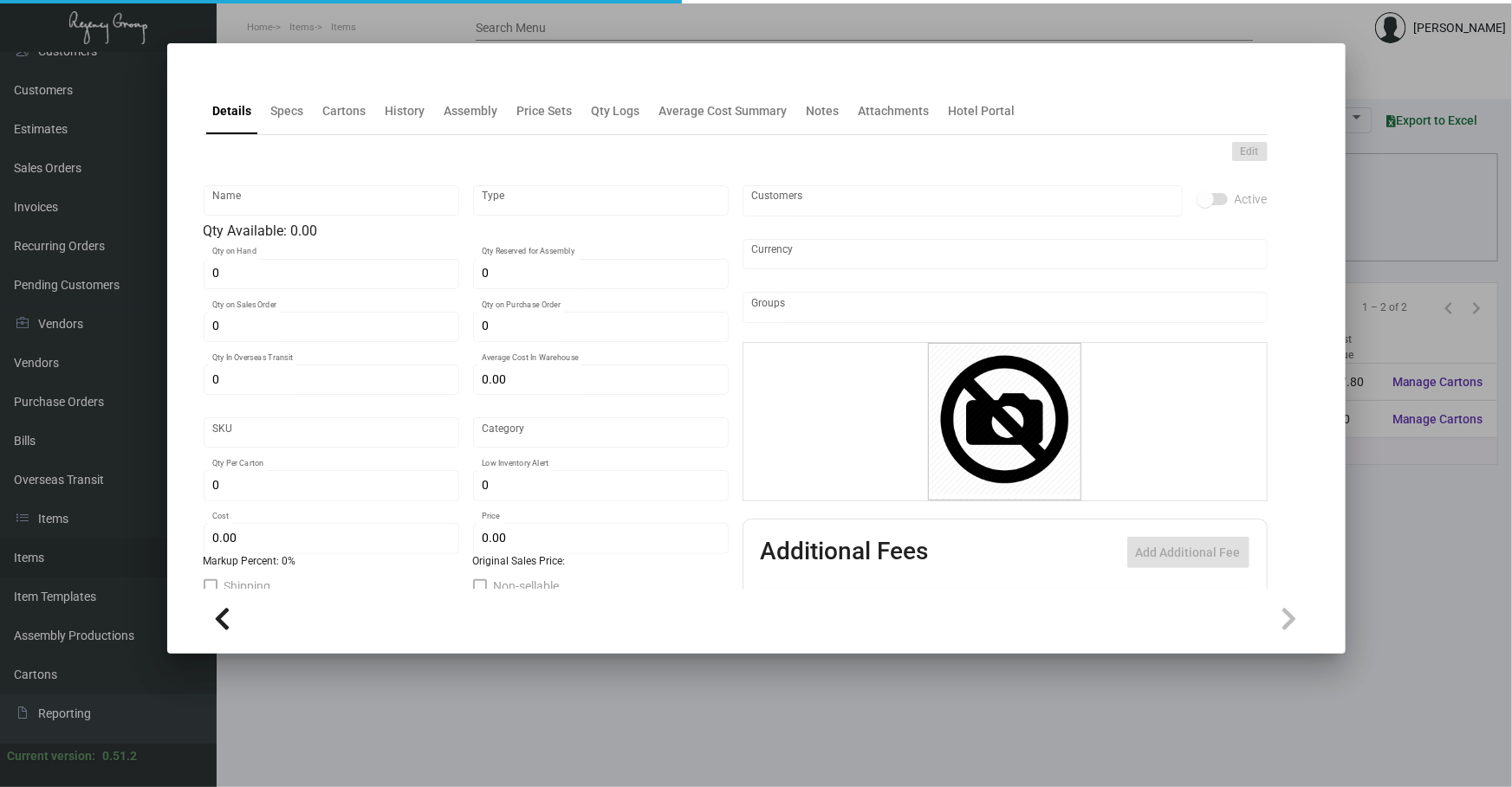
type input "$ 0.59"
type input "$ 5.49"
checkbox input "true"
type input "United States Dollar $"
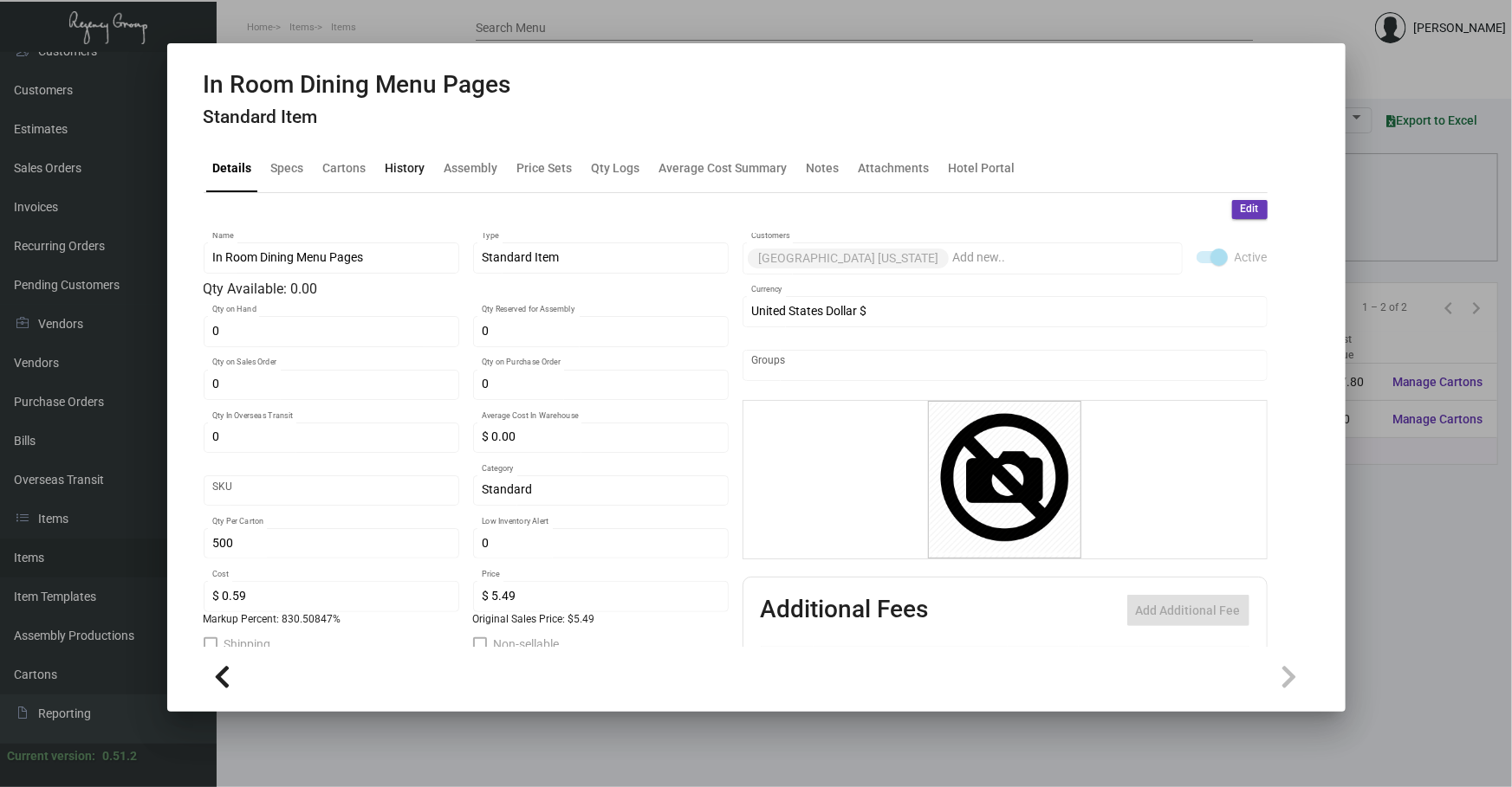
click at [393, 164] on div "History" at bounding box center [405, 169] width 40 height 19
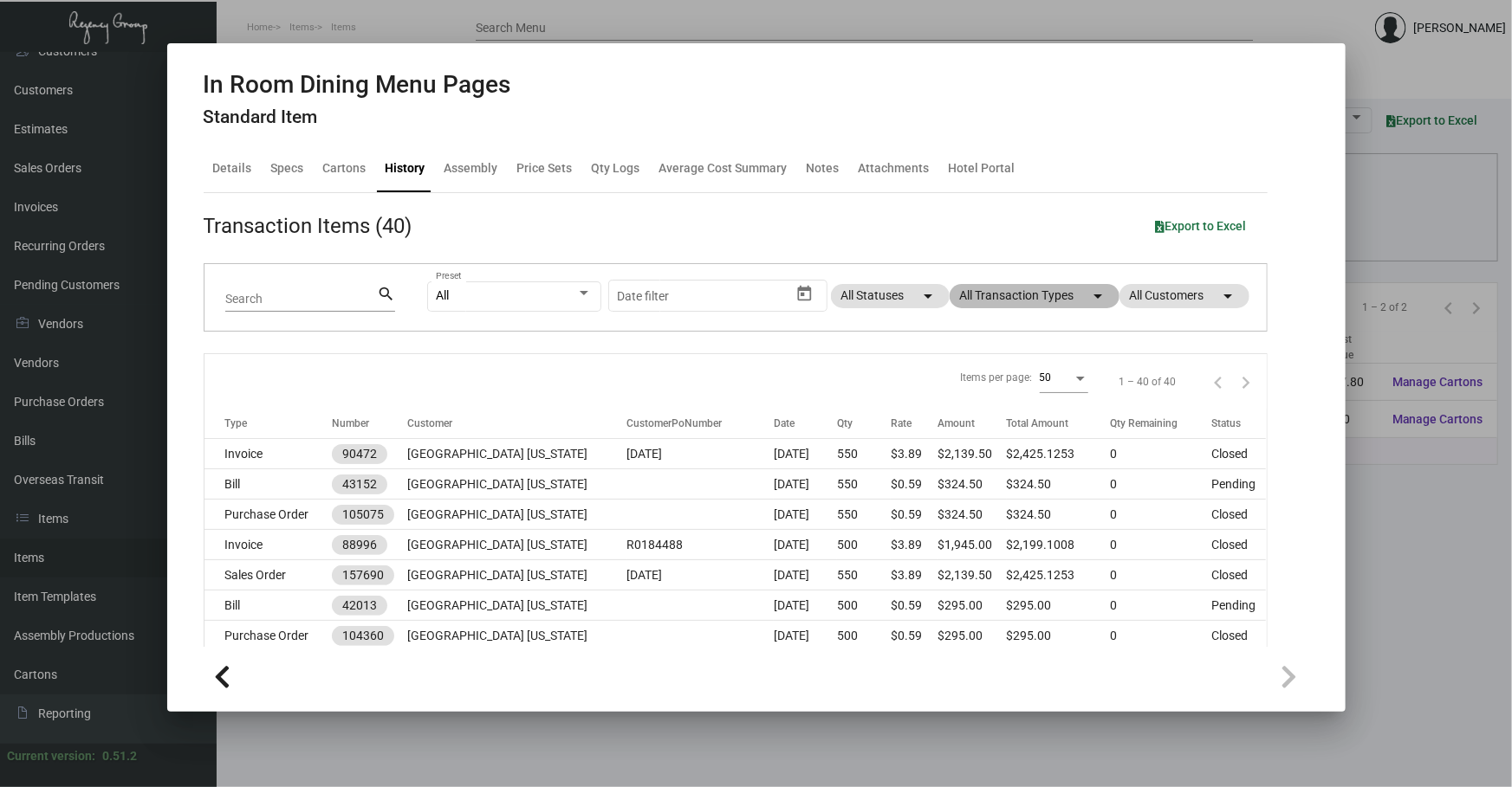
click at [1064, 300] on mat-chip "All Transaction Types arrow_drop_down" at bounding box center [1034, 297] width 170 height 24
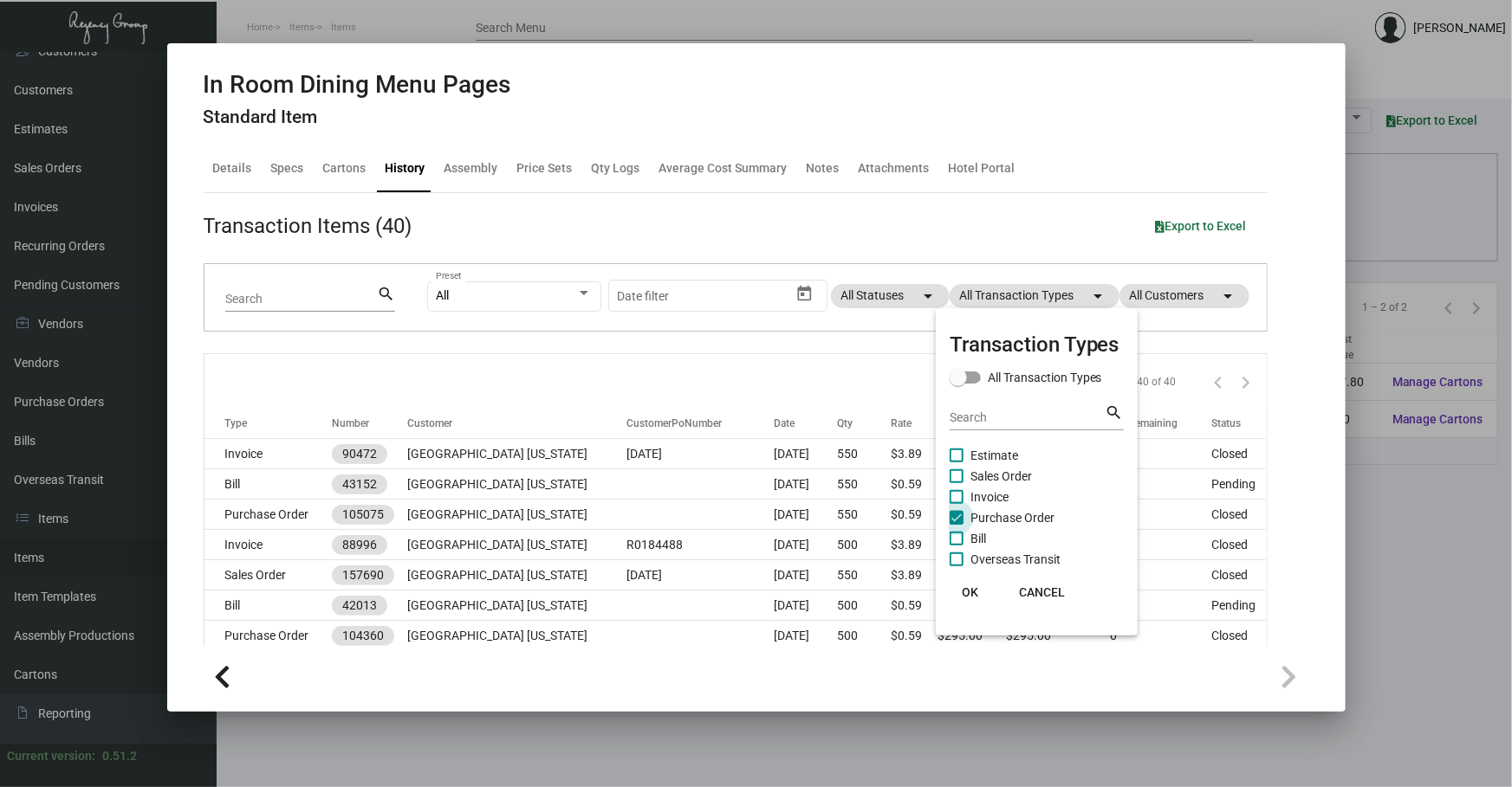
click at [1026, 520] on span "Purchase Order" at bounding box center [1012, 518] width 84 height 21
click at [956, 525] on input "Purchase Order" at bounding box center [955, 525] width 1 height 1
click at [1026, 520] on span "Purchase Order" at bounding box center [1012, 518] width 84 height 21
click at [956, 525] on input "Purchase Order" at bounding box center [955, 525] width 1 height 1
checkbox input "true"
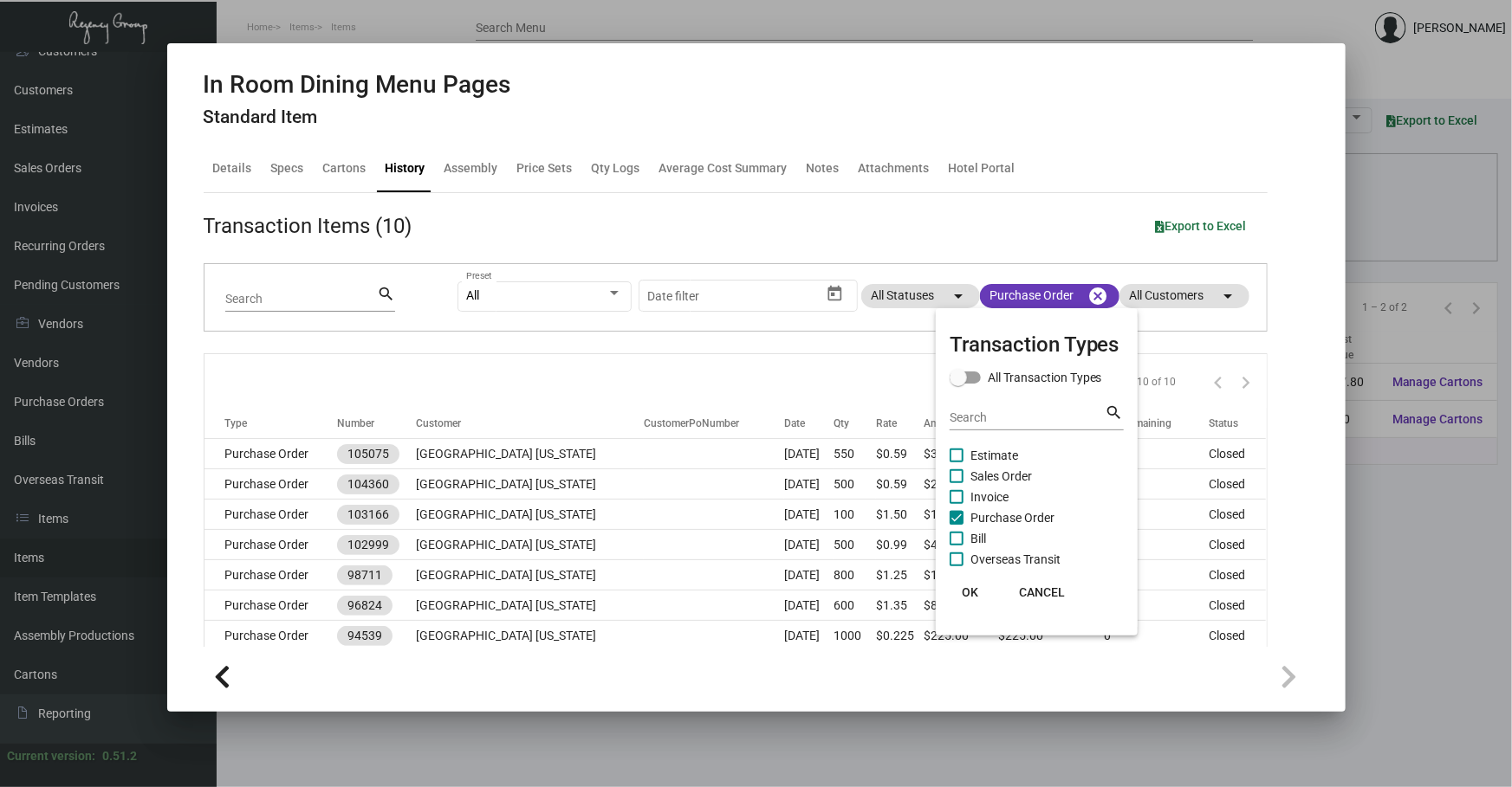
click at [665, 364] on div at bounding box center [756, 394] width 1512 height 787
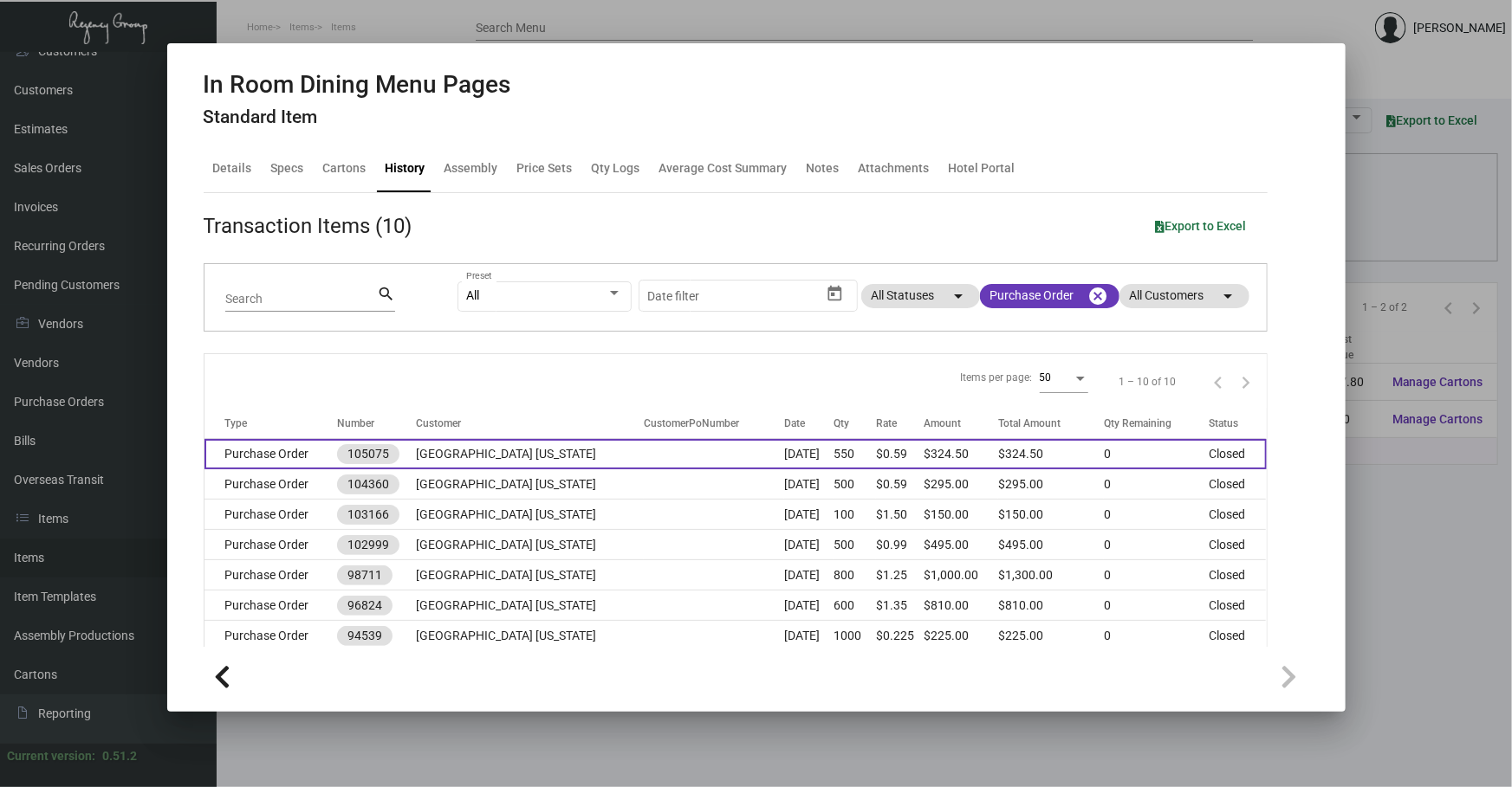
click at [681, 461] on td at bounding box center [714, 454] width 140 height 31
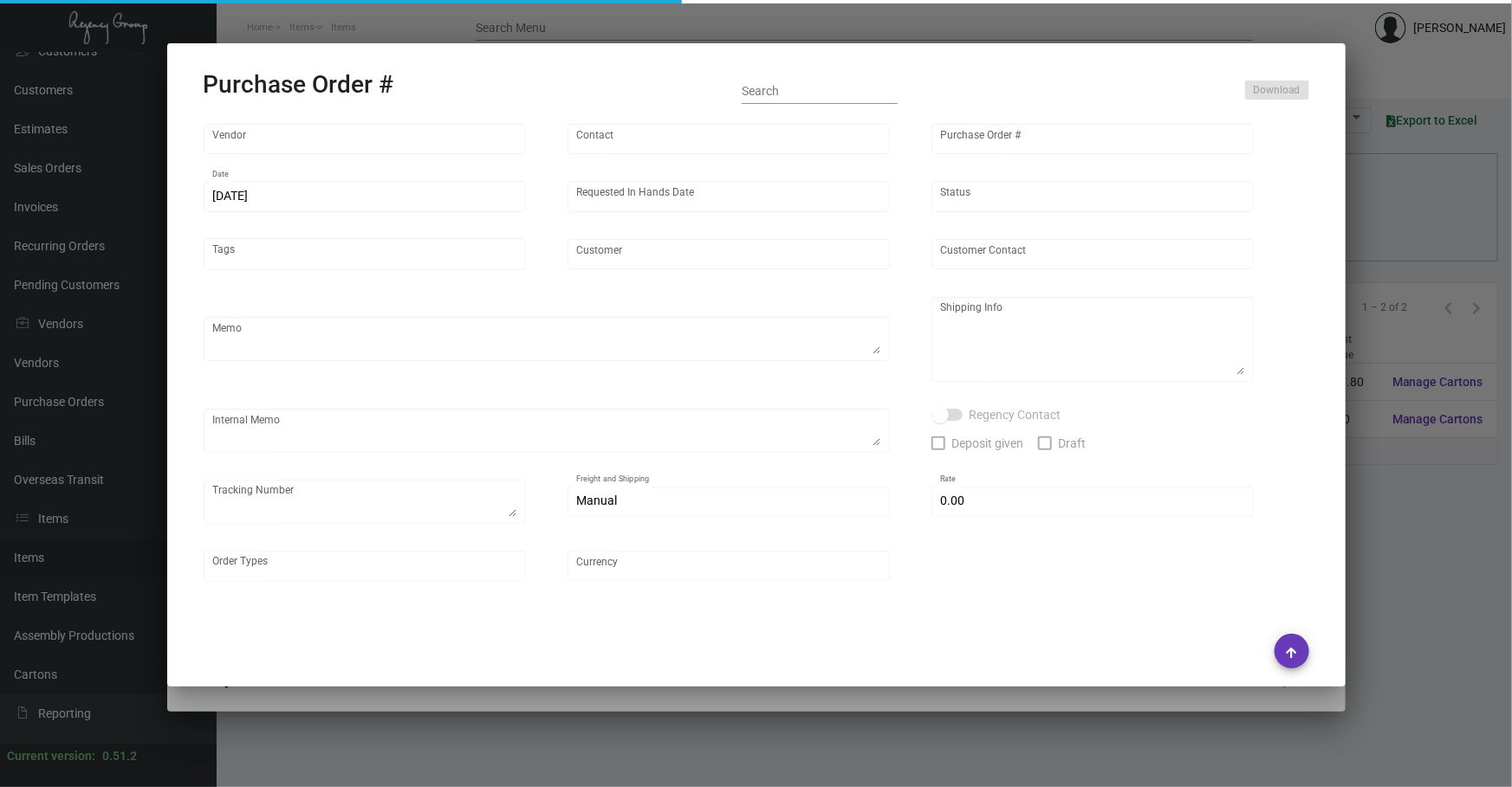
type input "BCT [US_STATE]"
type input "[PERSON_NAME]"
type input "105075"
type input "[DATE]"
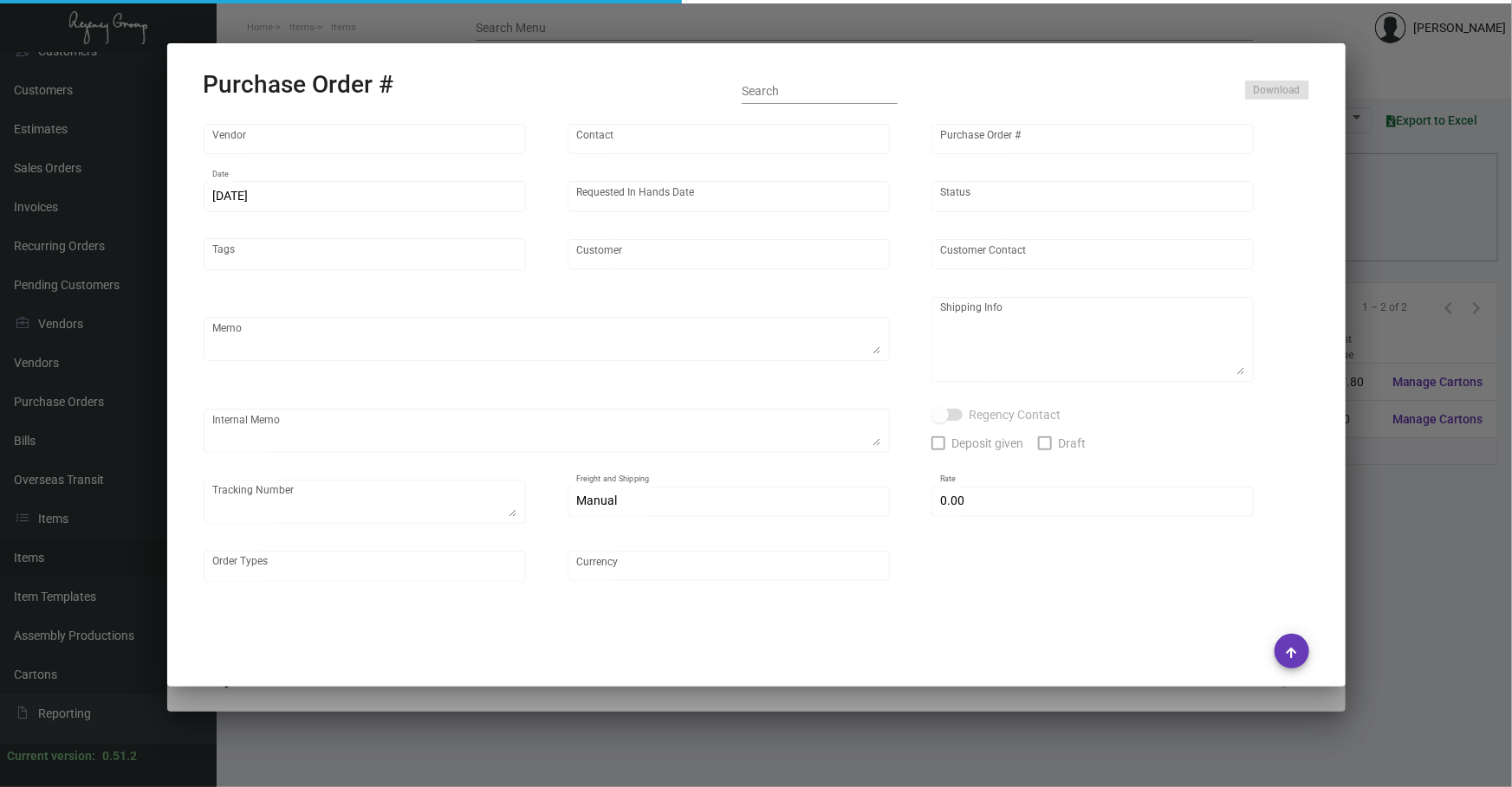
type input "[GEOGRAPHIC_DATA] [US_STATE]"
type input "[PERSON_NAME]"
type textarea "PLEASE SEND PDF PROOFS TO OUR ART TEAM ; [EMAIL_ADDRESS][DOMAIN_NAME] WITH ME I…"
type textarea "Hard Rock - NYY Steak - [PERSON_NAME] [STREET_ADDRESS][US_STATE]"
type textarea "5.3 - Per Vendor at the time of quote, will hold pricing for this run ONLY. Pri…"
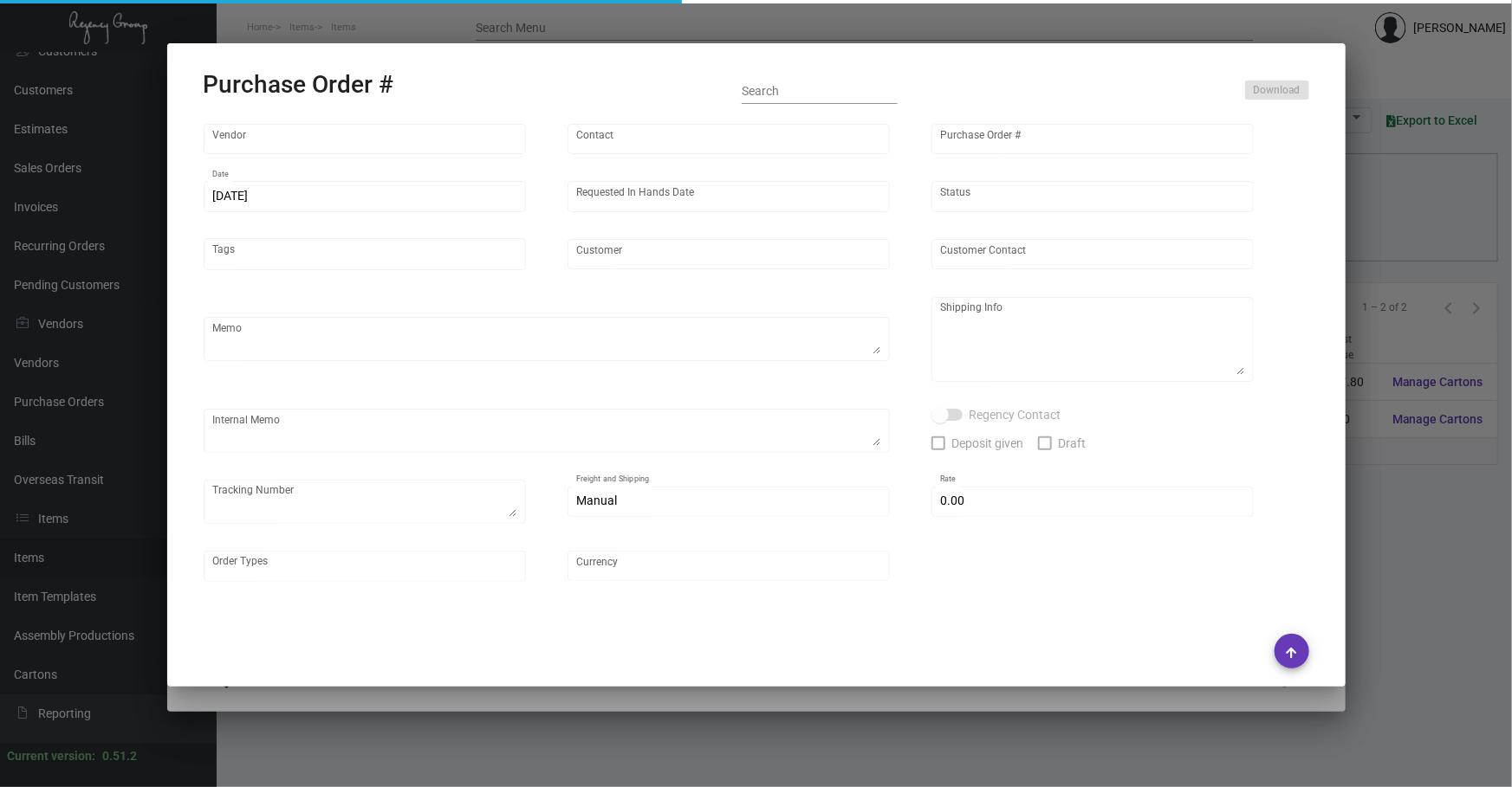
type input "$ 0.00"
type input "United States Dollar $"
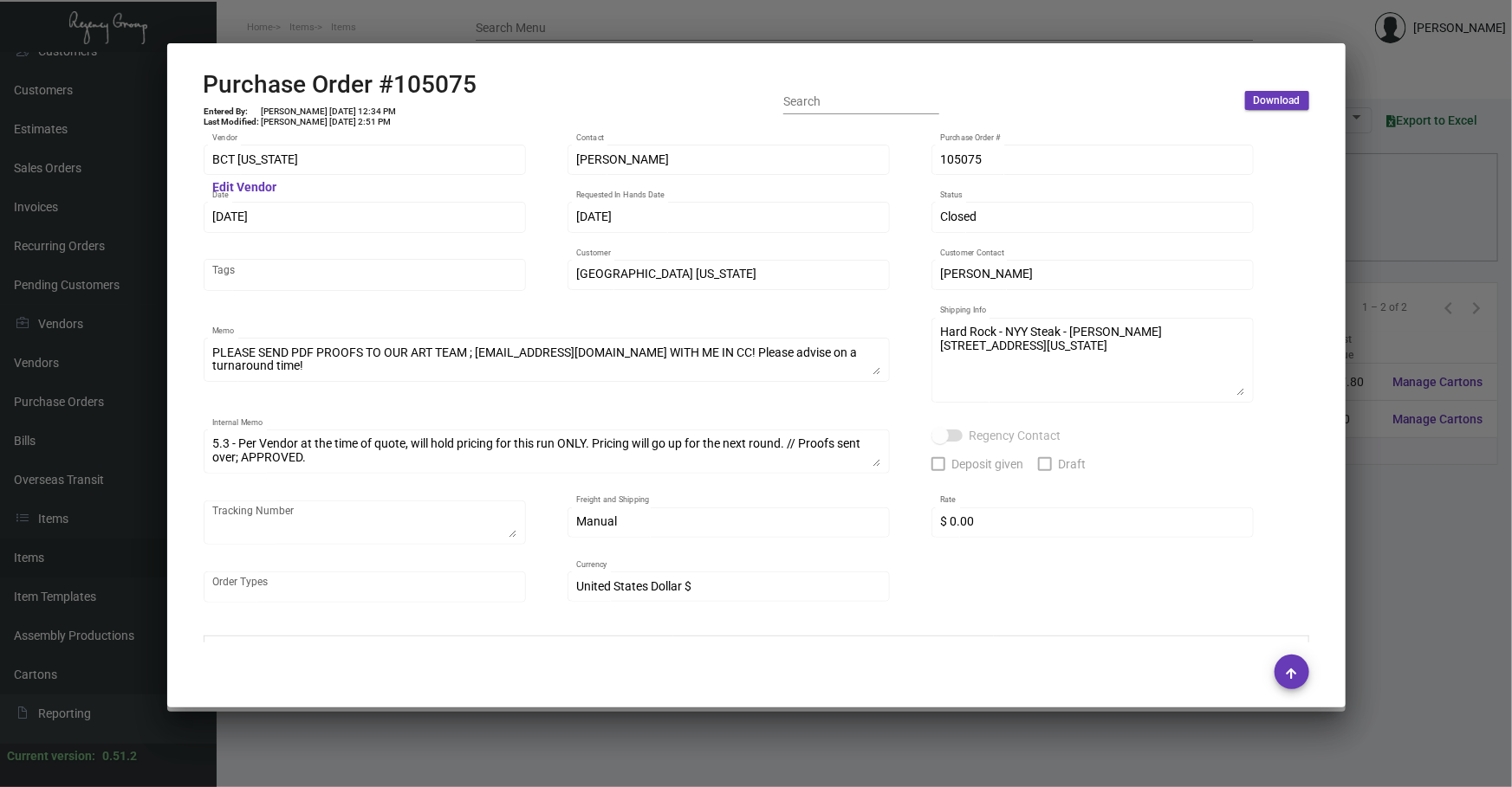
click at [1273, 429] on div "BCT [US_STATE] Vendor Edit Vendor [PERSON_NAME] Contact 105075 Purchase Order #…" at bounding box center [756, 381] width 1105 height 480
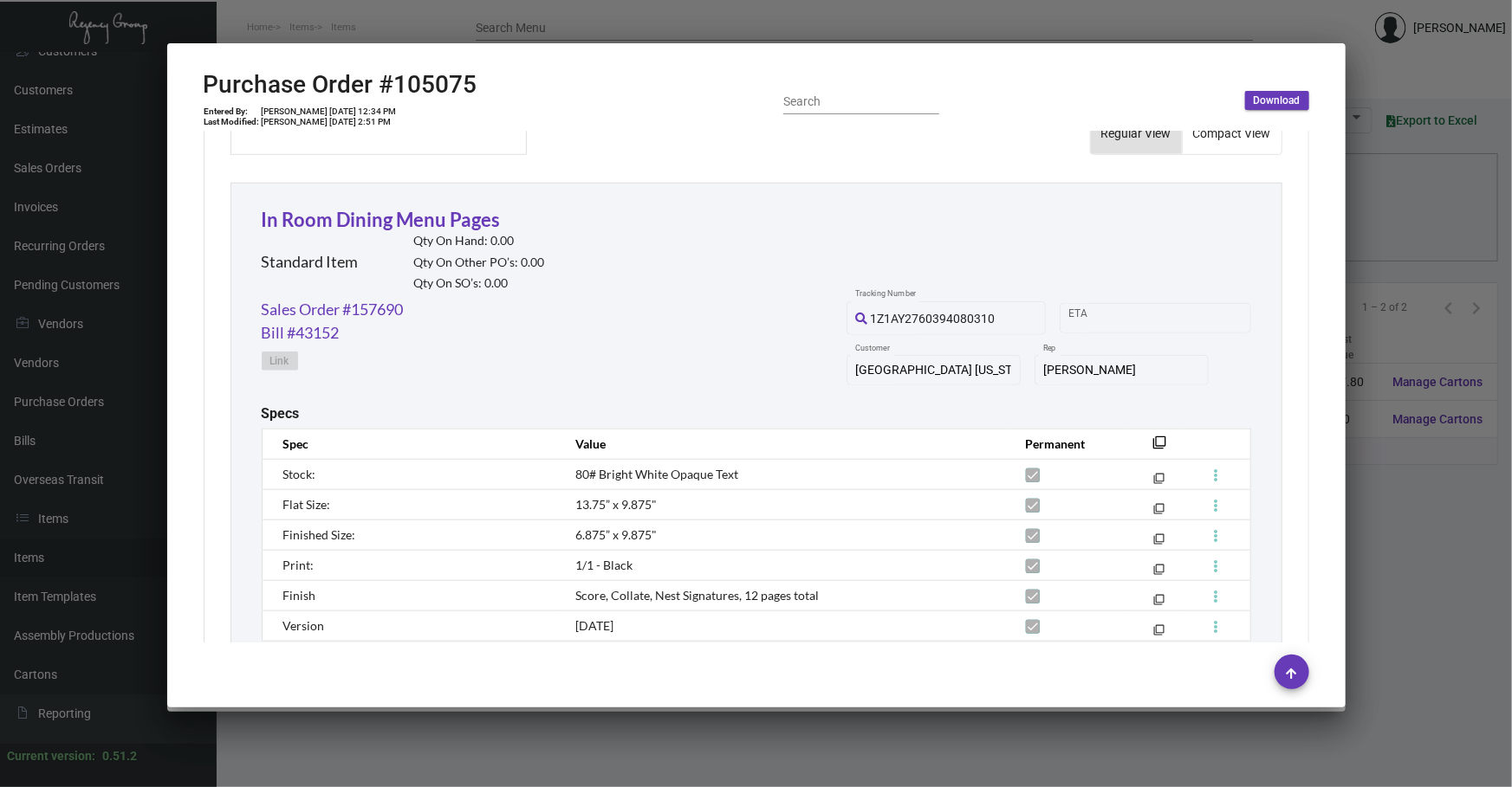
scroll to position [761, 0]
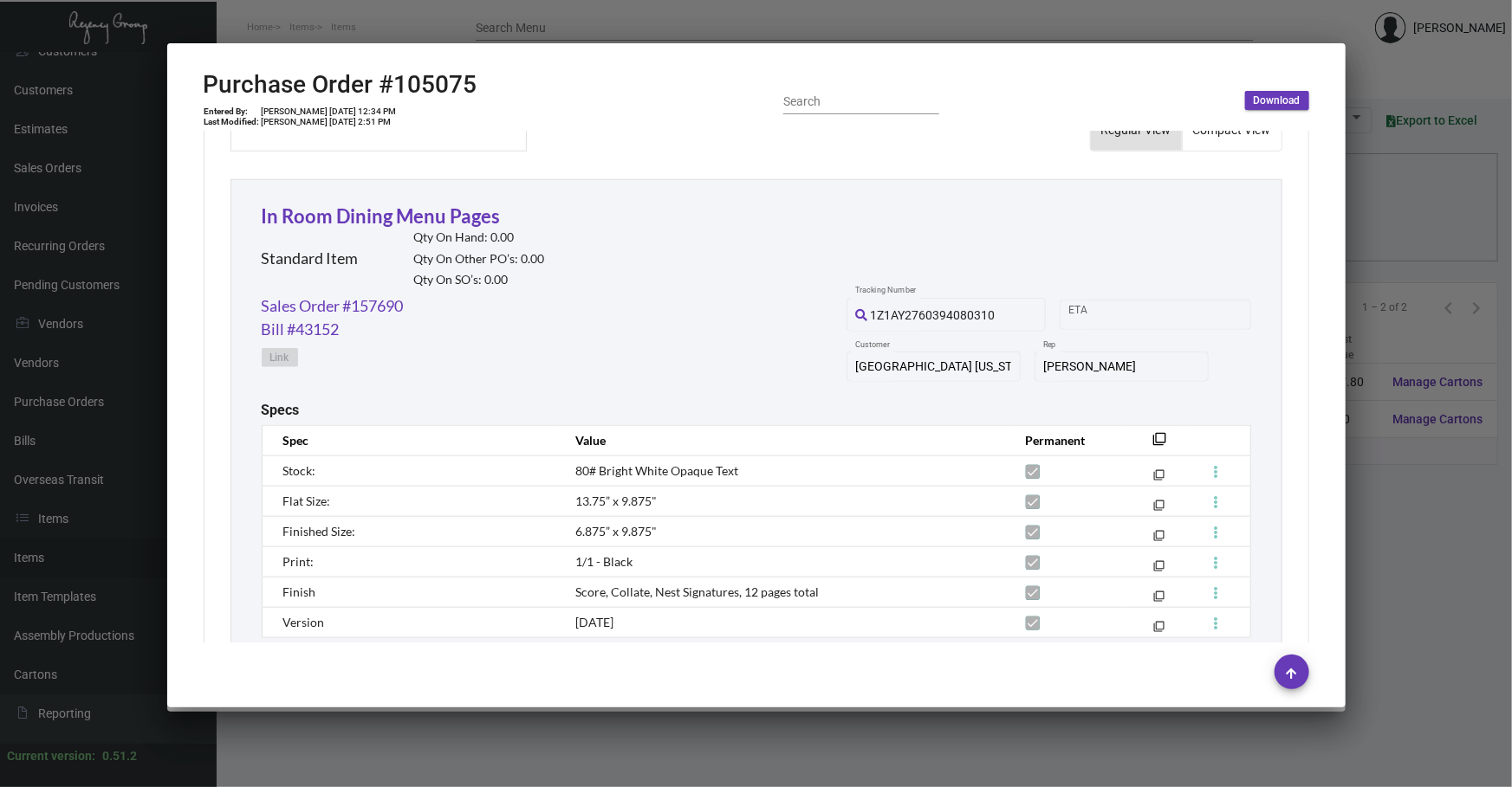
click at [729, 736] on div at bounding box center [756, 394] width 1512 height 787
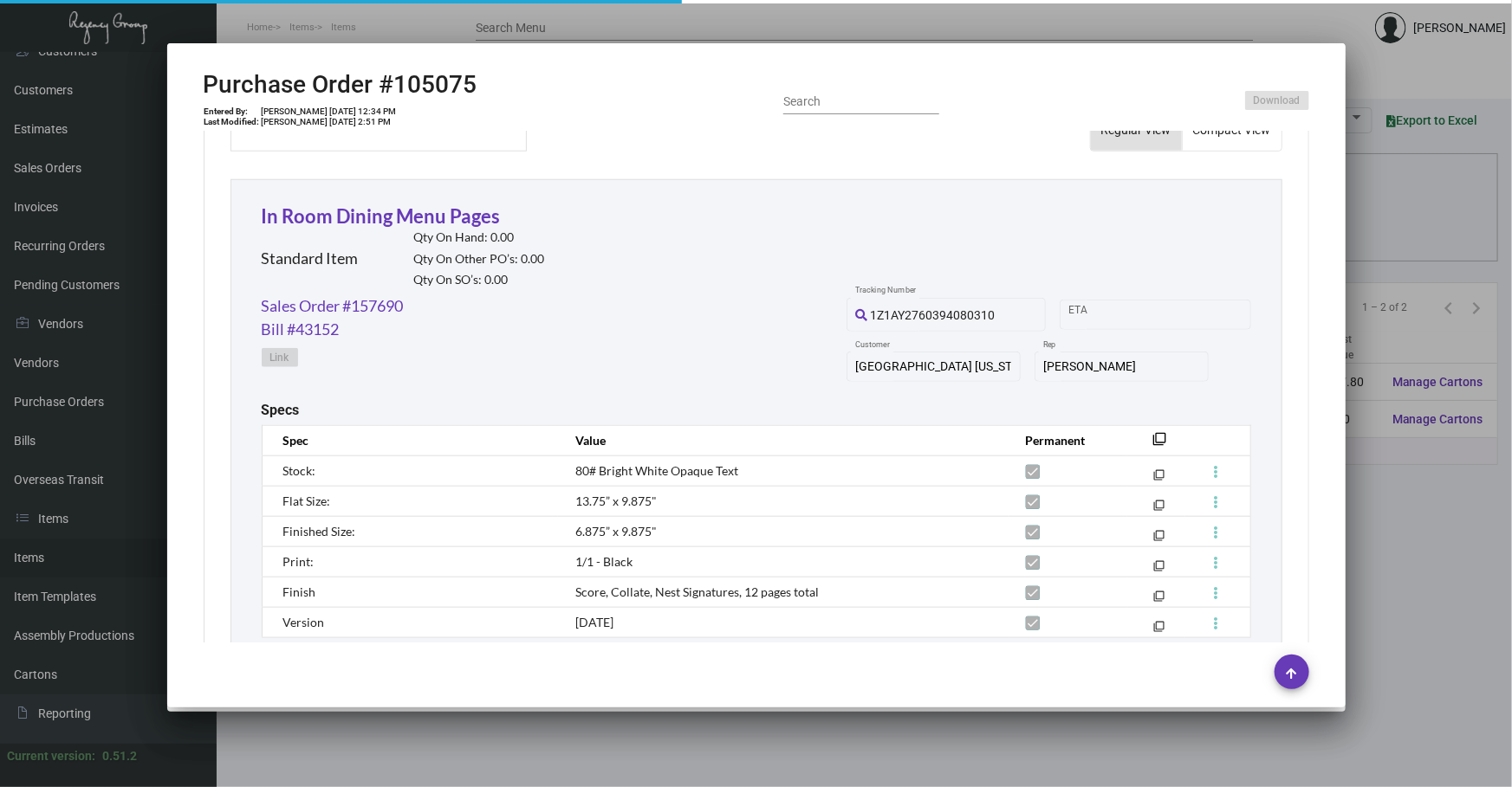
click at [729, 736] on div at bounding box center [756, 394] width 1512 height 787
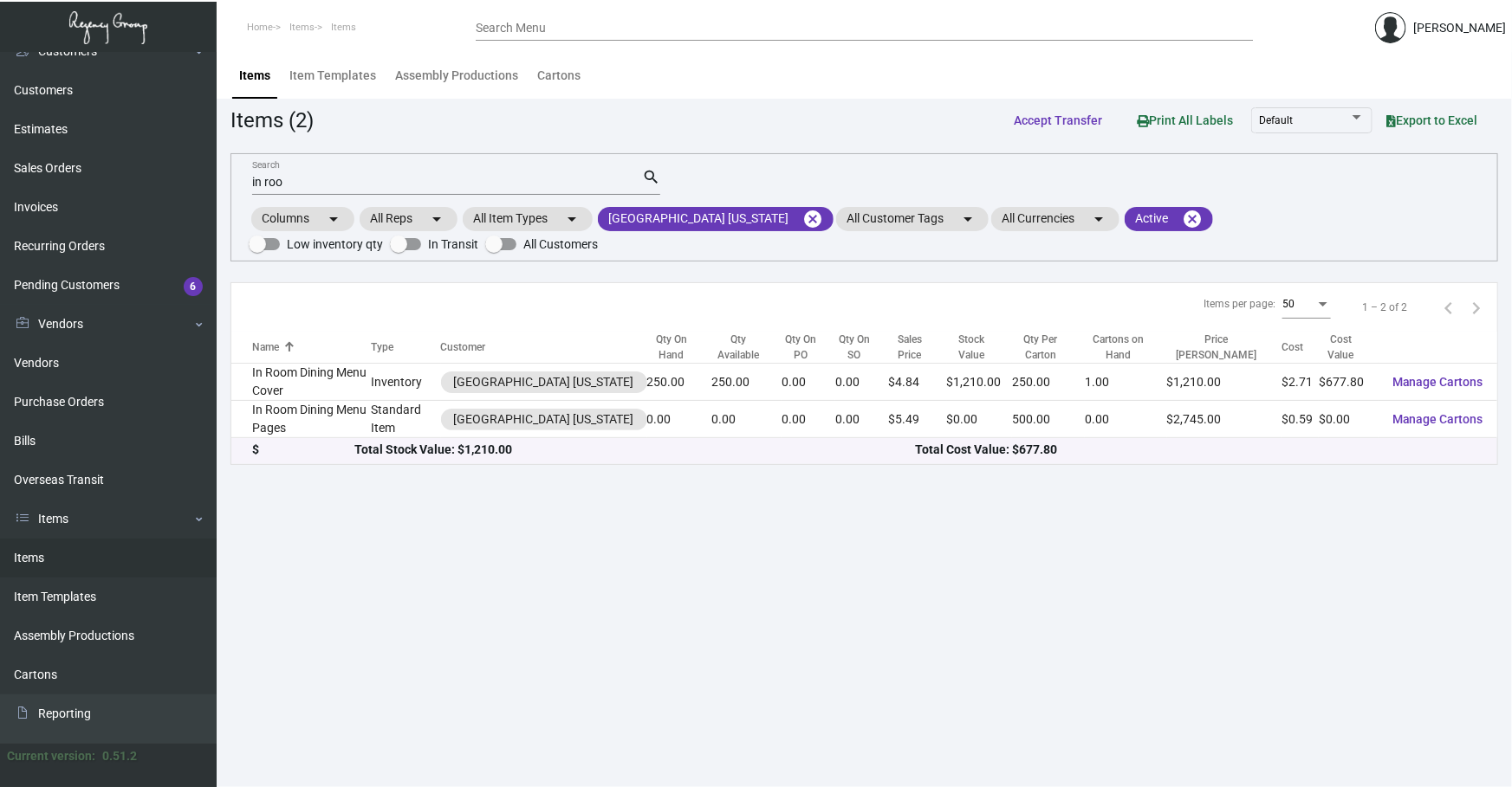
drag, startPoint x: 506, startPoint y: 177, endPoint x: 326, endPoint y: 169, distance: 180.2
click at [344, 173] on div "in roo Search" at bounding box center [447, 181] width 390 height 27
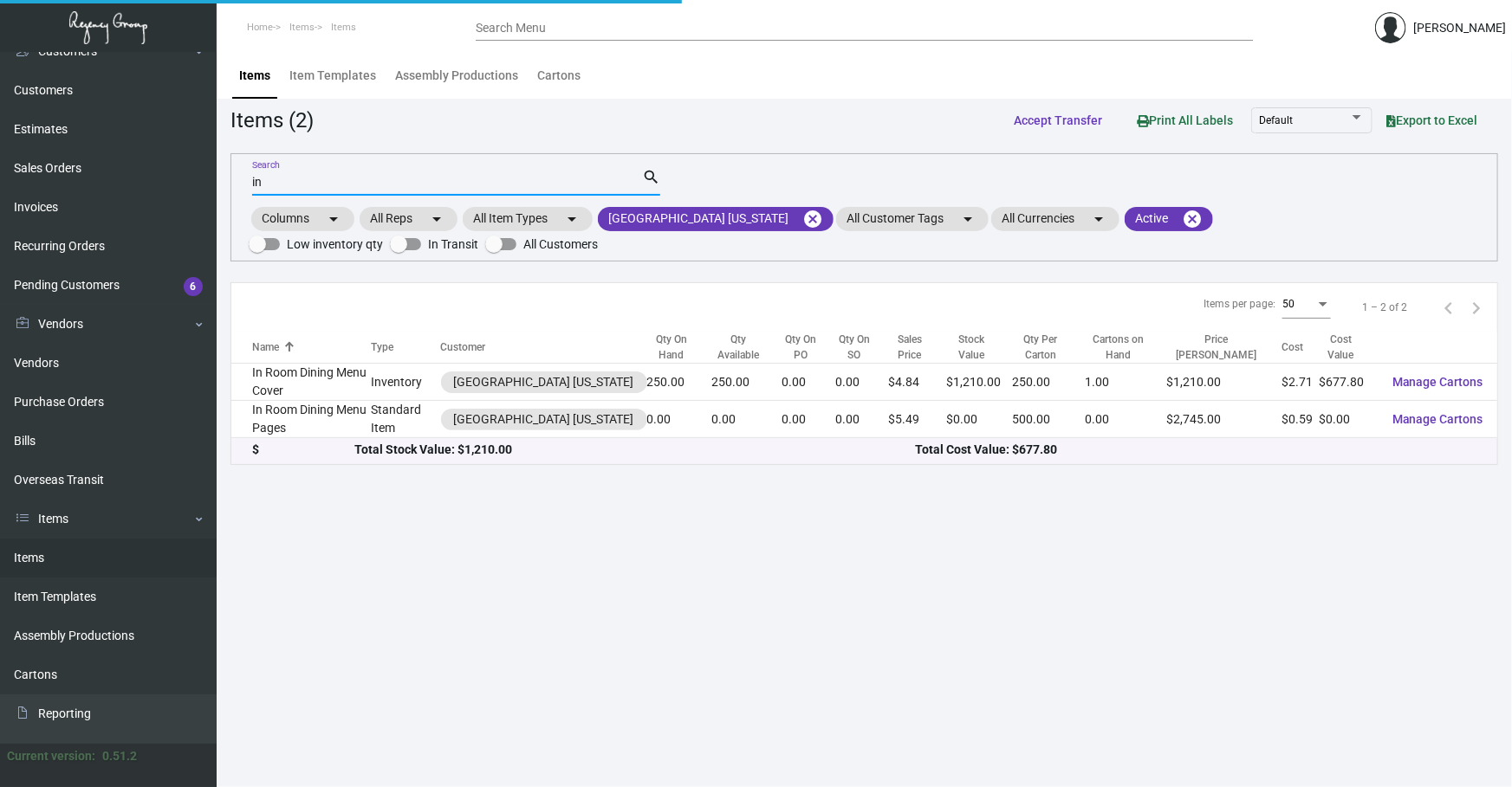
type input "i"
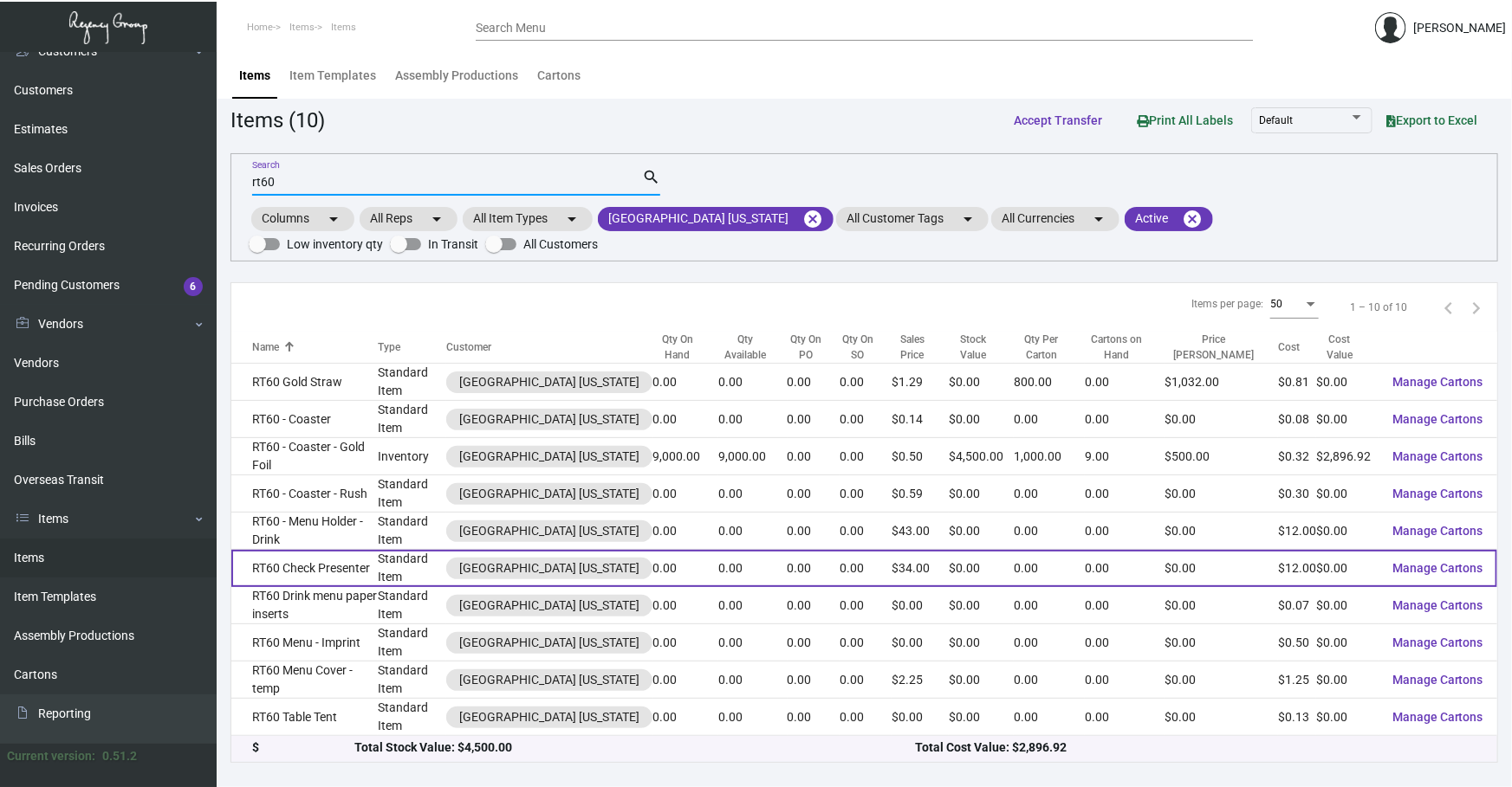
type input "rt60"
click at [378, 559] on td "RT60 Check Presenter" at bounding box center [304, 569] width 146 height 37
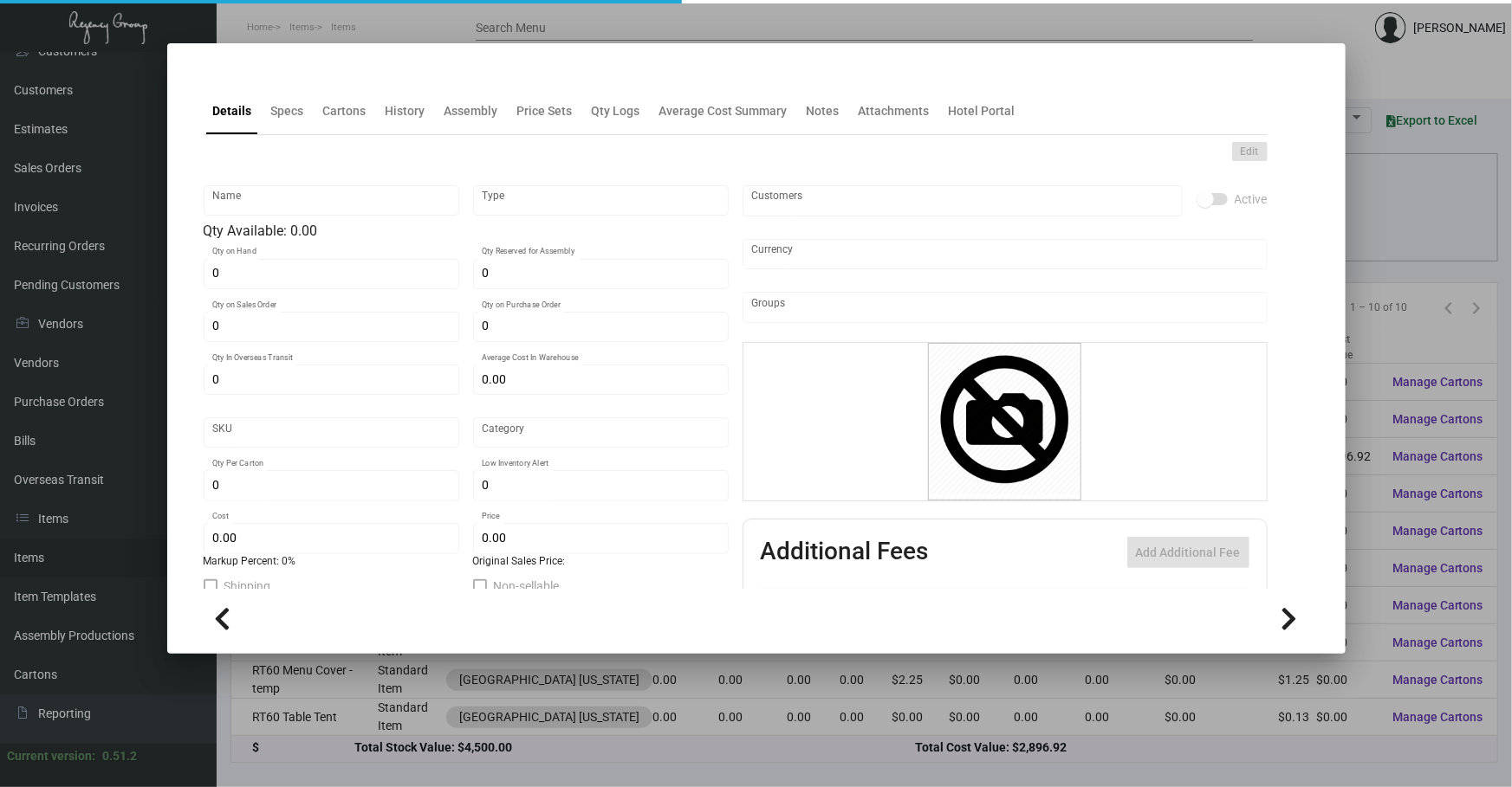
type input "RT60 Check Presenter"
type input "Standard Item"
type input "$ 0.00"
type input "Standard"
type input "$ 12.00"
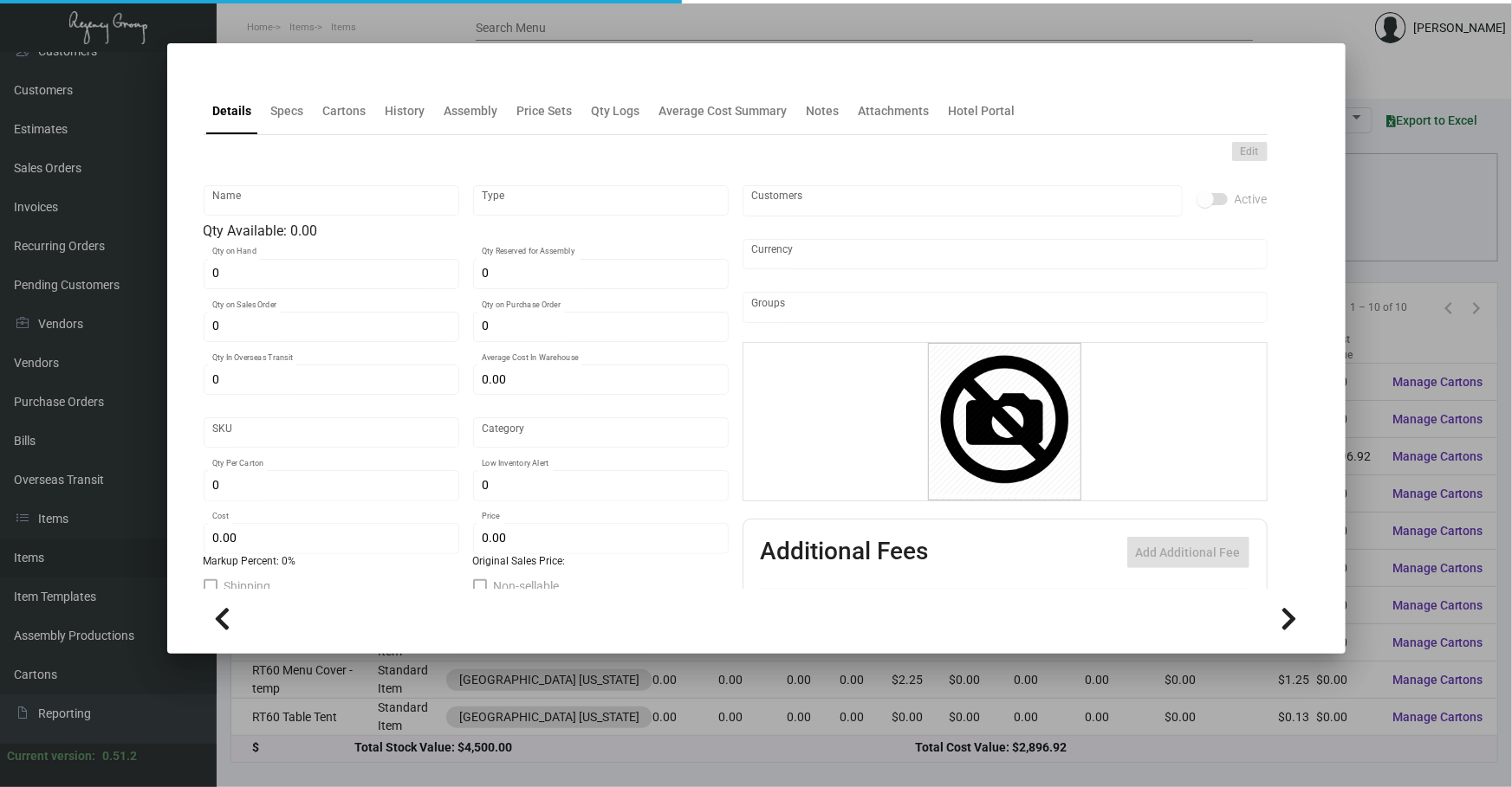
type input "$ 34.00"
checkbox input "true"
type input "United States Dollar $"
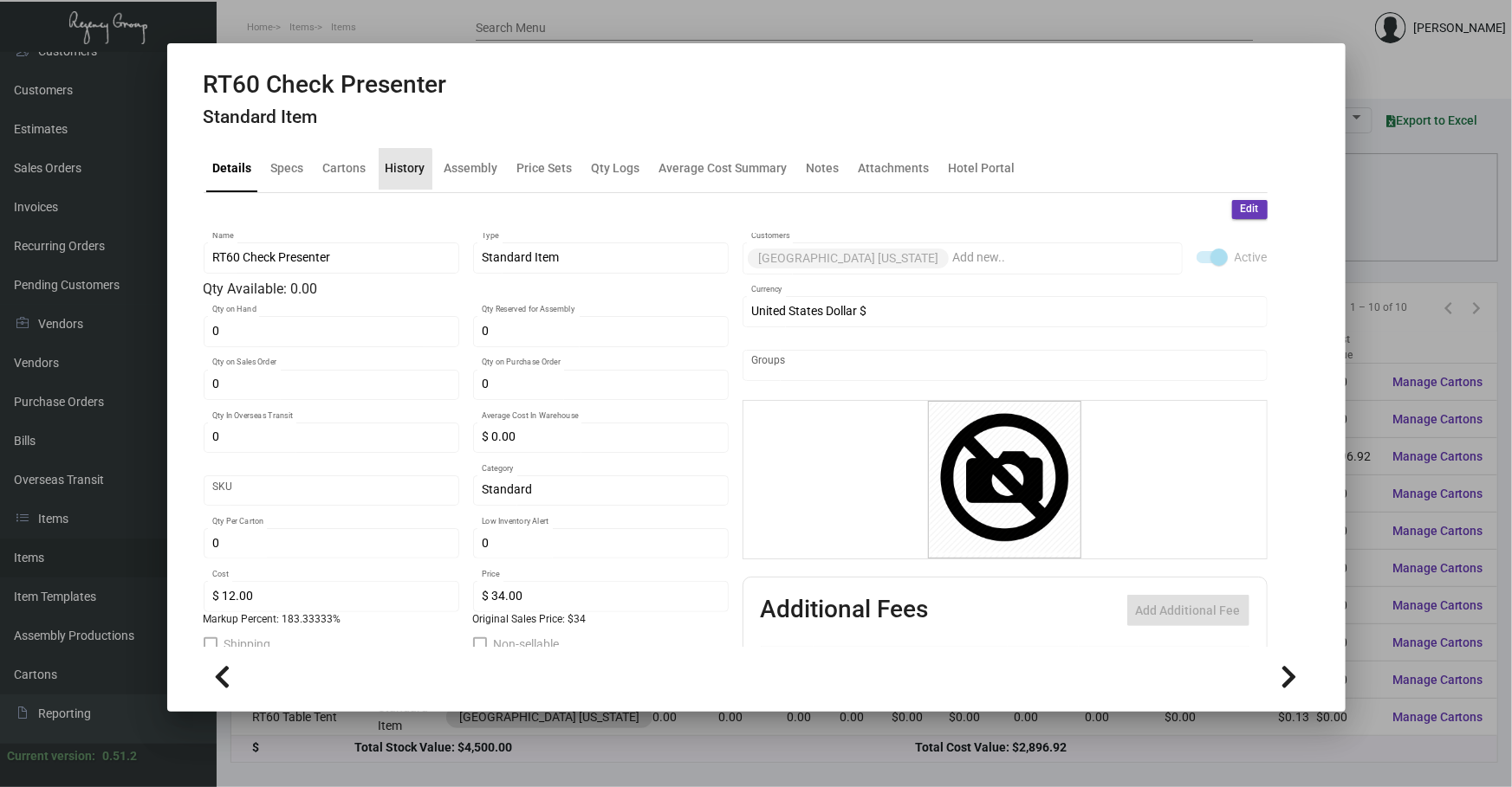
click at [395, 177] on div "History" at bounding box center [406, 169] width 54 height 42
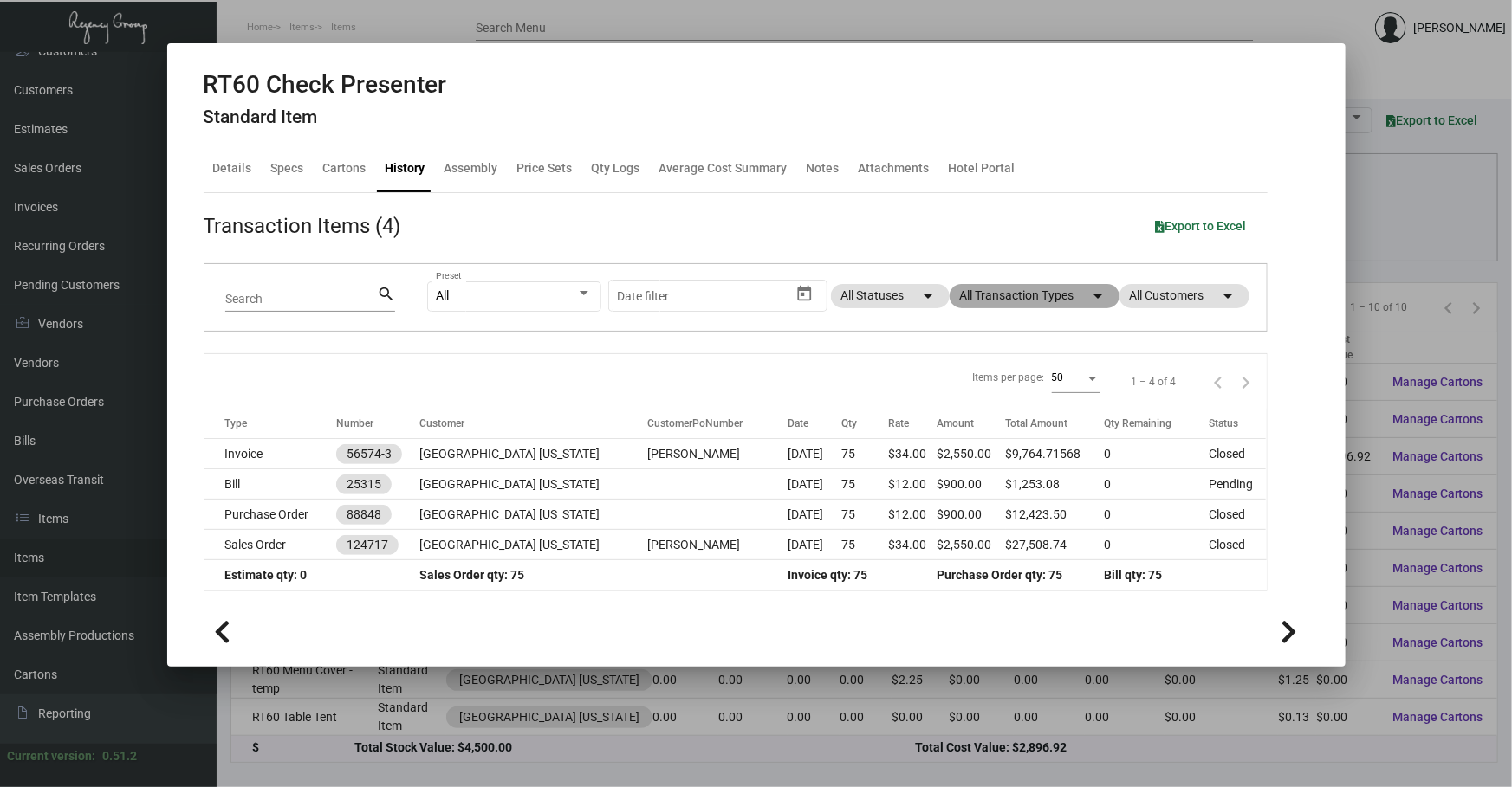
click at [1055, 297] on mat-chip "All Transaction Types arrow_drop_down" at bounding box center [1034, 297] width 170 height 24
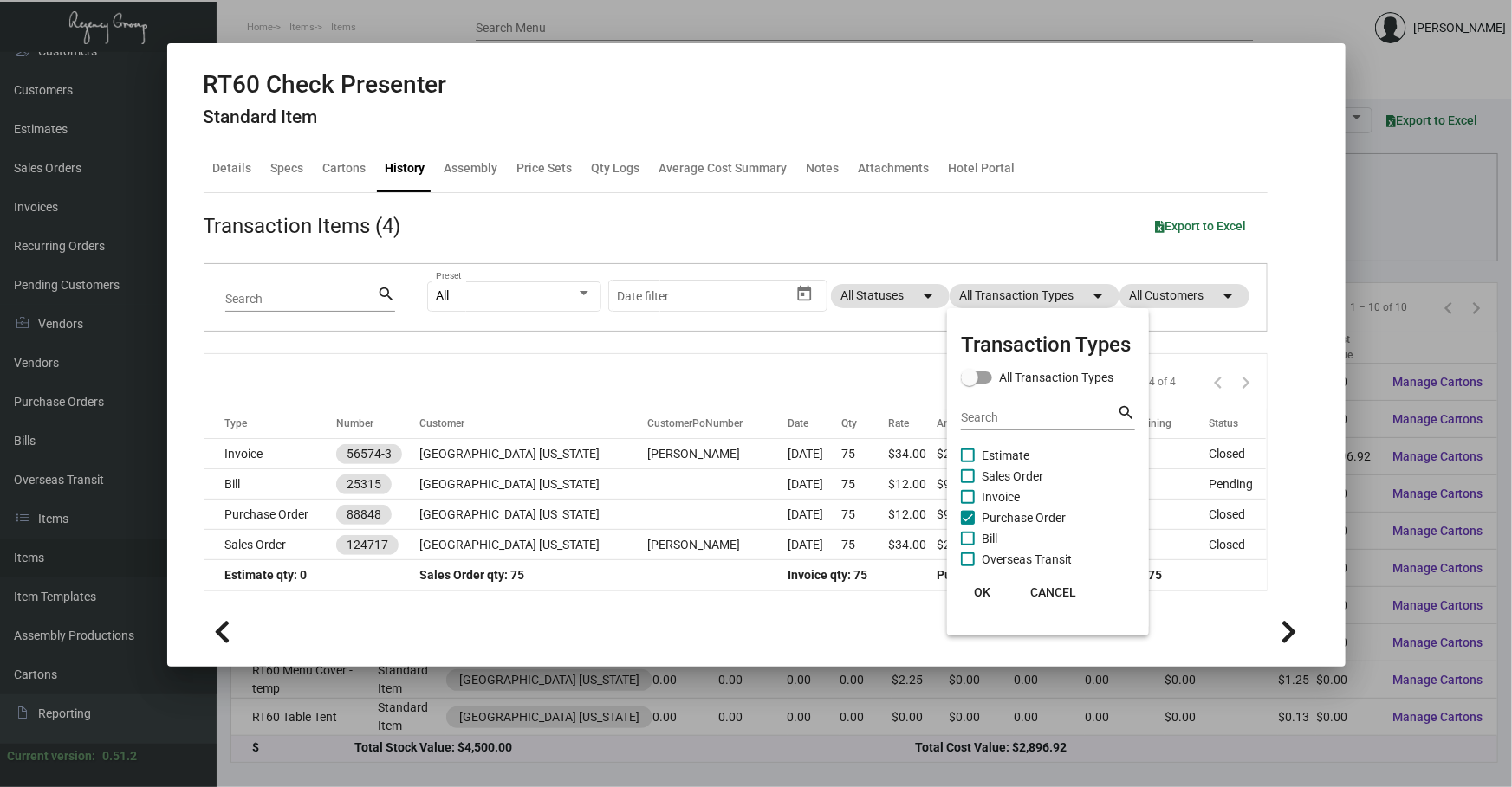
click at [1030, 504] on mat-checkbox "Invoice" at bounding box center [1047, 497] width 174 height 21
click at [1029, 511] on span "Purchase Order" at bounding box center [1023, 518] width 84 height 21
click at [967, 525] on input "Purchase Order" at bounding box center [966, 525] width 1 height 1
click at [1029, 511] on span "Purchase Order" at bounding box center [1023, 518] width 84 height 21
click at [967, 525] on input "Purchase Order" at bounding box center [966, 525] width 1 height 1
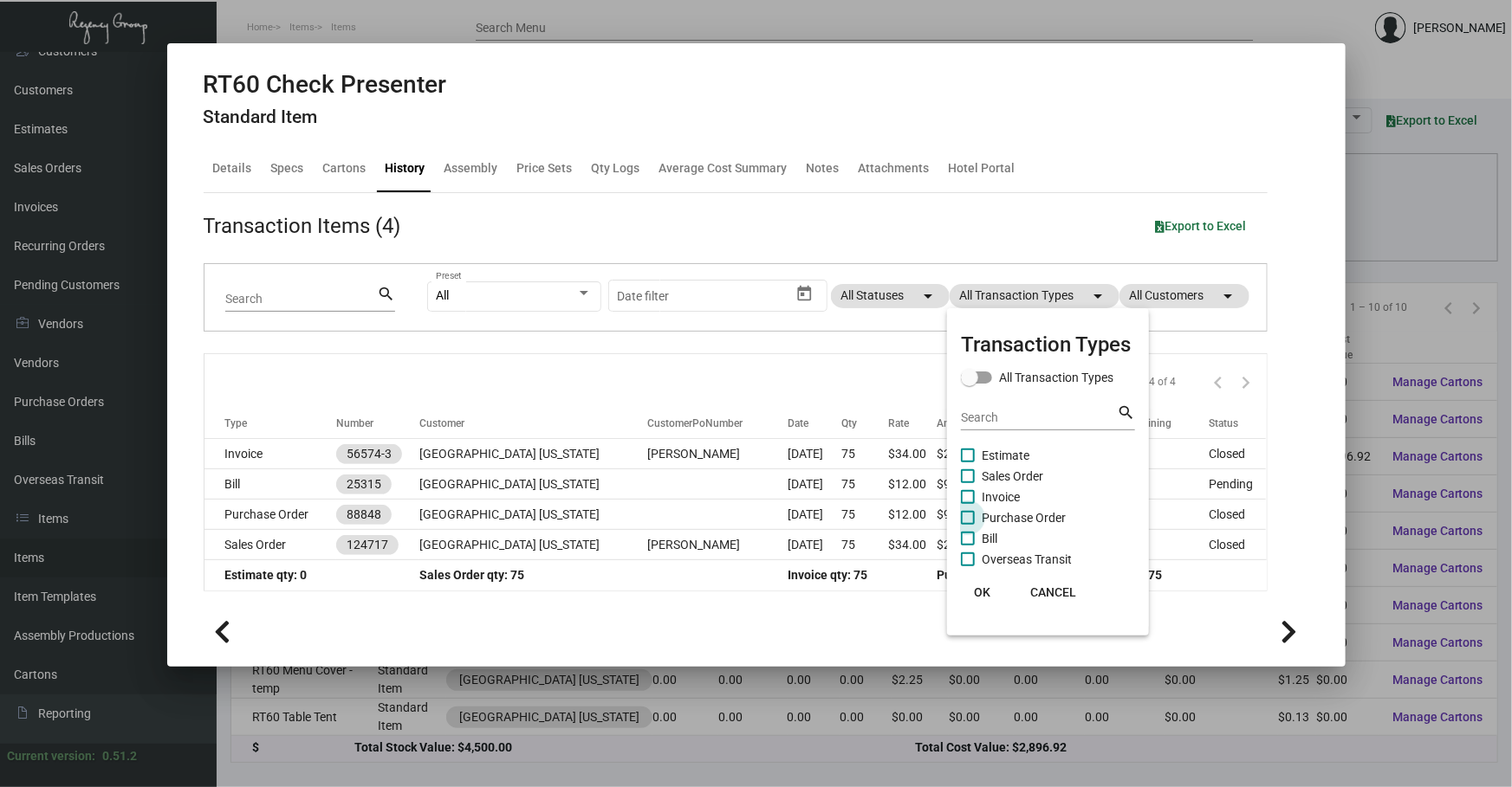
checkbox input "true"
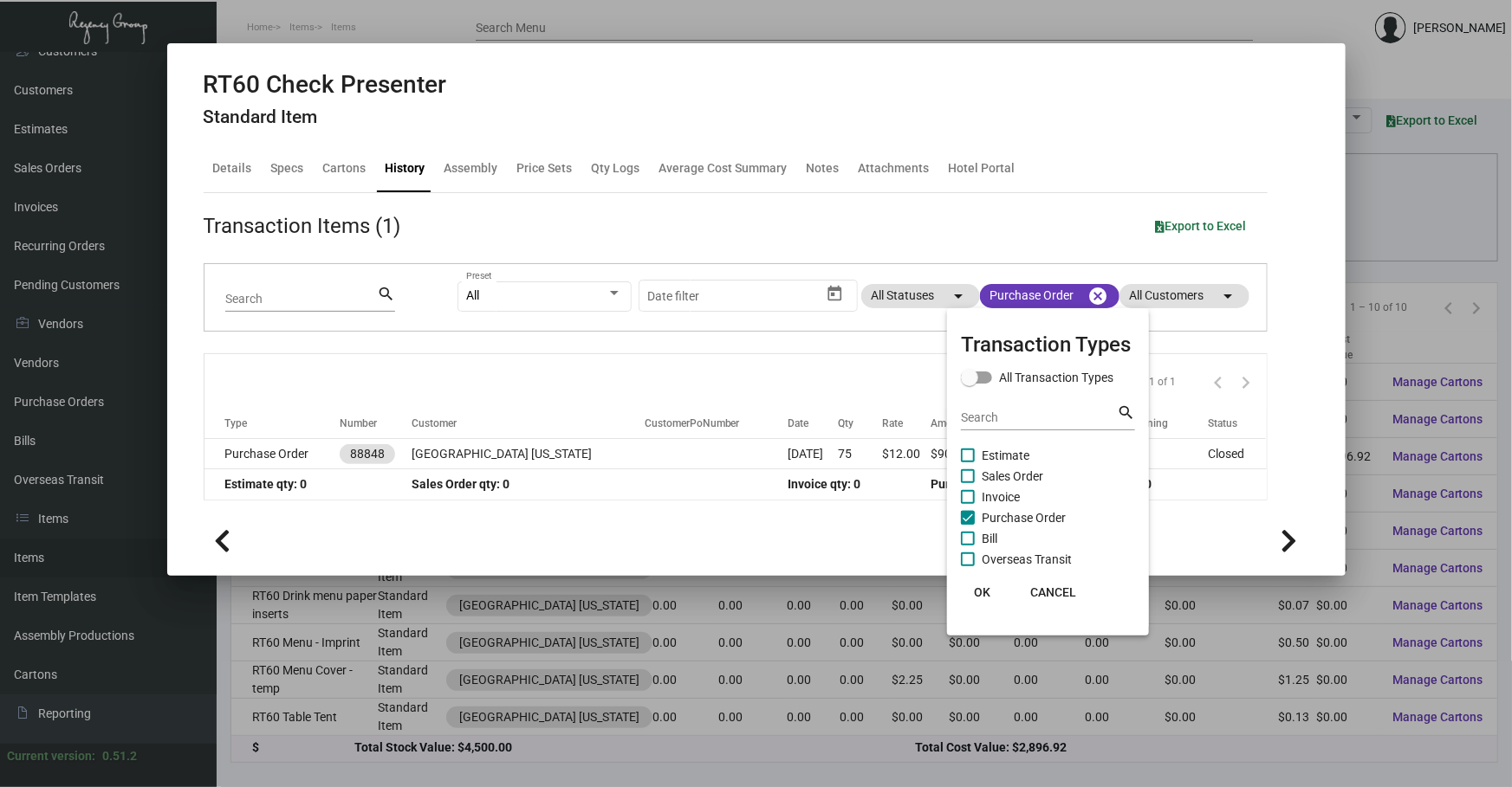
click at [783, 454] on div at bounding box center [756, 394] width 1512 height 787
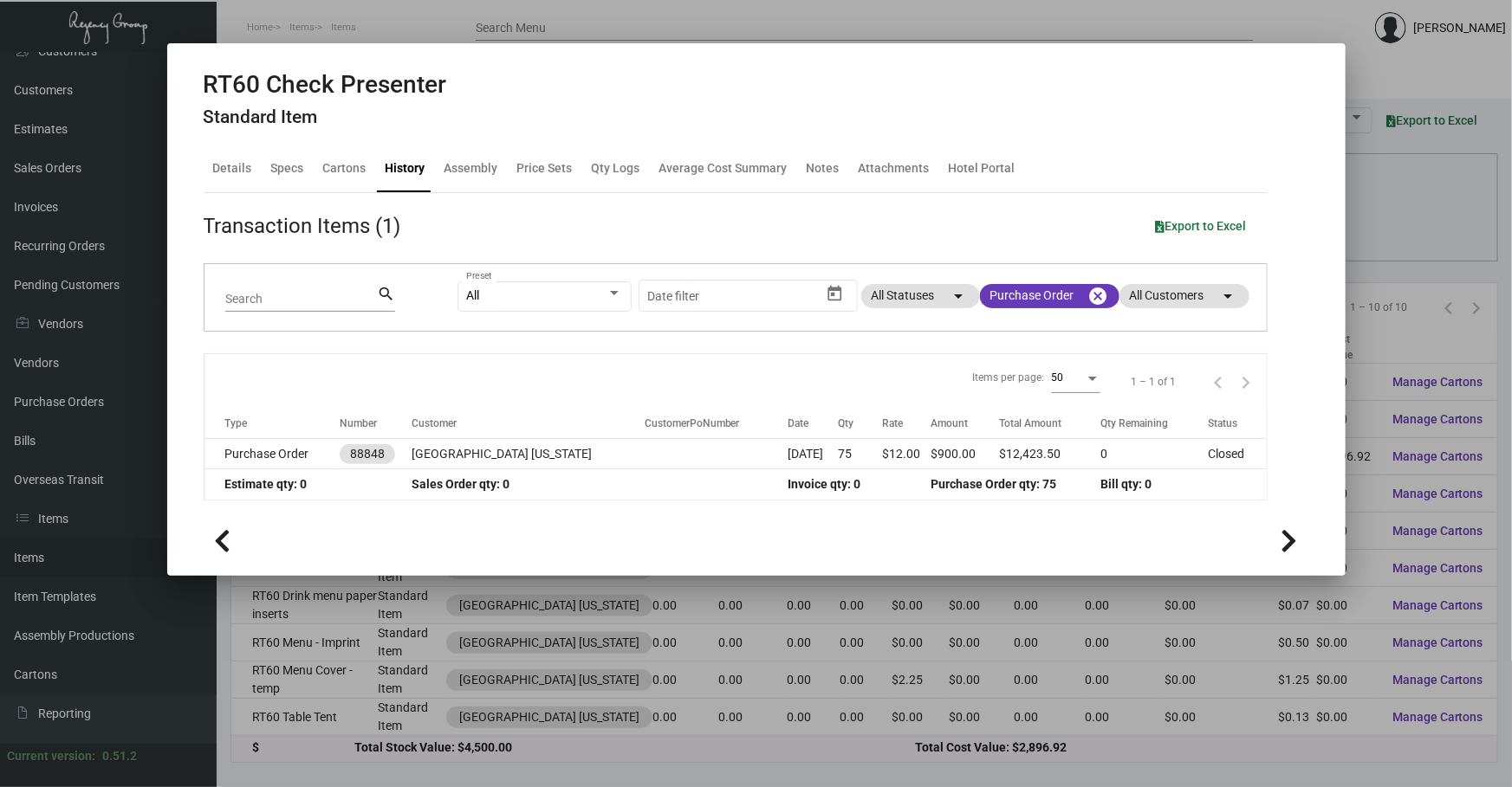
click at [787, 454] on td "[DATE]" at bounding box center [812, 454] width 50 height 31
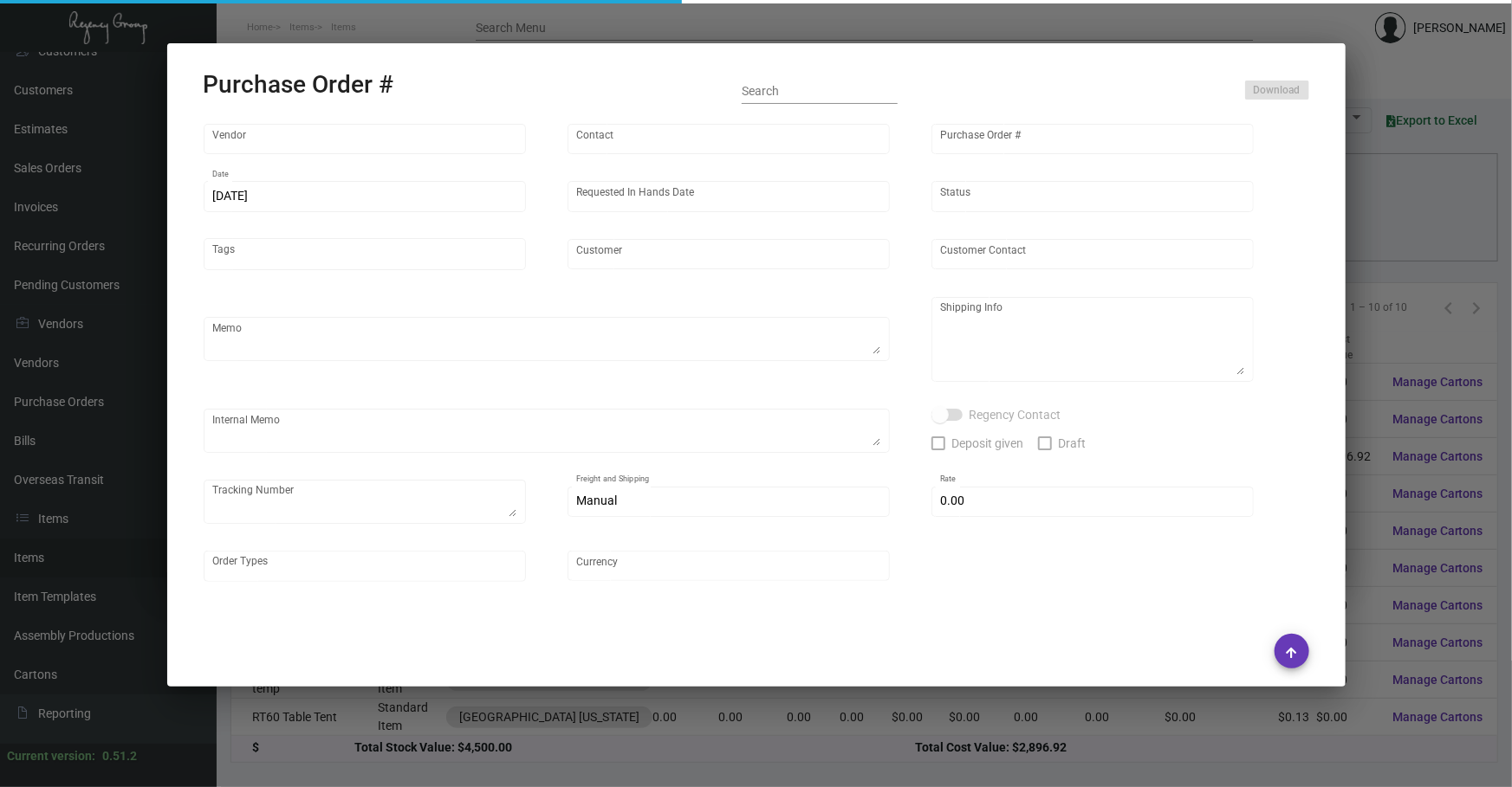
type input "Brandmuscle"
type input "[PERSON_NAME]"
type input "88848"
type input "[DATE]"
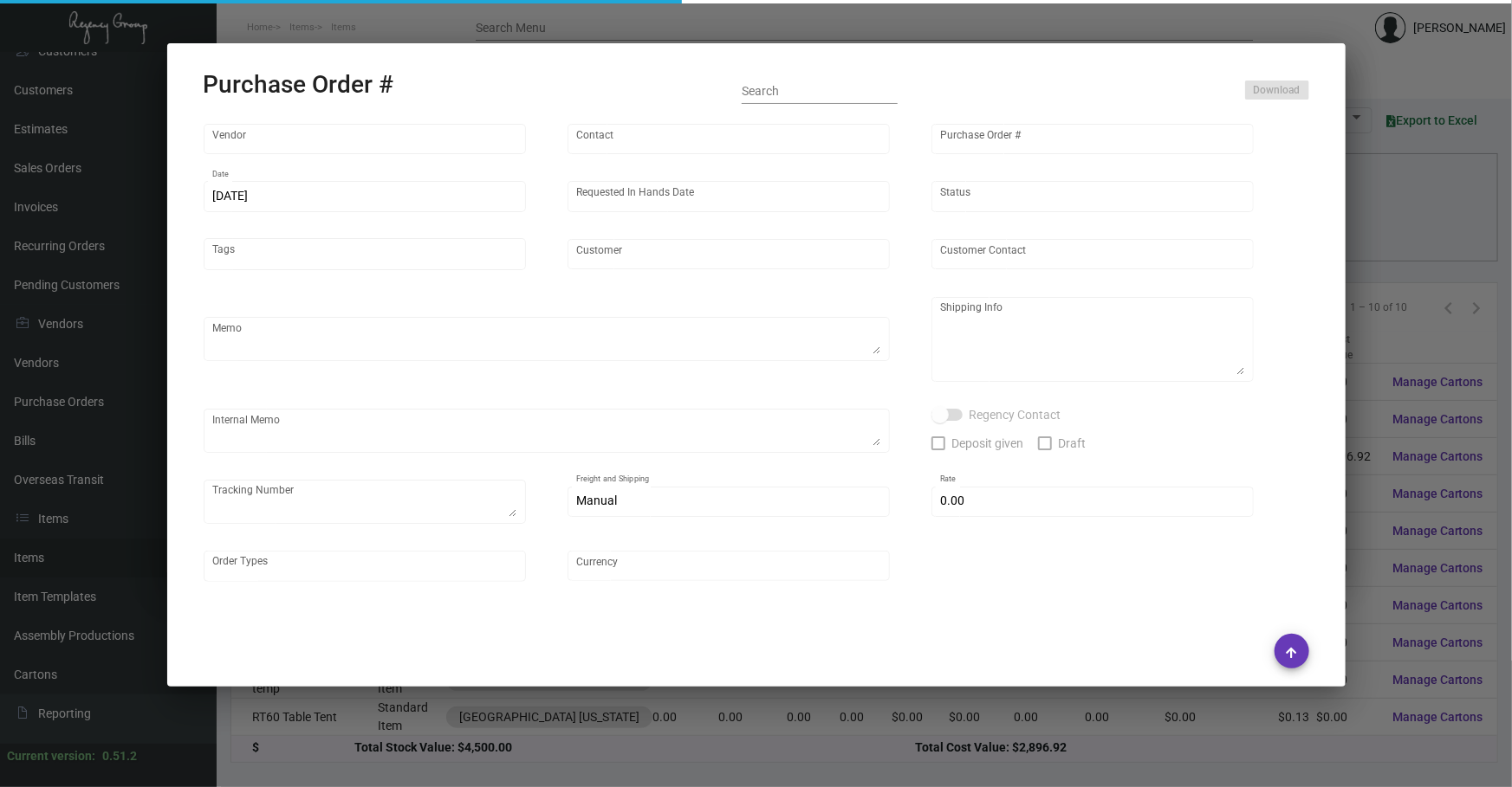
type input "[GEOGRAPHIC_DATA] [US_STATE]"
type textarea "Ship via UPS Ground Acct# 1AY276."
type textarea "Regency Group NJ [PERSON_NAME] [STREET_ADDRESS]"
checkbox input "true"
type textarea "1Z9748E00318774263 1Z9748E00314135497"
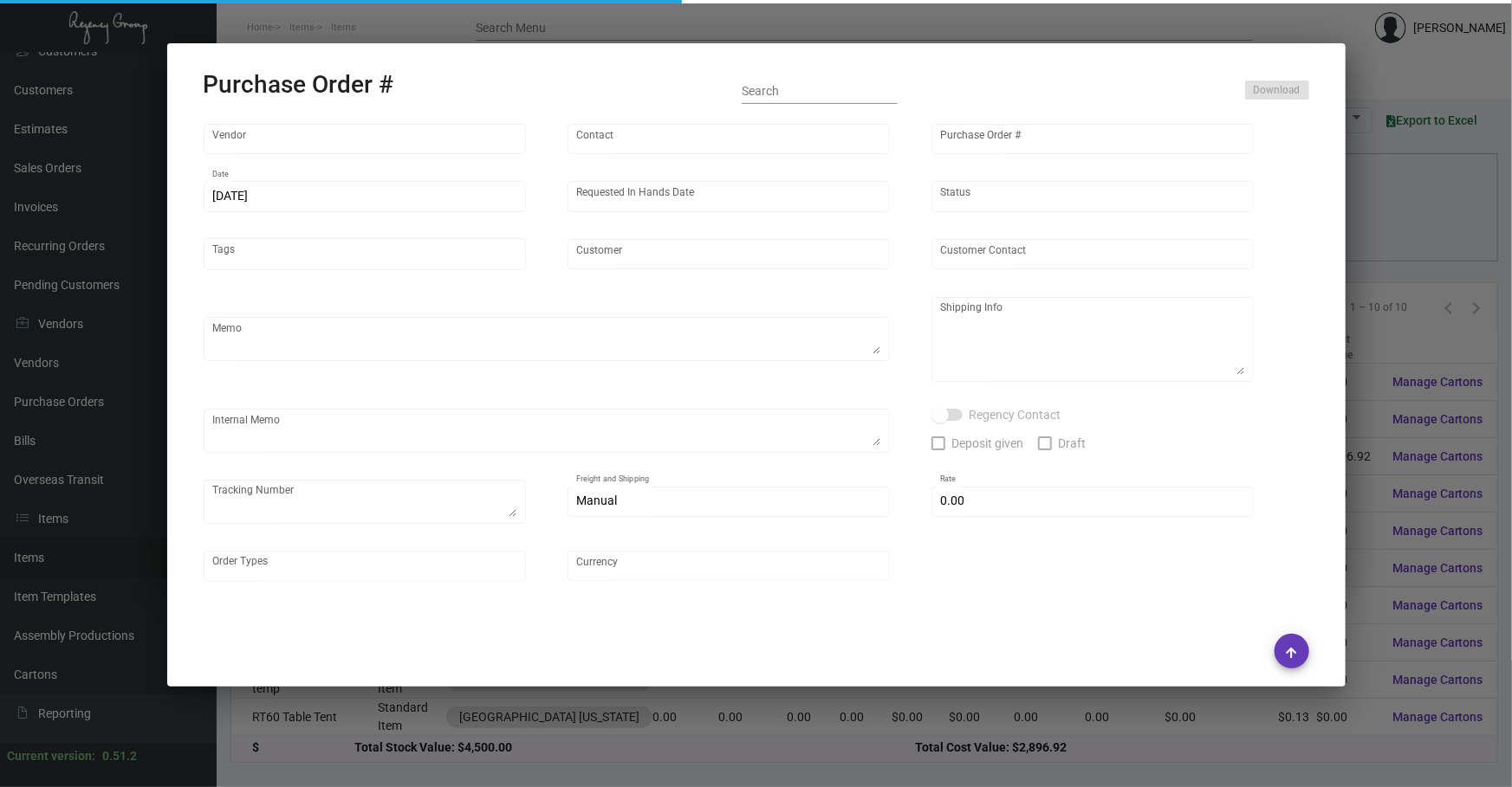
type input "$ 0.00"
type input "United States Dollar $"
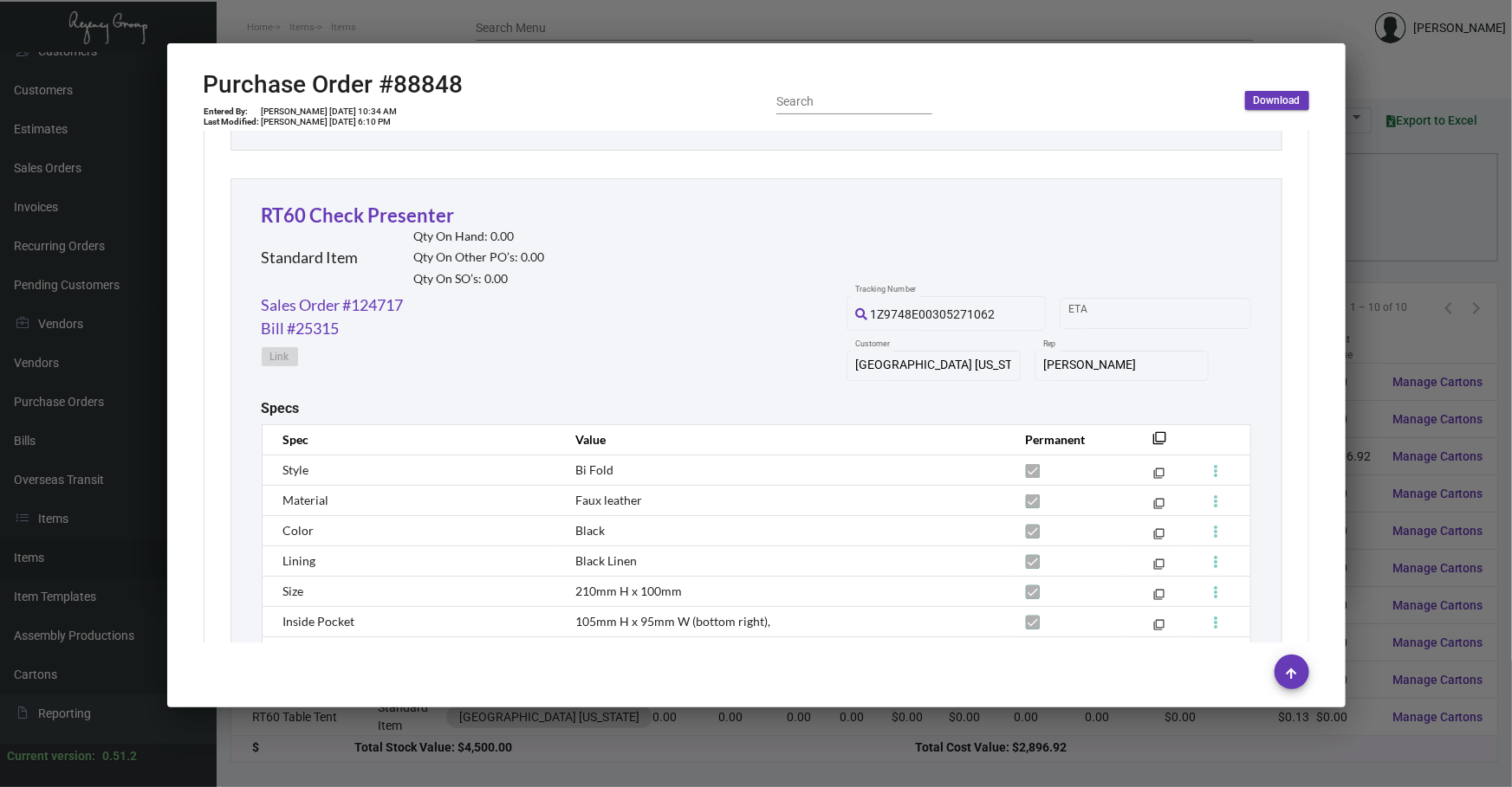
scroll to position [3464, 0]
